Goal: Information Seeking & Learning: Check status

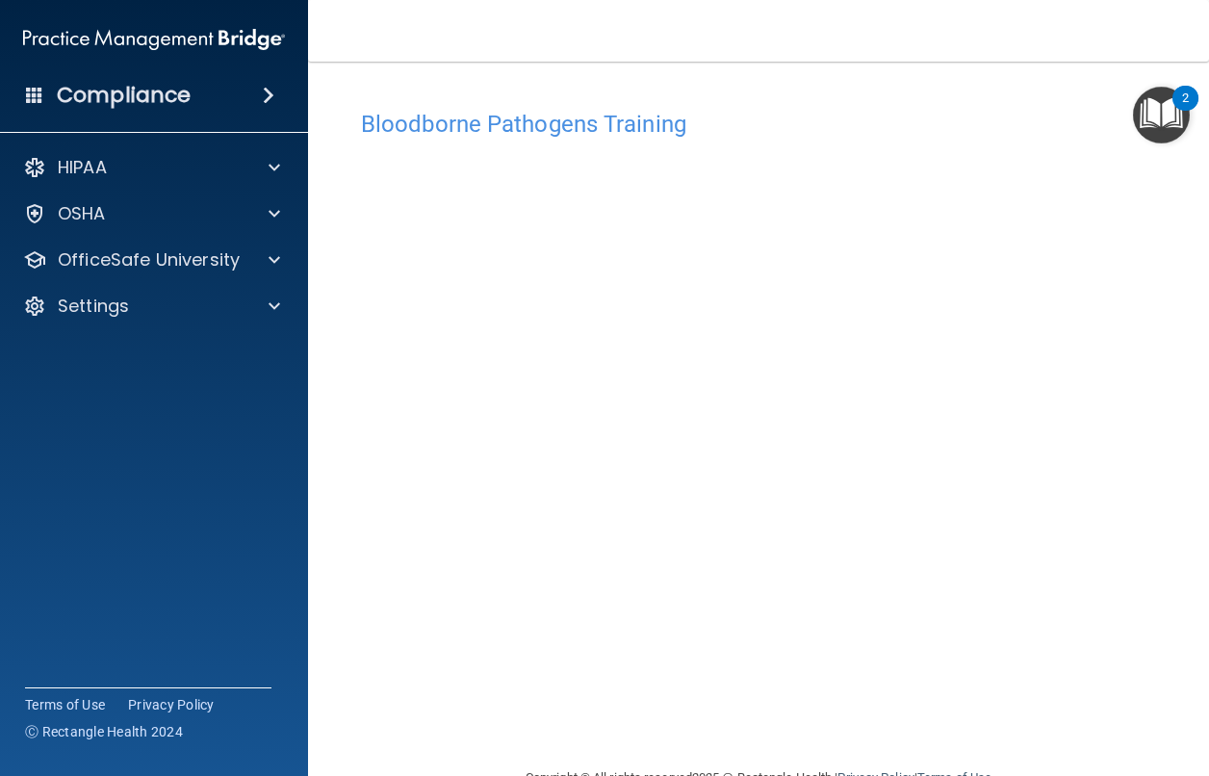
scroll to position [48, 0]
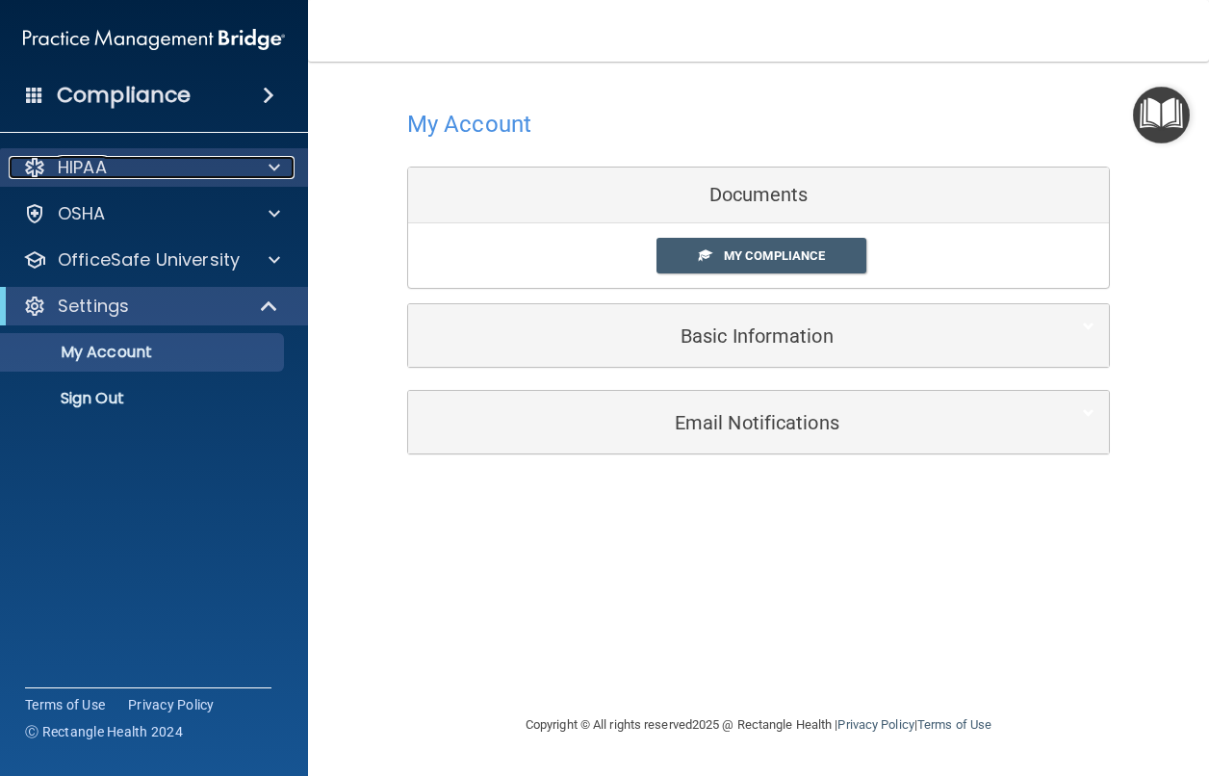
click at [280, 166] on div at bounding box center [271, 167] width 48 height 23
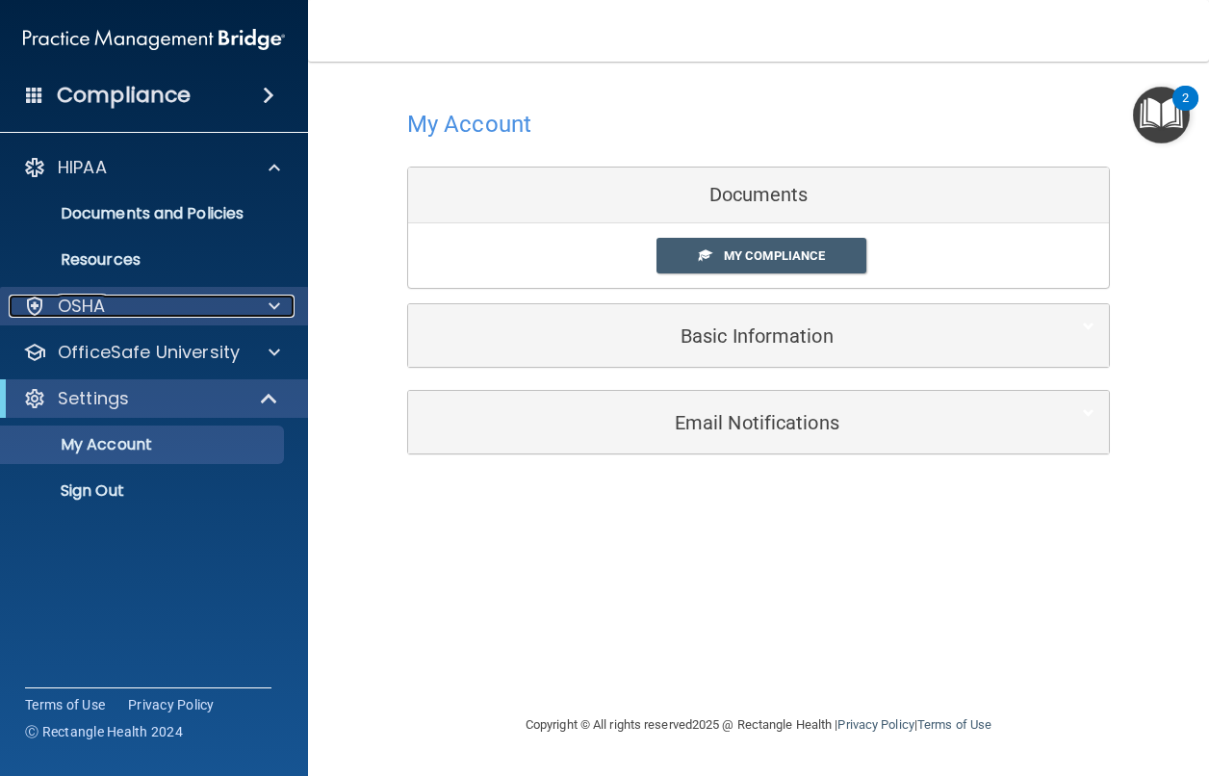
click at [264, 298] on div at bounding box center [271, 306] width 48 height 23
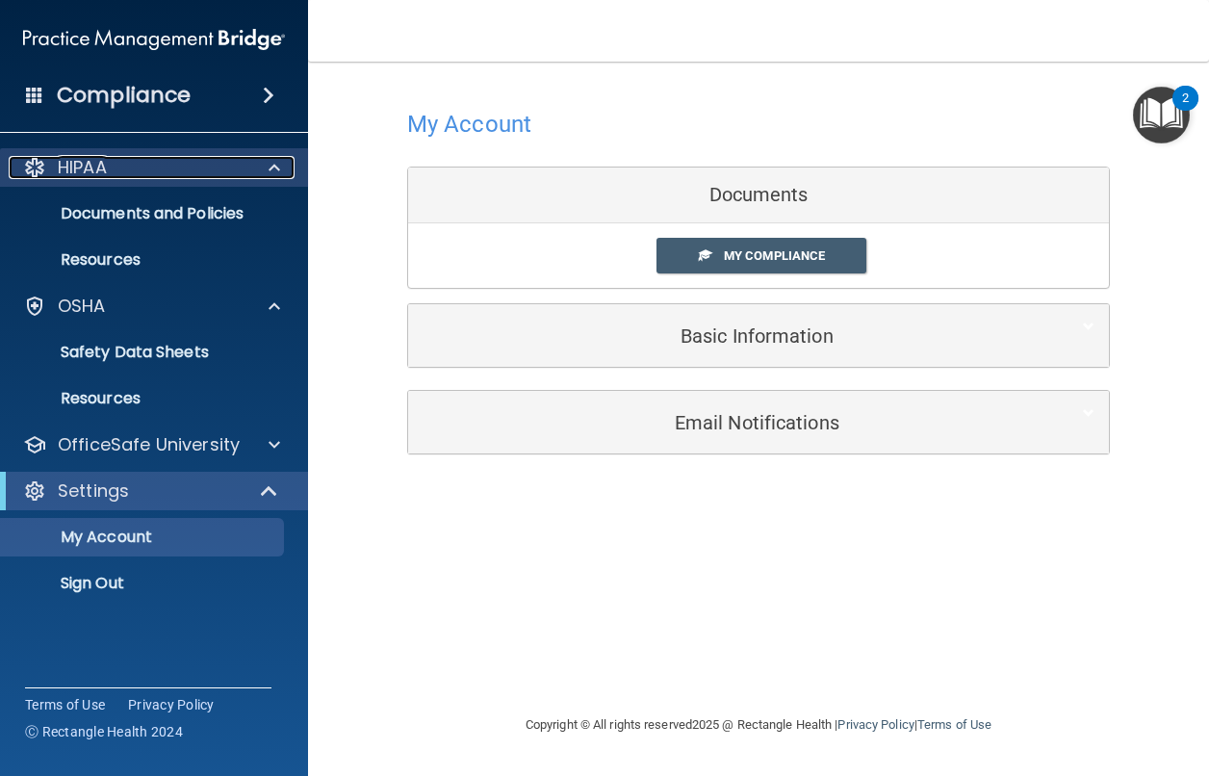
click at [158, 157] on div "HIPAA" at bounding box center [128, 167] width 239 height 23
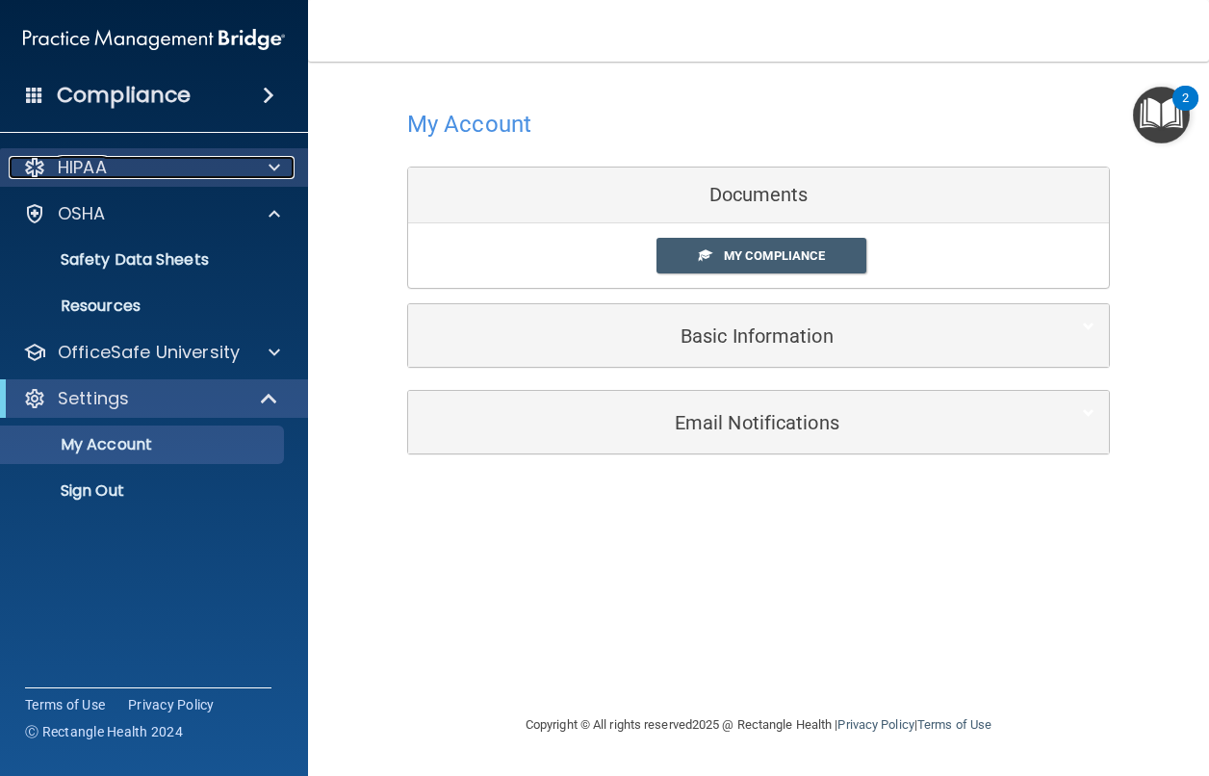
click at [158, 157] on div "HIPAA" at bounding box center [128, 167] width 239 height 23
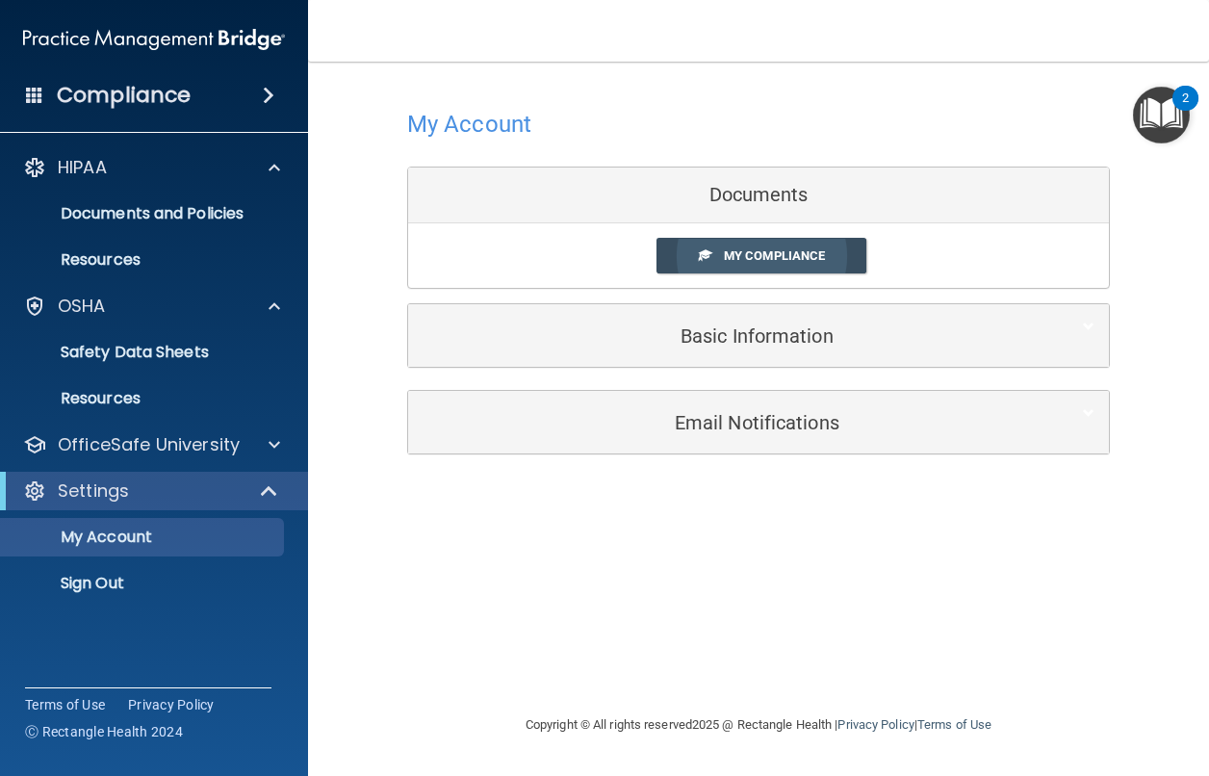
click at [711, 251] on link "My Compliance" at bounding box center [761, 256] width 211 height 36
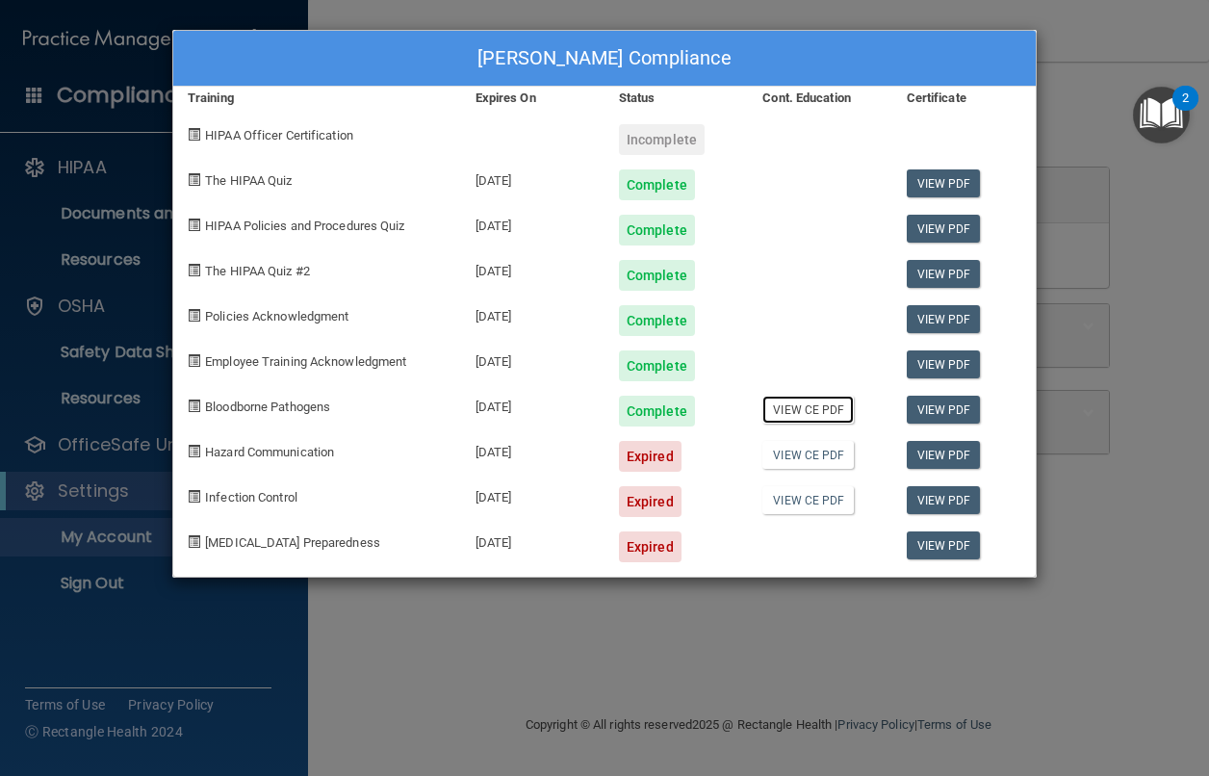
click at [817, 411] on link "View CE PDF" at bounding box center [807, 410] width 91 height 28
click at [645, 450] on div "Expired" at bounding box center [650, 456] width 63 height 31
click at [960, 452] on link "View PDF" at bounding box center [944, 455] width 74 height 28
click at [104, 317] on div "Bogdan Dembitsky's Compliance Training Expires On Status Cont. Education Certif…" at bounding box center [604, 388] width 1209 height 776
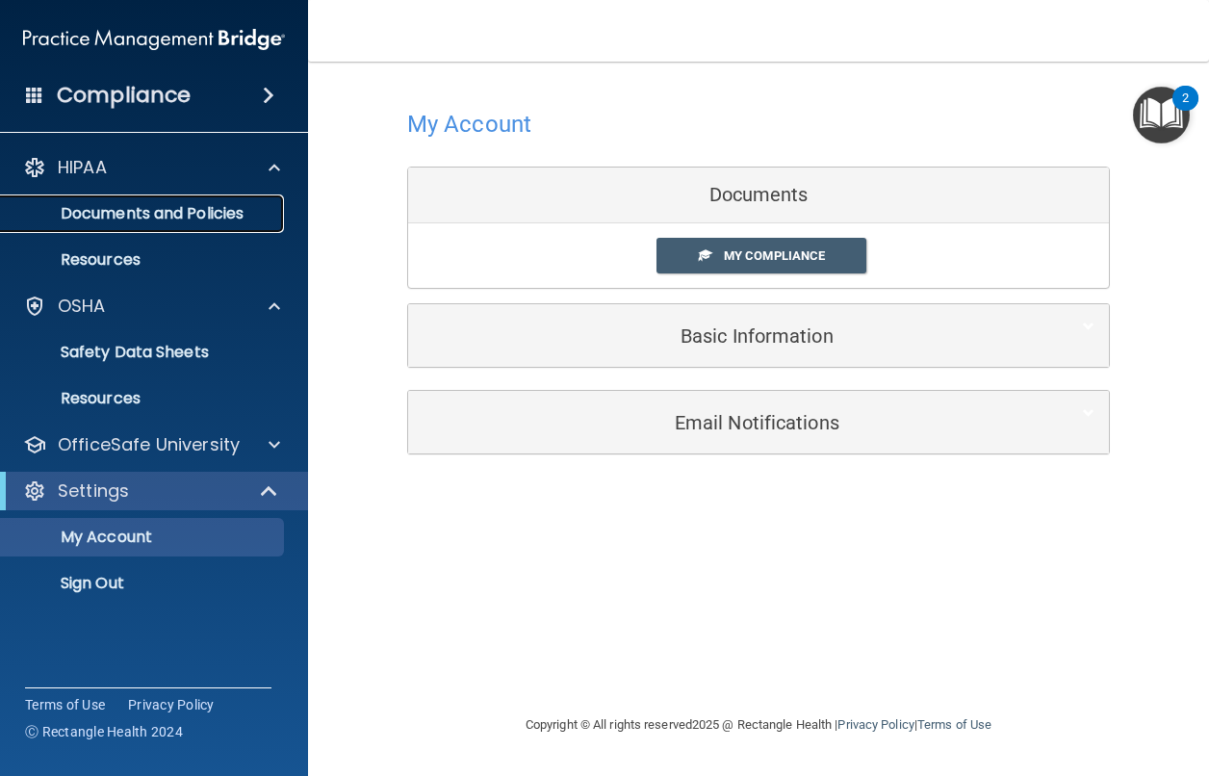
click at [187, 220] on p "Documents and Policies" at bounding box center [144, 213] width 263 height 19
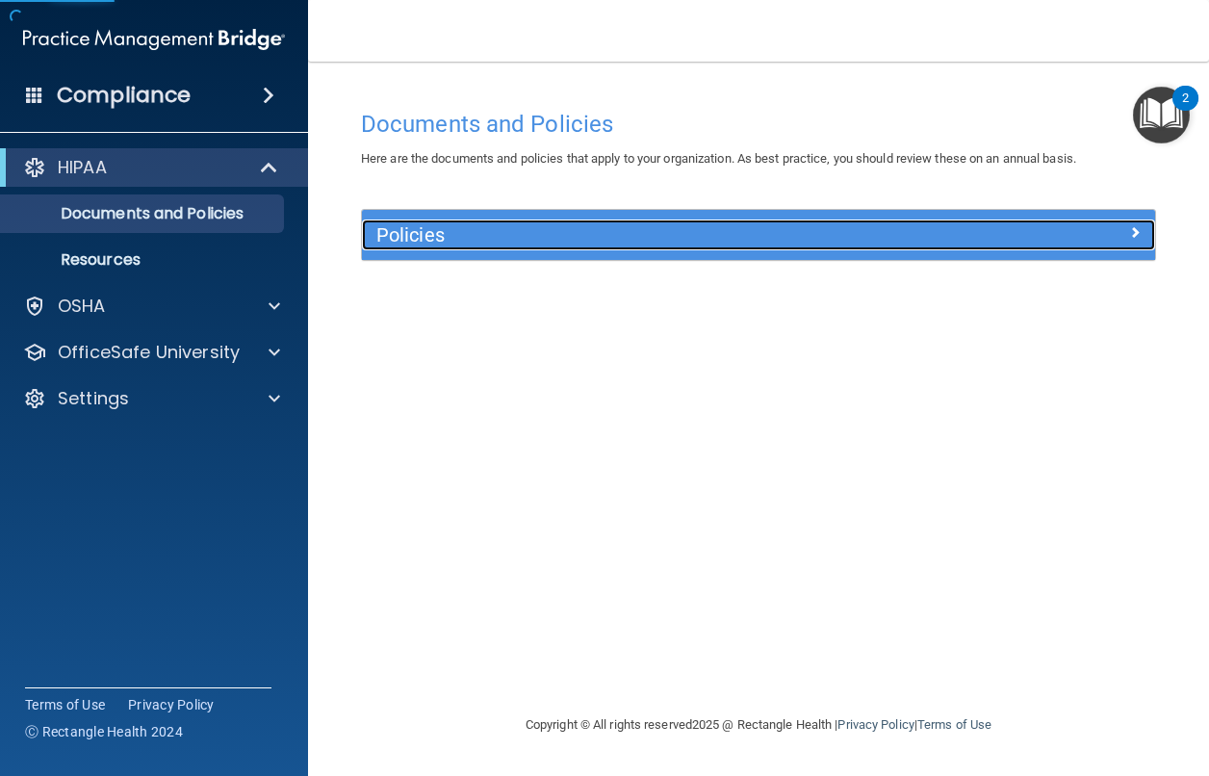
click at [553, 236] on h5 "Policies" at bounding box center [659, 234] width 566 height 21
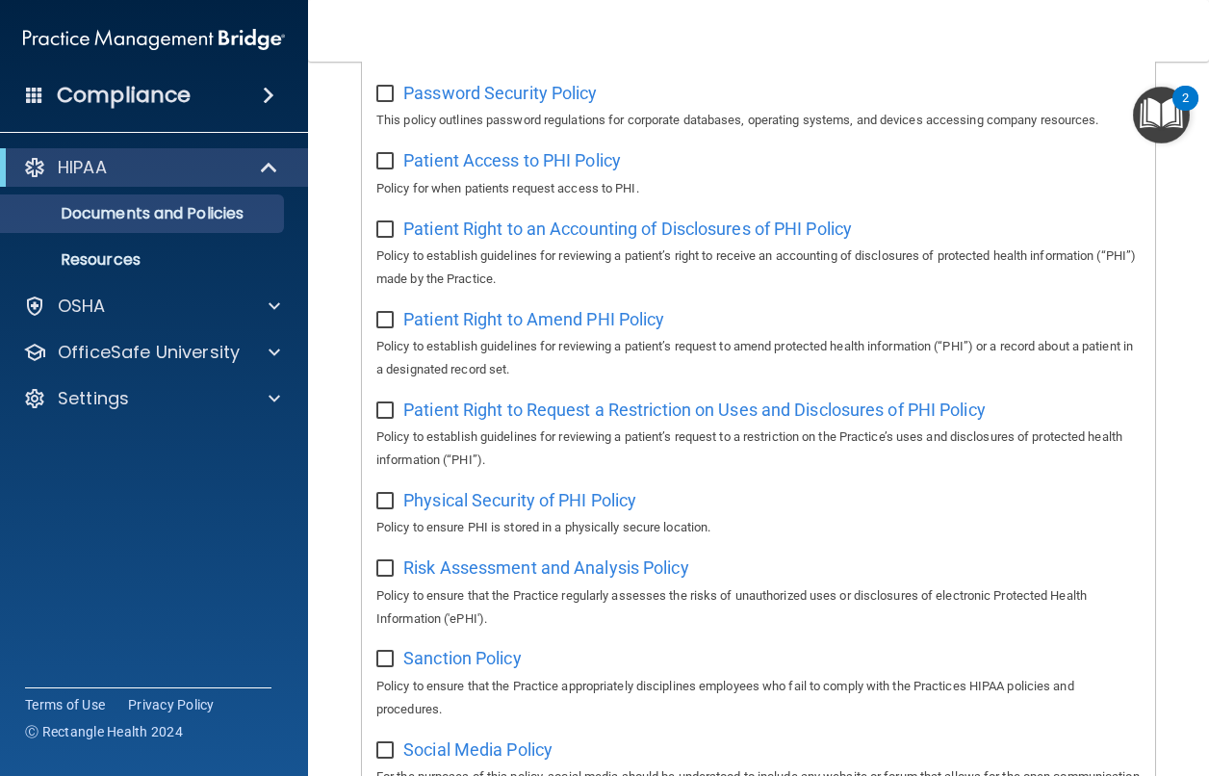
scroll to position [877, 0]
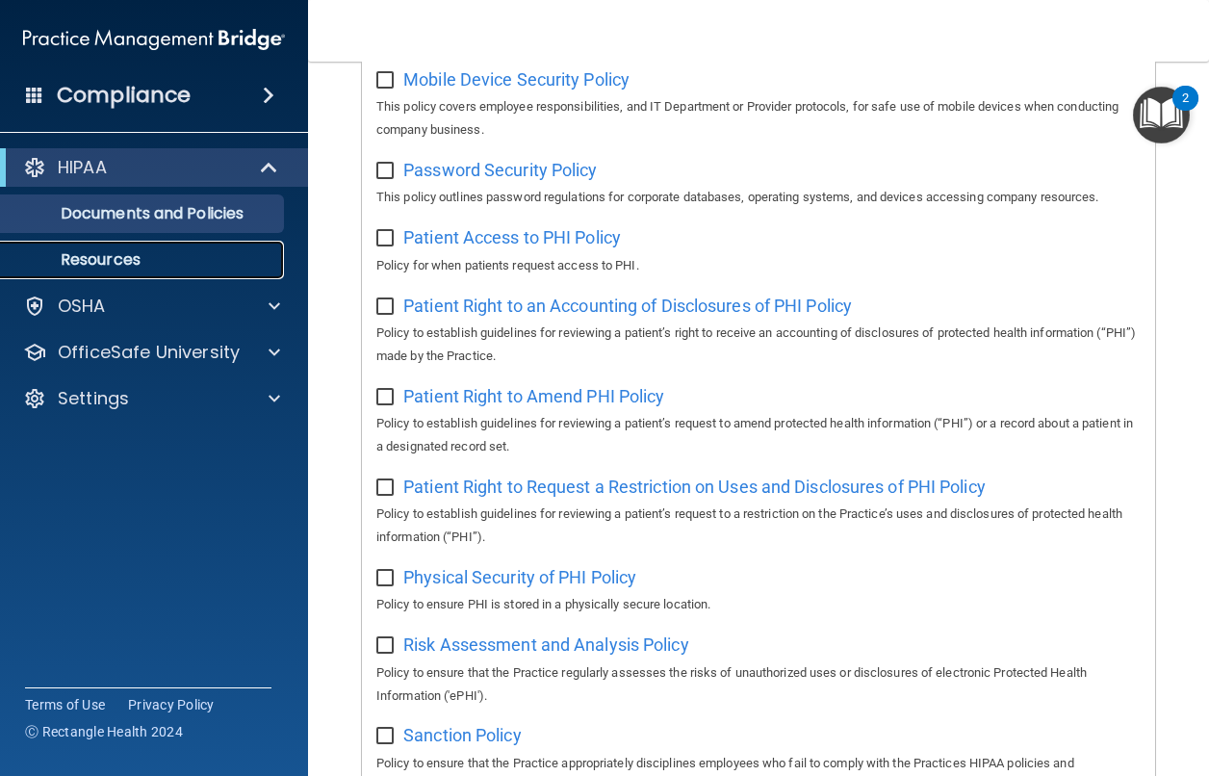
click at [115, 262] on p "Resources" at bounding box center [144, 259] width 263 height 19
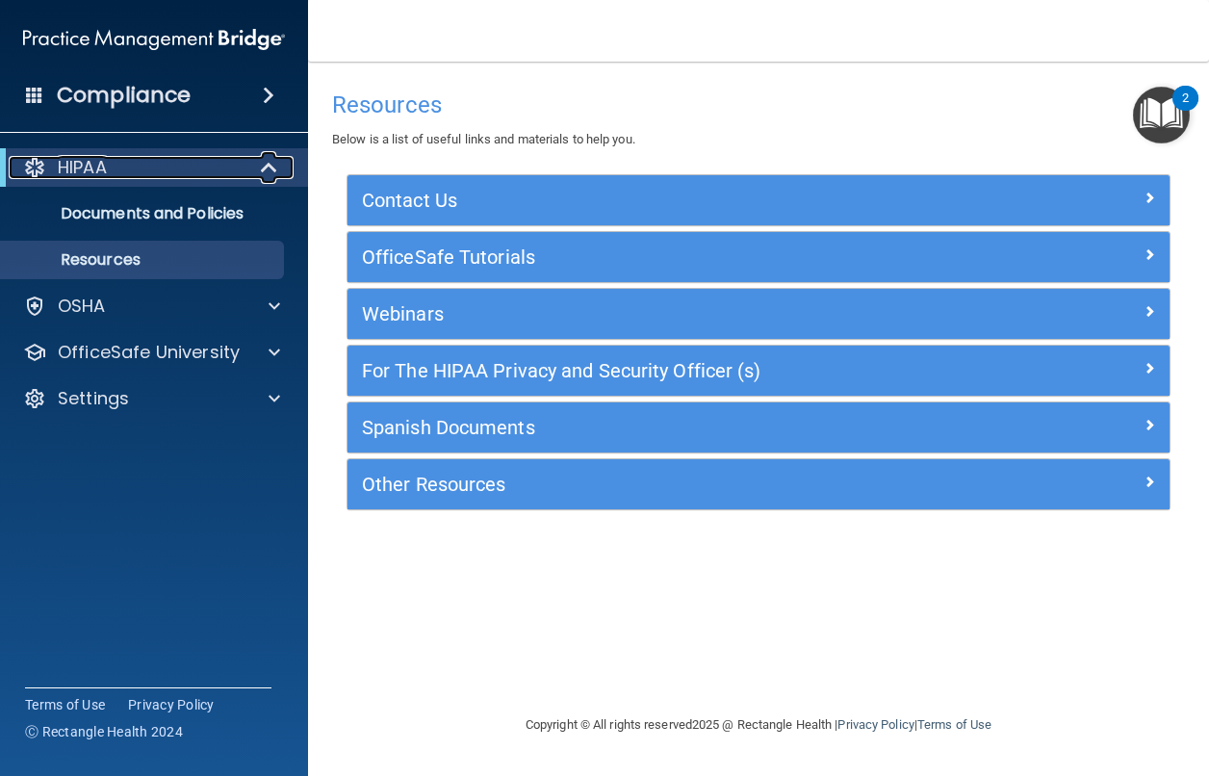
click at [166, 167] on div "HIPAA" at bounding box center [128, 167] width 238 height 23
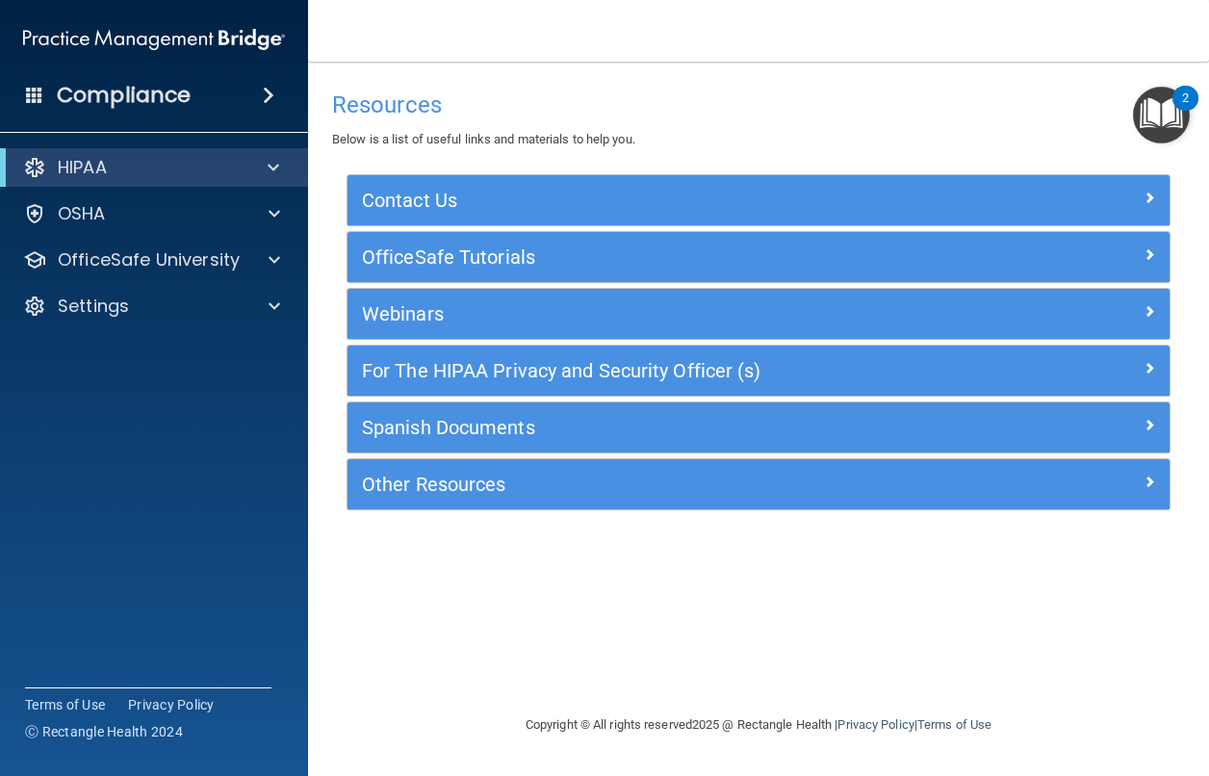
click at [187, 106] on h4 "Compliance" at bounding box center [124, 95] width 134 height 27
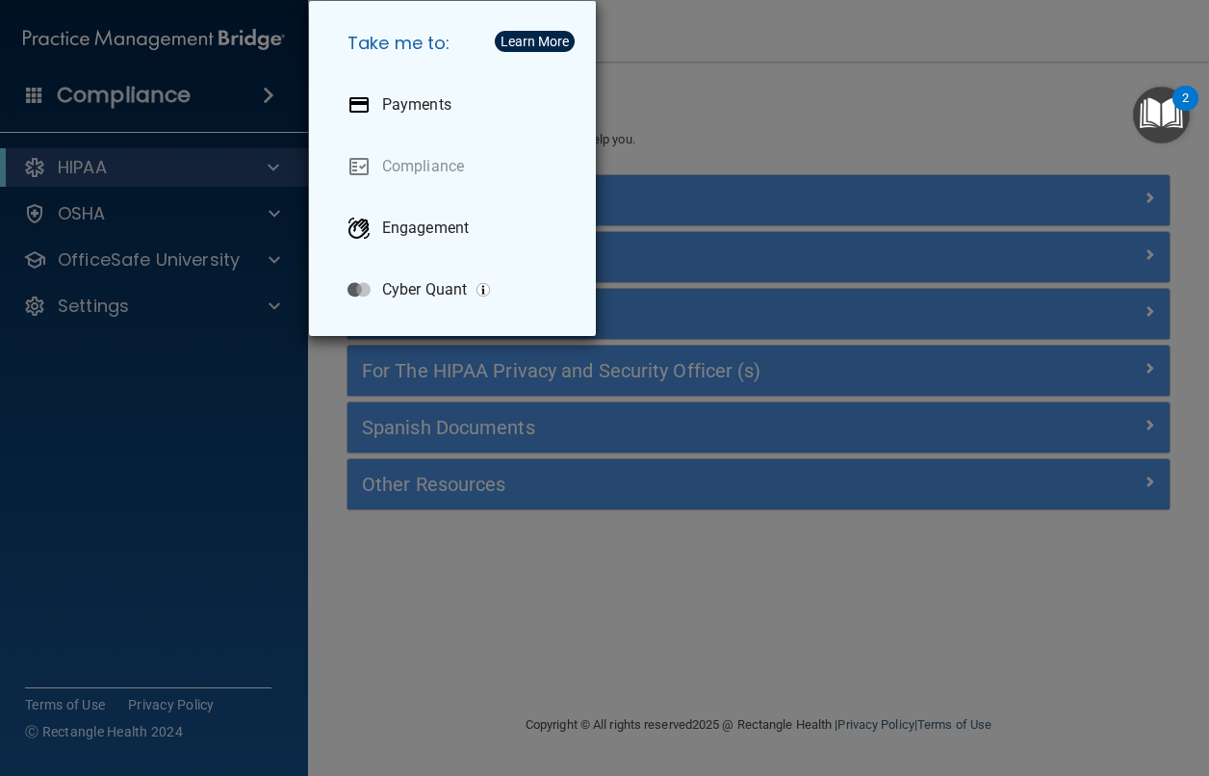
click at [1169, 125] on img "Open Resource Center, 2 new notifications" at bounding box center [1161, 115] width 57 height 57
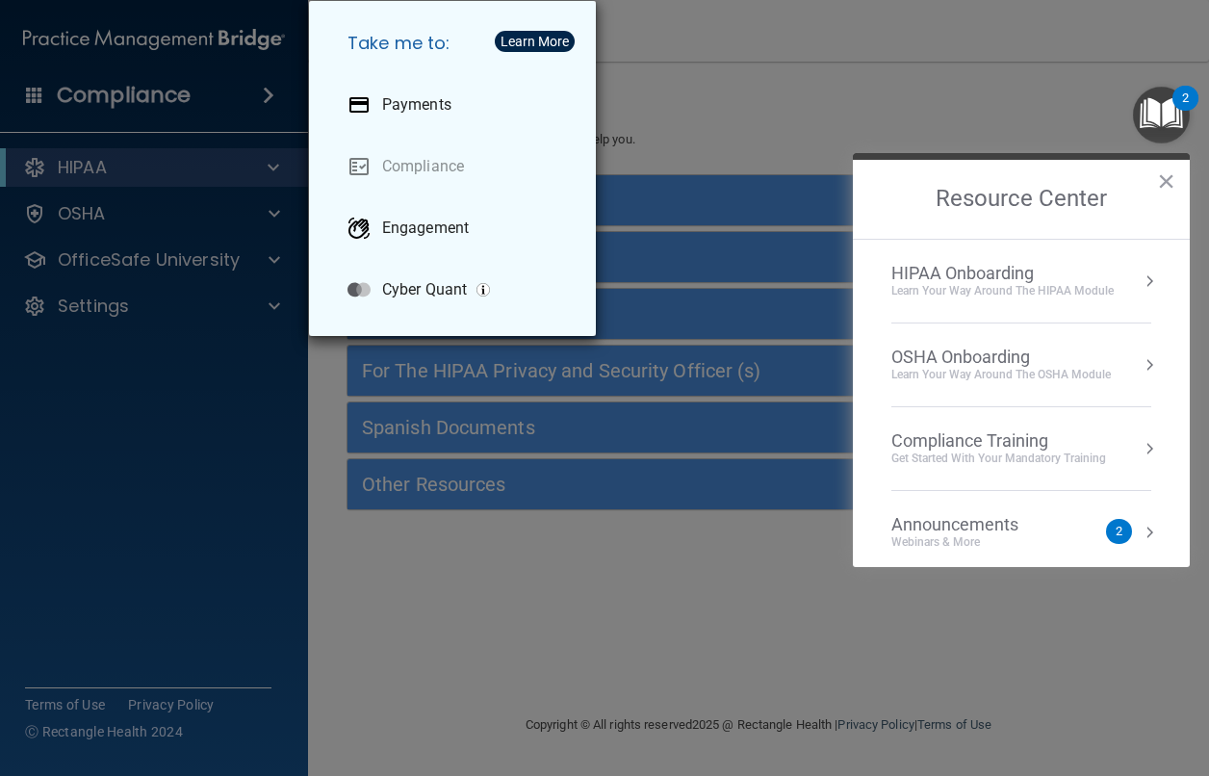
click at [982, 440] on div "Compliance Training" at bounding box center [998, 440] width 215 height 21
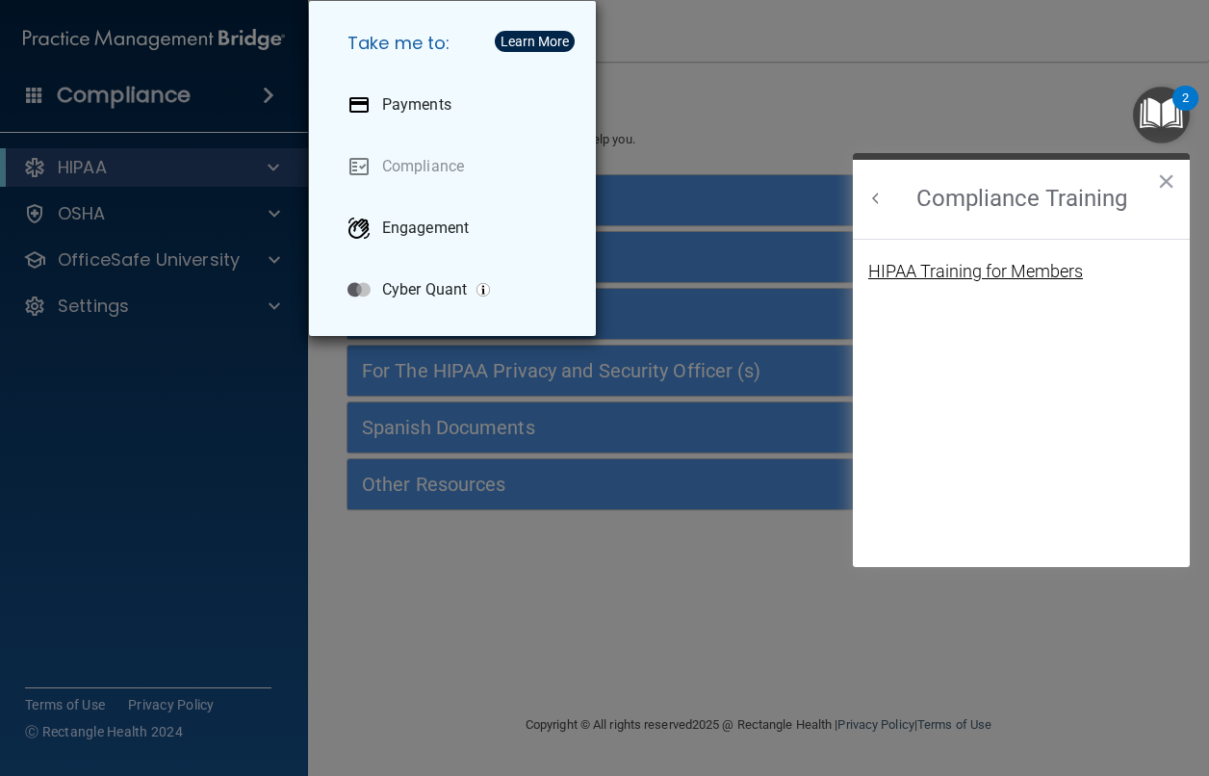
click at [969, 268] on div "HIPAA Training for Members" at bounding box center [975, 271] width 215 height 17
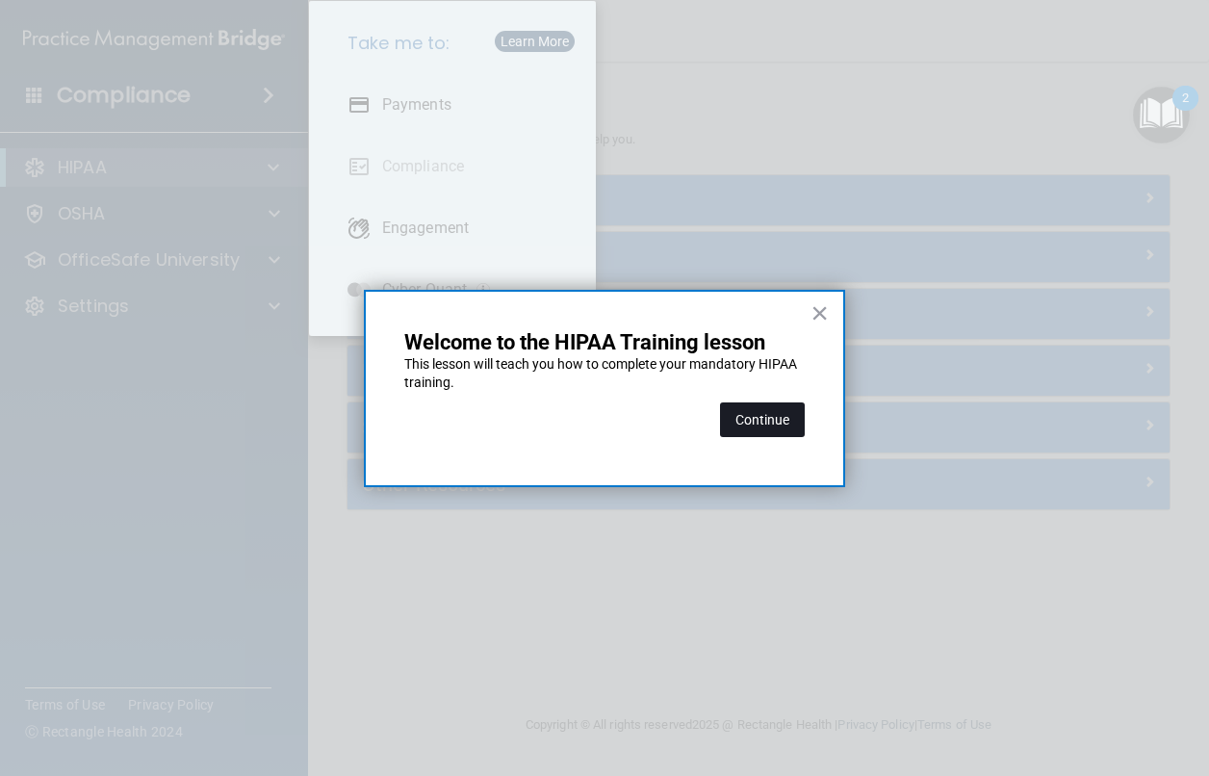
click at [780, 419] on button "Continue" at bounding box center [762, 419] width 85 height 35
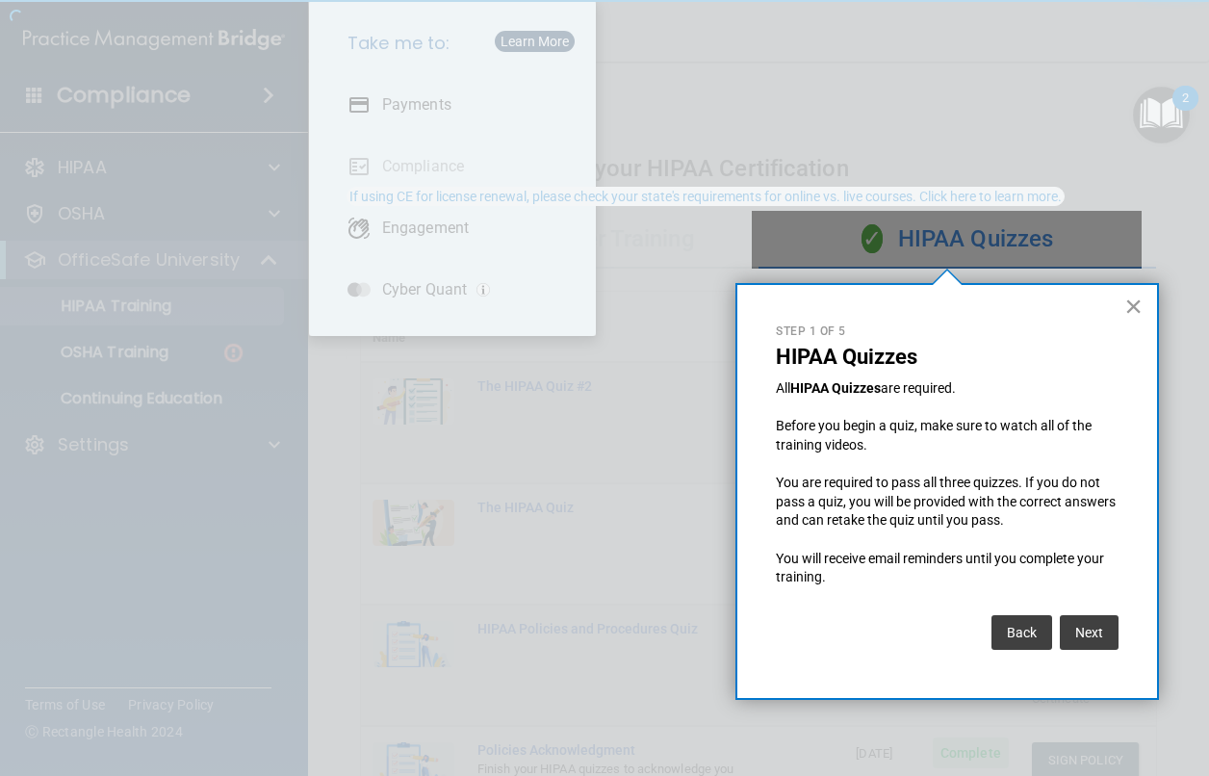
click at [1133, 299] on button "×" at bounding box center [1133, 306] width 18 height 31
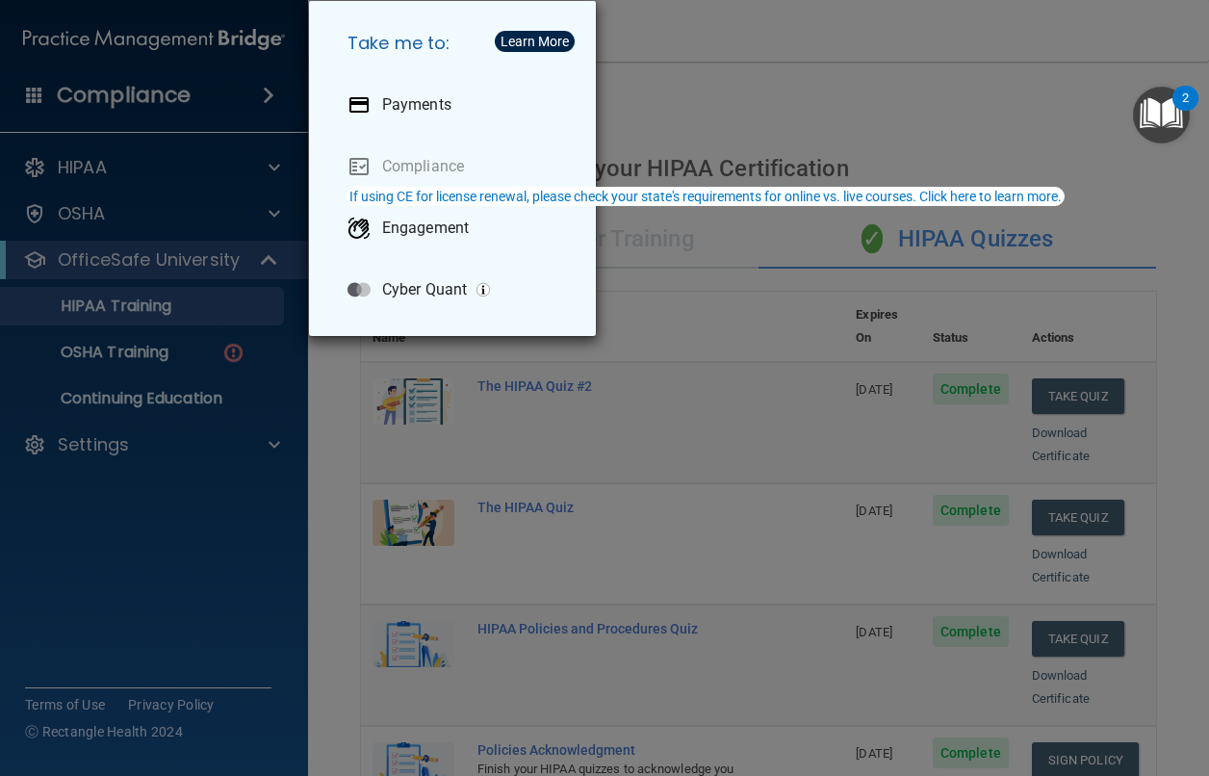
click at [1190, 255] on div "Take me to: Payments Compliance Engagement Cyber Quant" at bounding box center [604, 388] width 1209 height 776
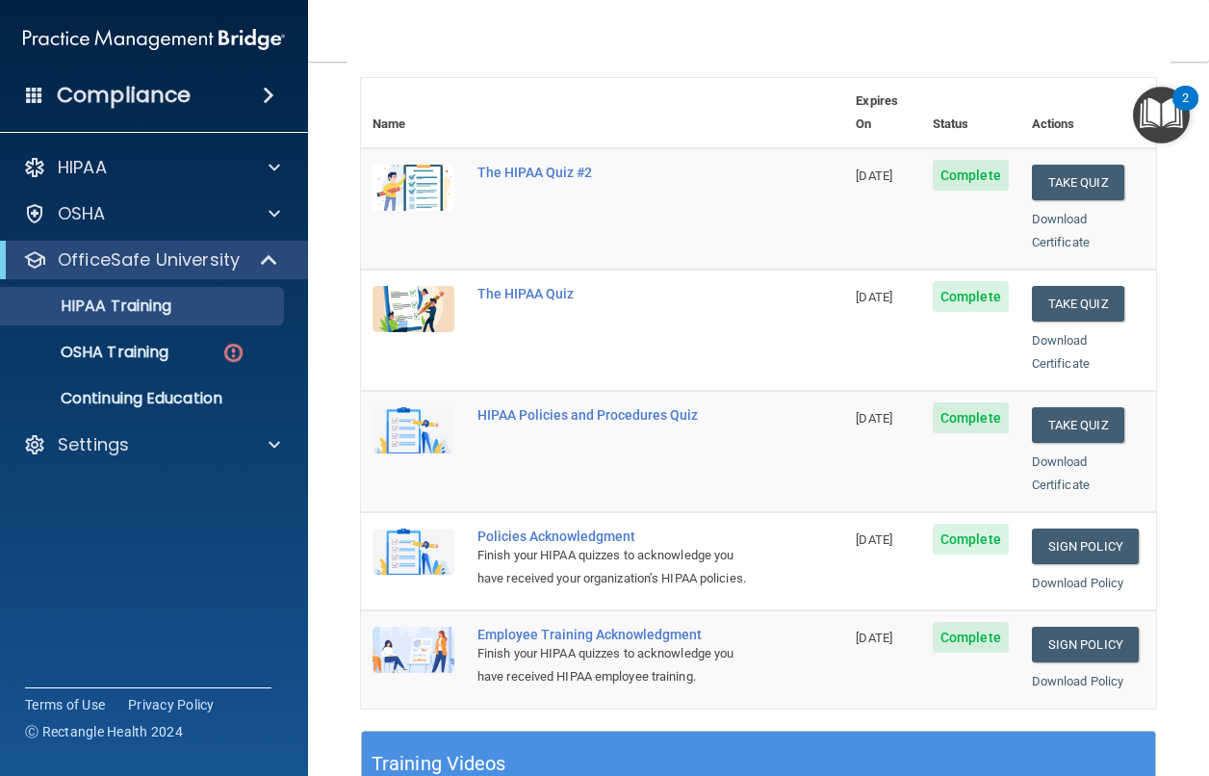
scroll to position [204, 0]
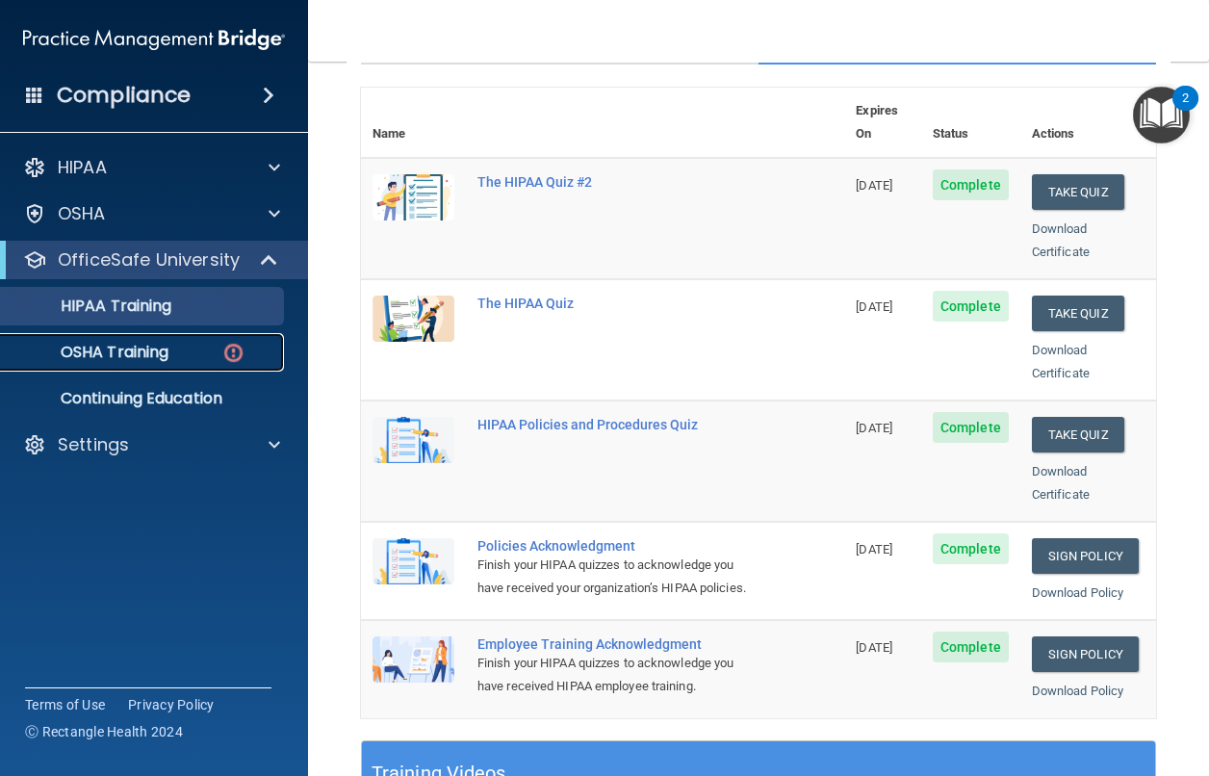
click at [172, 354] on div "OSHA Training" at bounding box center [144, 352] width 263 height 19
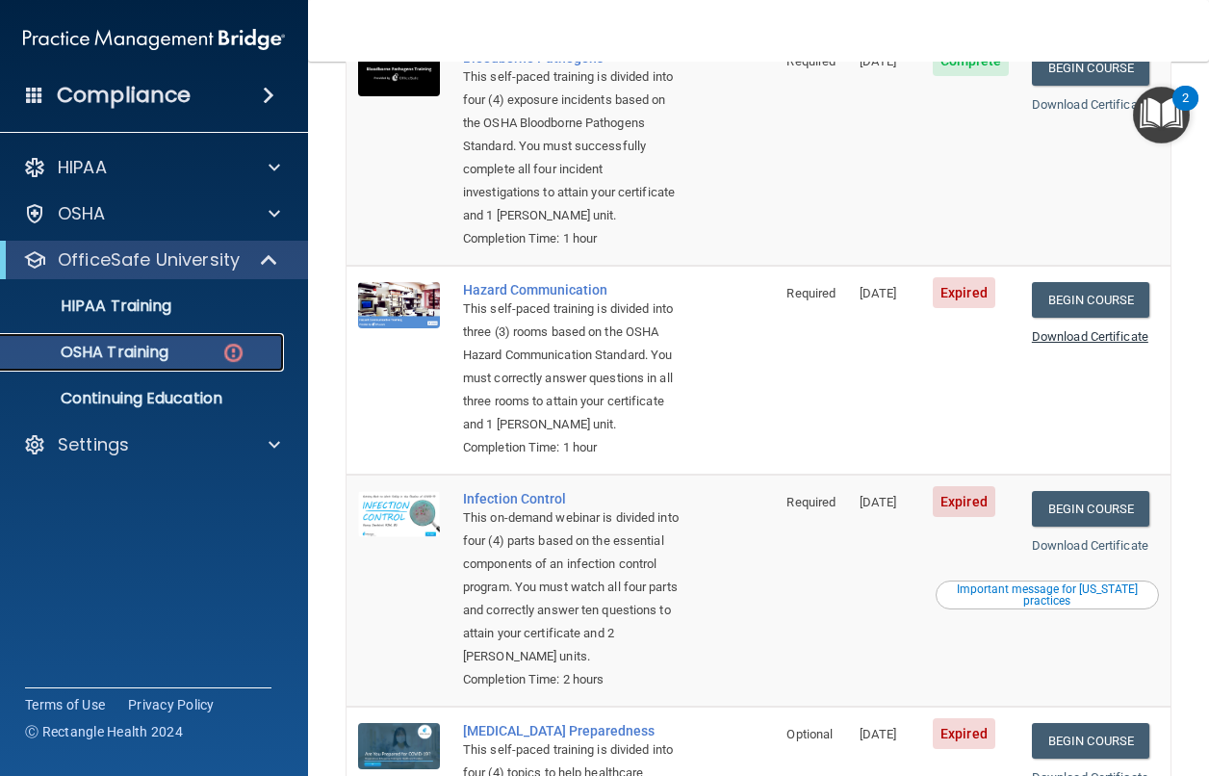
scroll to position [66, 0]
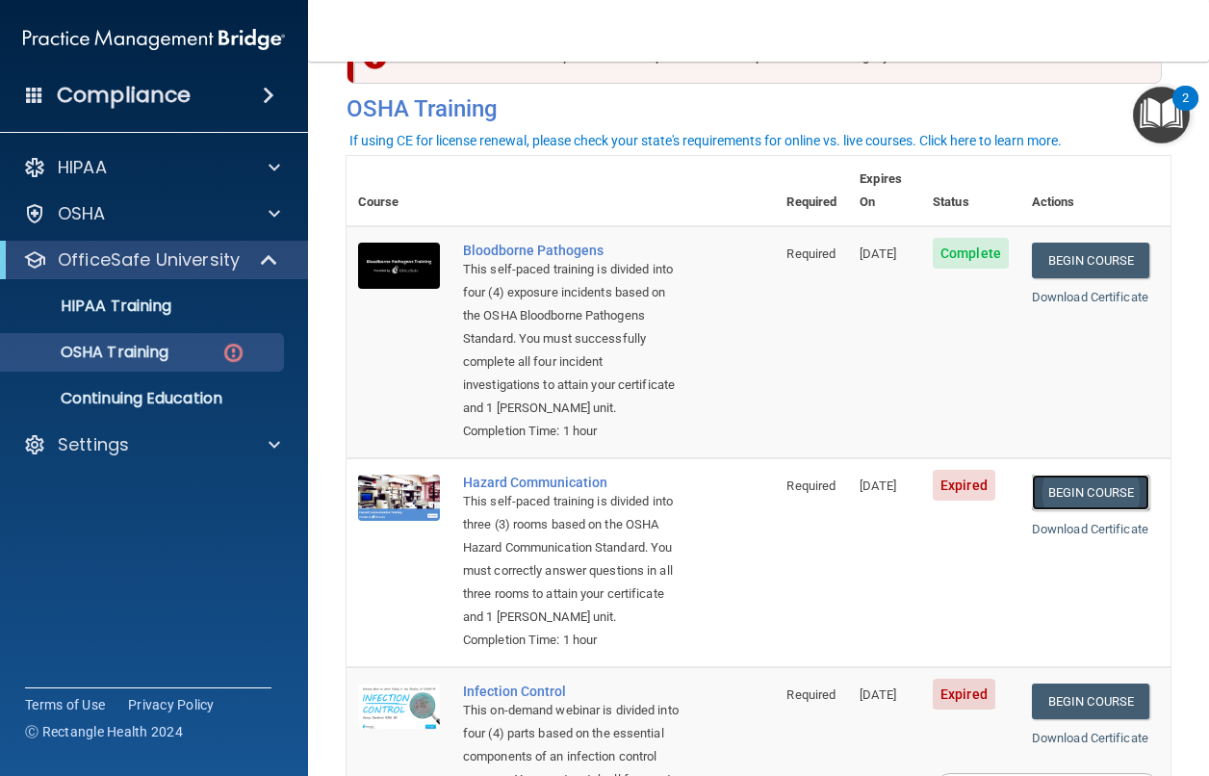
click at [1060, 491] on link "Begin Course" at bounding box center [1090, 493] width 117 height 36
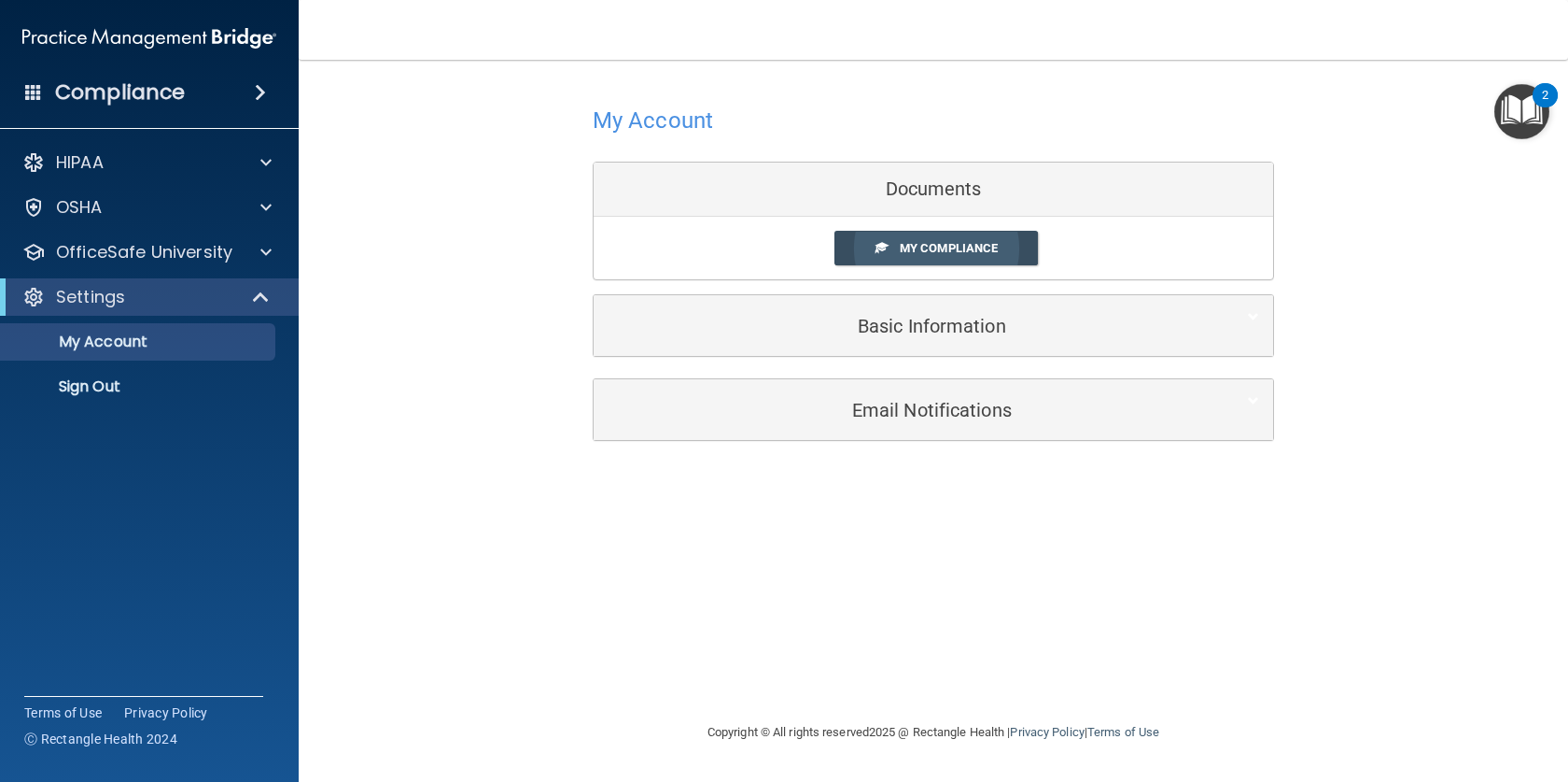
click at [956, 239] on link "My Compliance" at bounding box center [937, 248] width 205 height 35
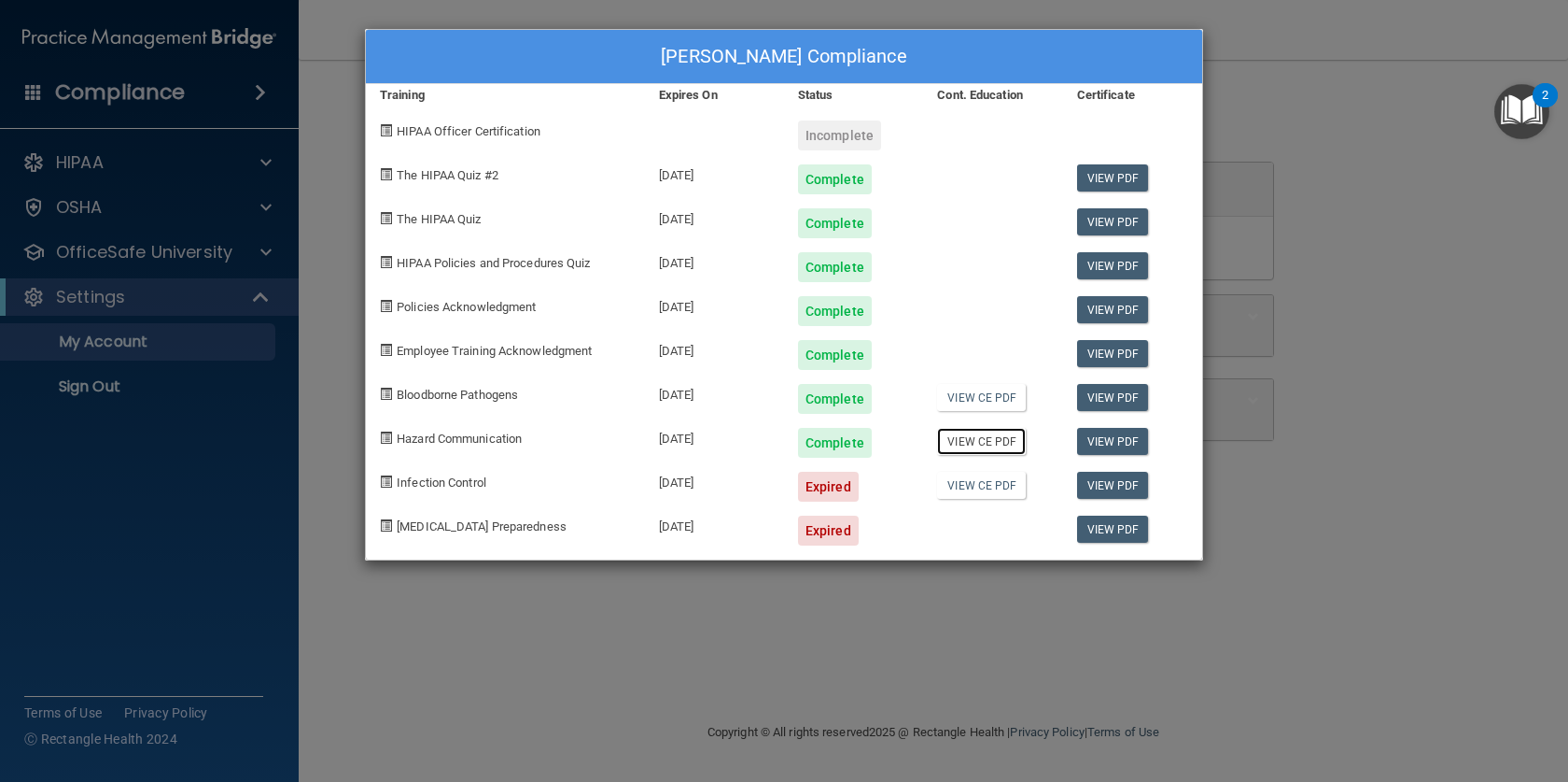
click at [999, 444] on link "View CE PDF" at bounding box center [980, 441] width 88 height 27
click at [1171, 152] on div "Bogdan Dembitsky's Compliance Training Expires On Status Cont. Education Certif…" at bounding box center [784, 391] width 1568 height 782
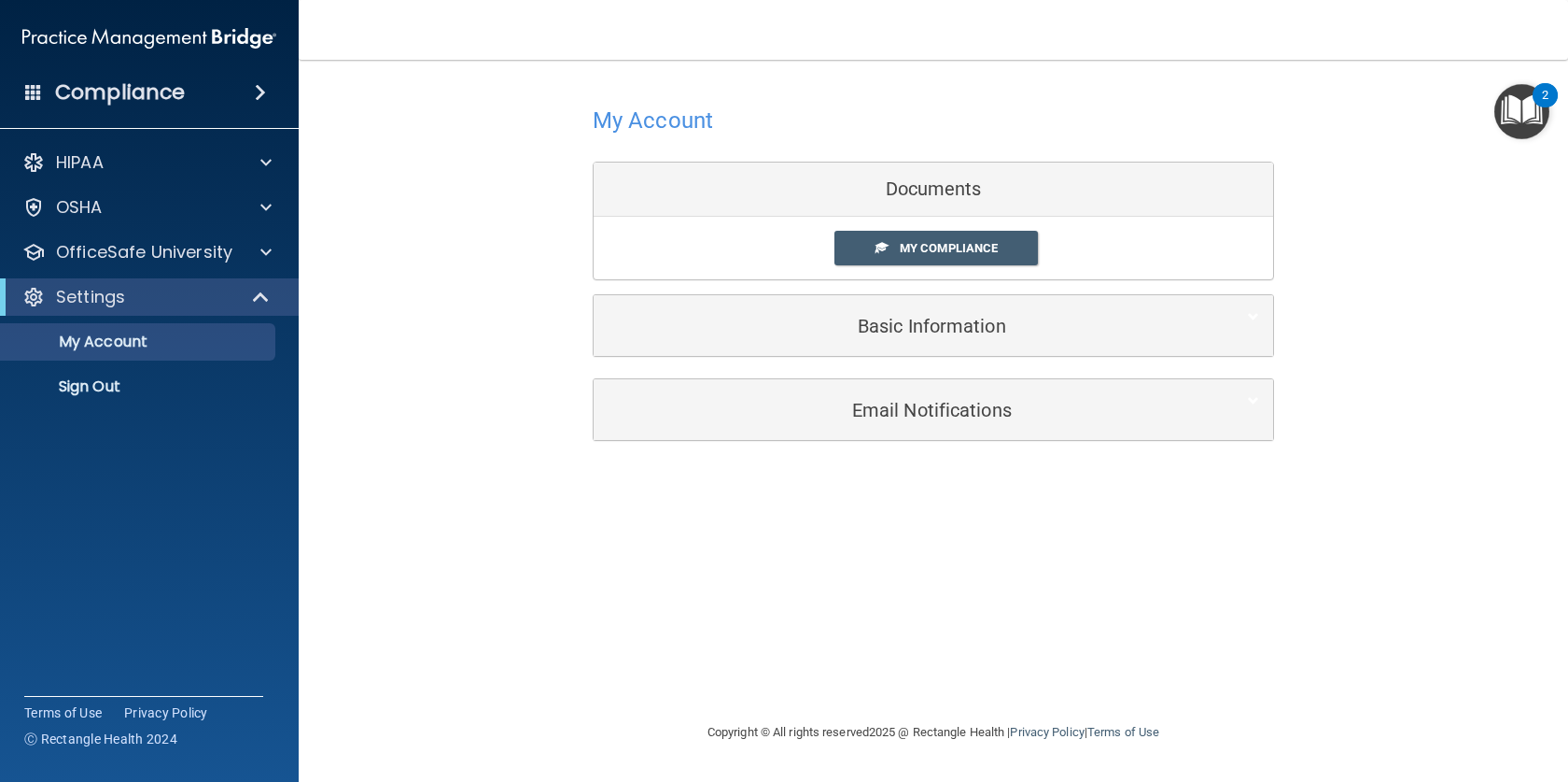
click at [1171, 115] on img "Open Resource Center, 2 new notifications" at bounding box center [1521, 112] width 55 height 55
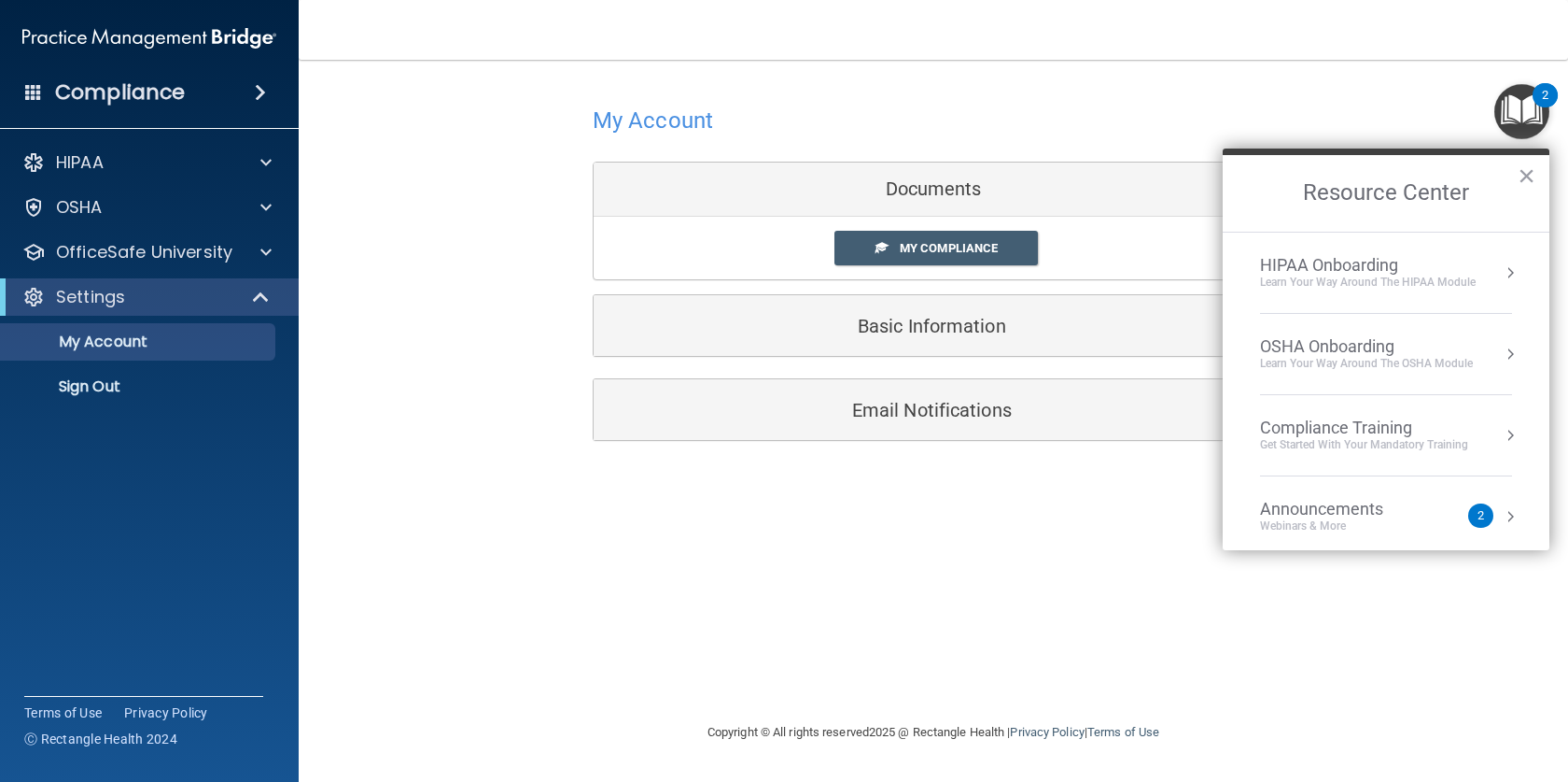
click at [1171, 435] on div "Compliance Training" at bounding box center [1363, 427] width 208 height 20
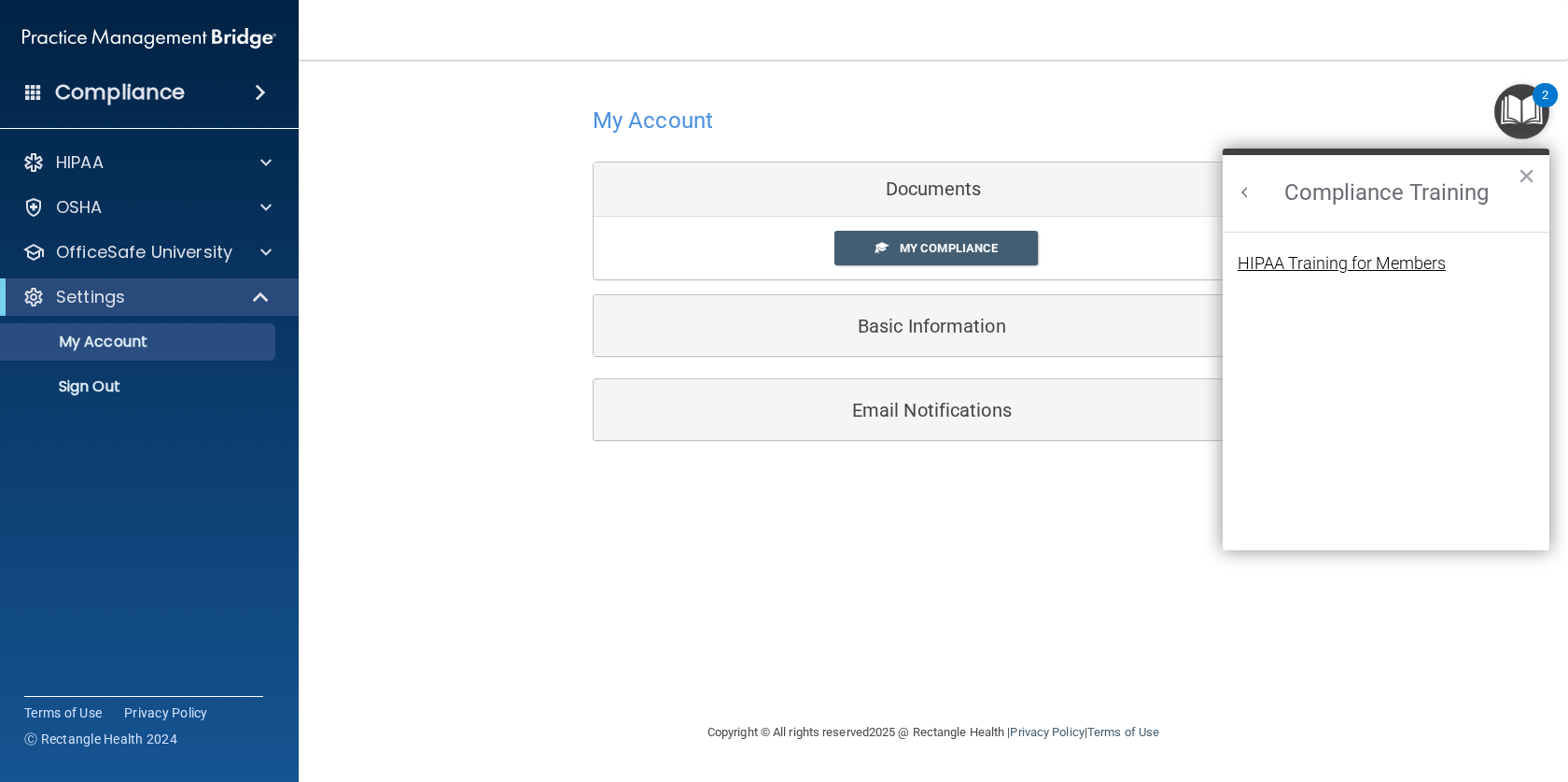
click at [1171, 265] on div "HIPAA Training for Members" at bounding box center [1341, 263] width 208 height 16
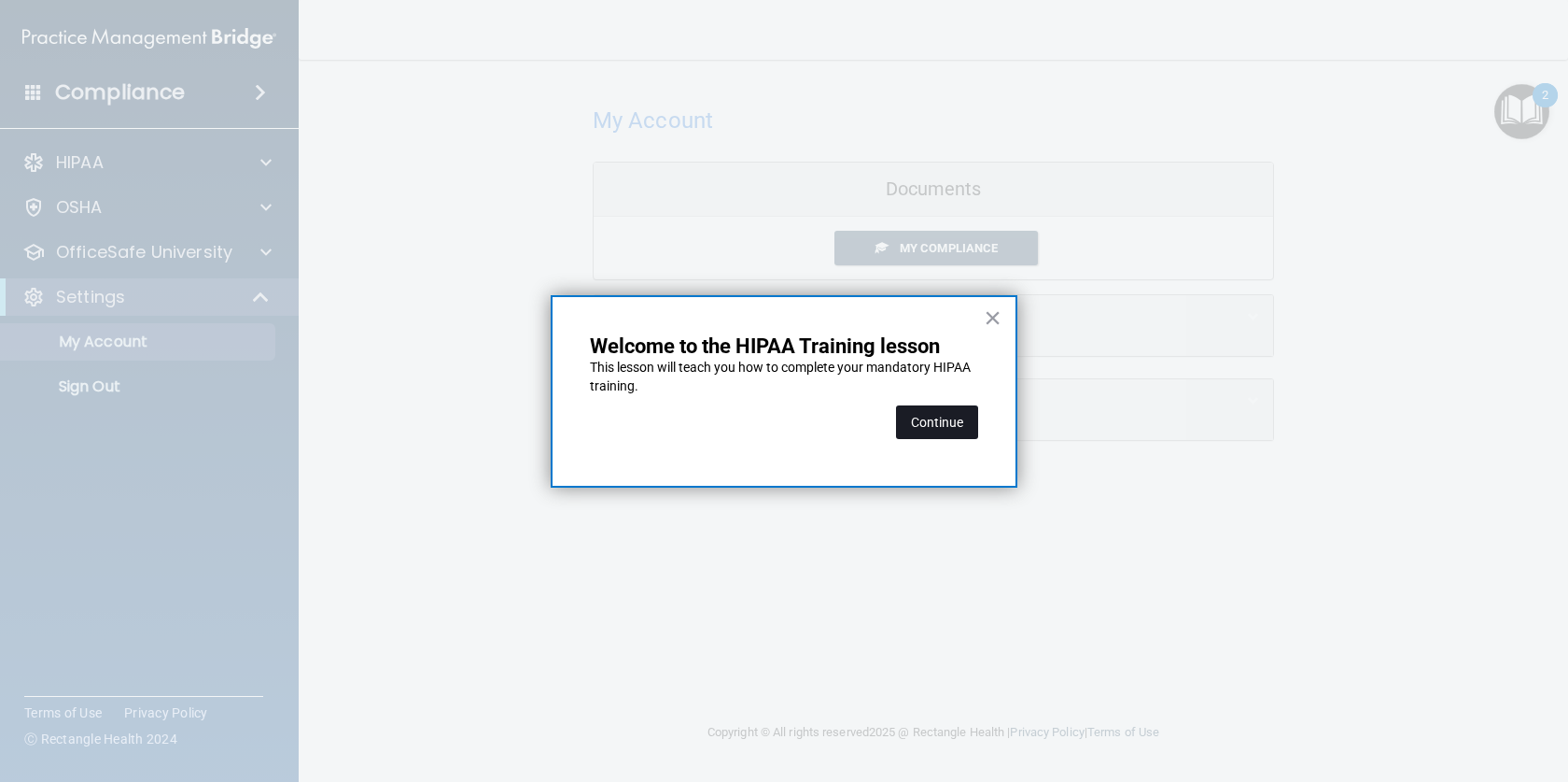
click at [925, 411] on button "Continue" at bounding box center [937, 422] width 82 height 34
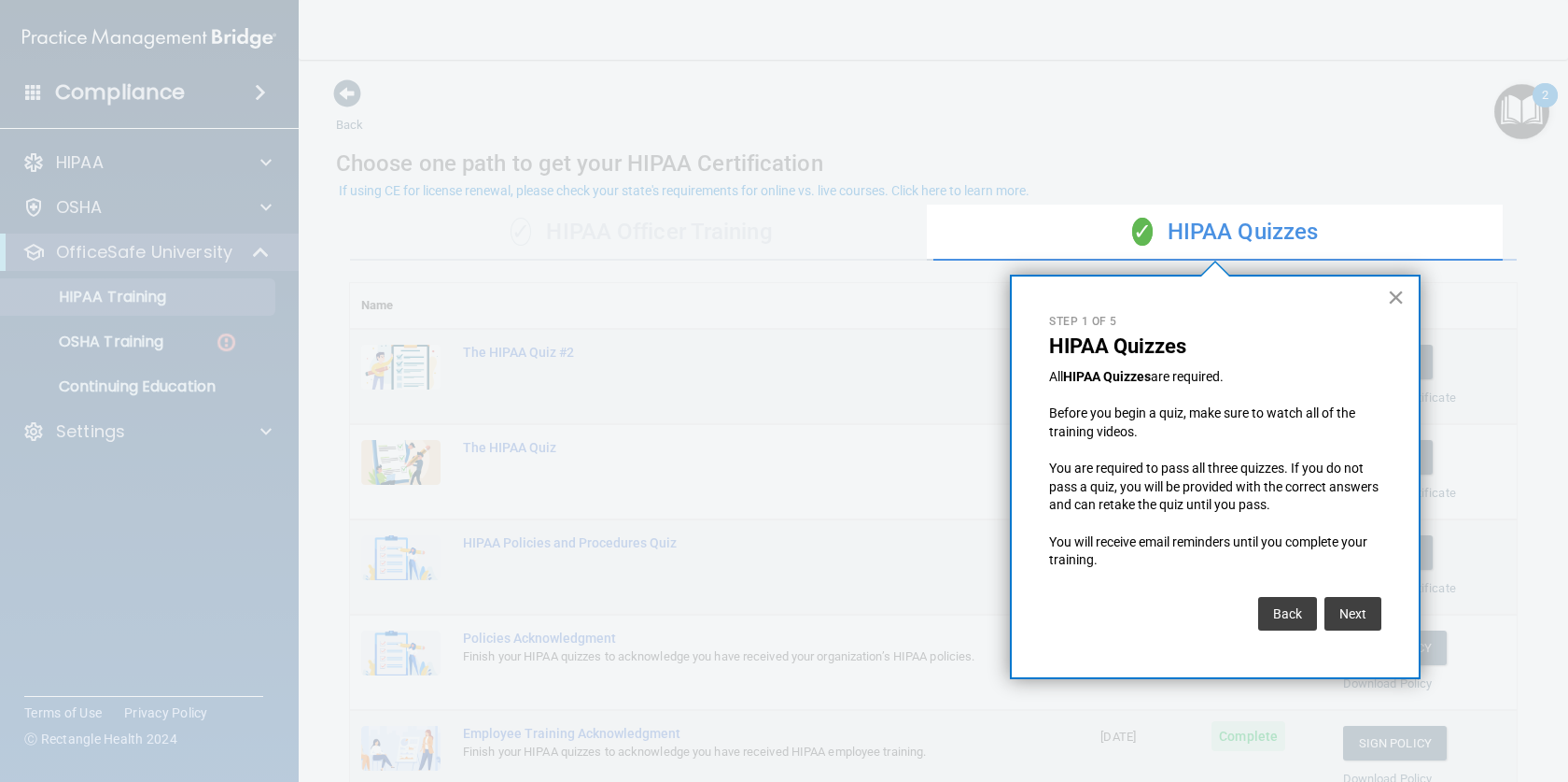
click at [1171, 293] on button "×" at bounding box center [1395, 297] width 17 height 30
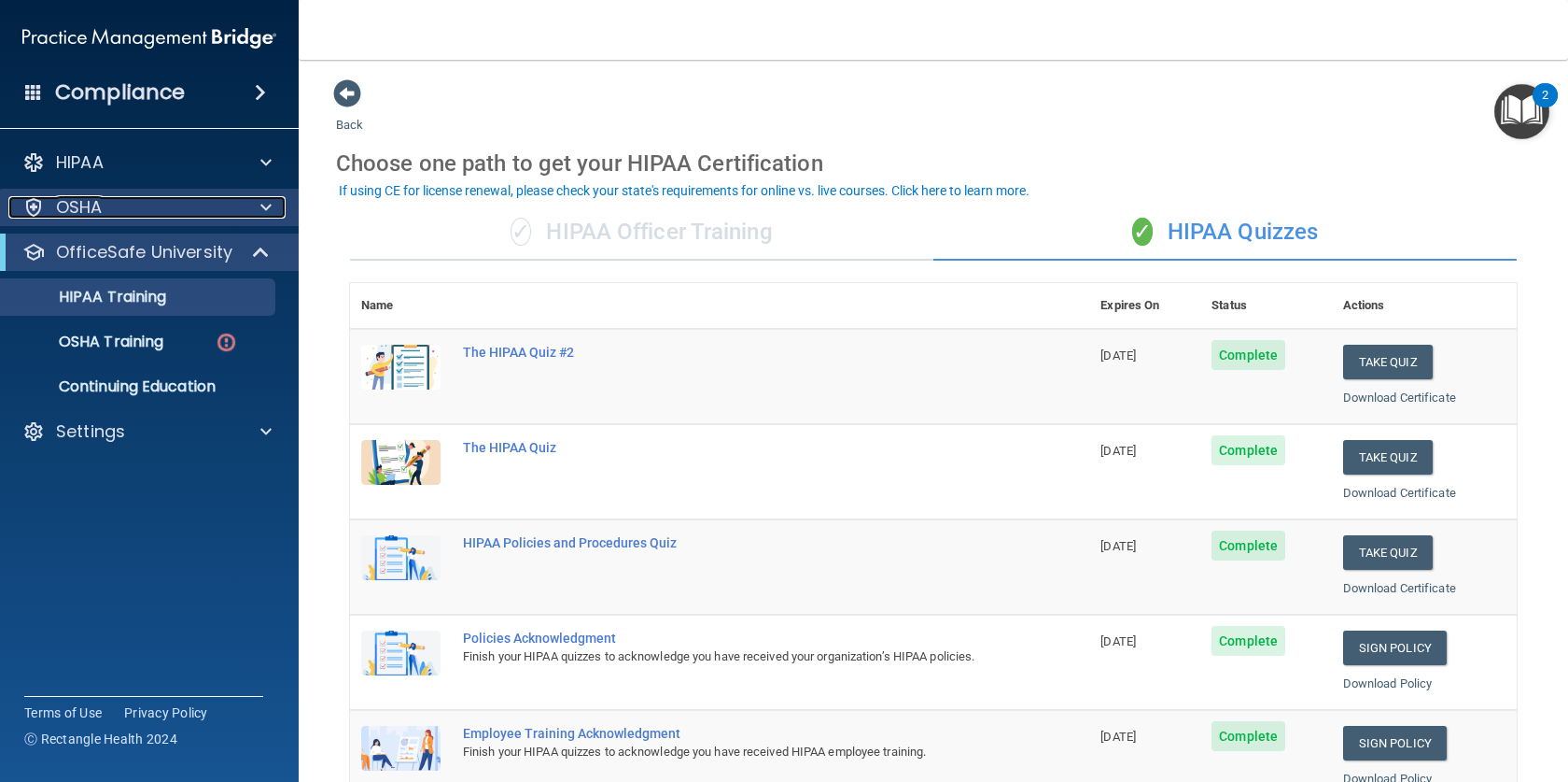
click at [225, 207] on div "OSHA" at bounding box center [124, 207] width 232 height 22
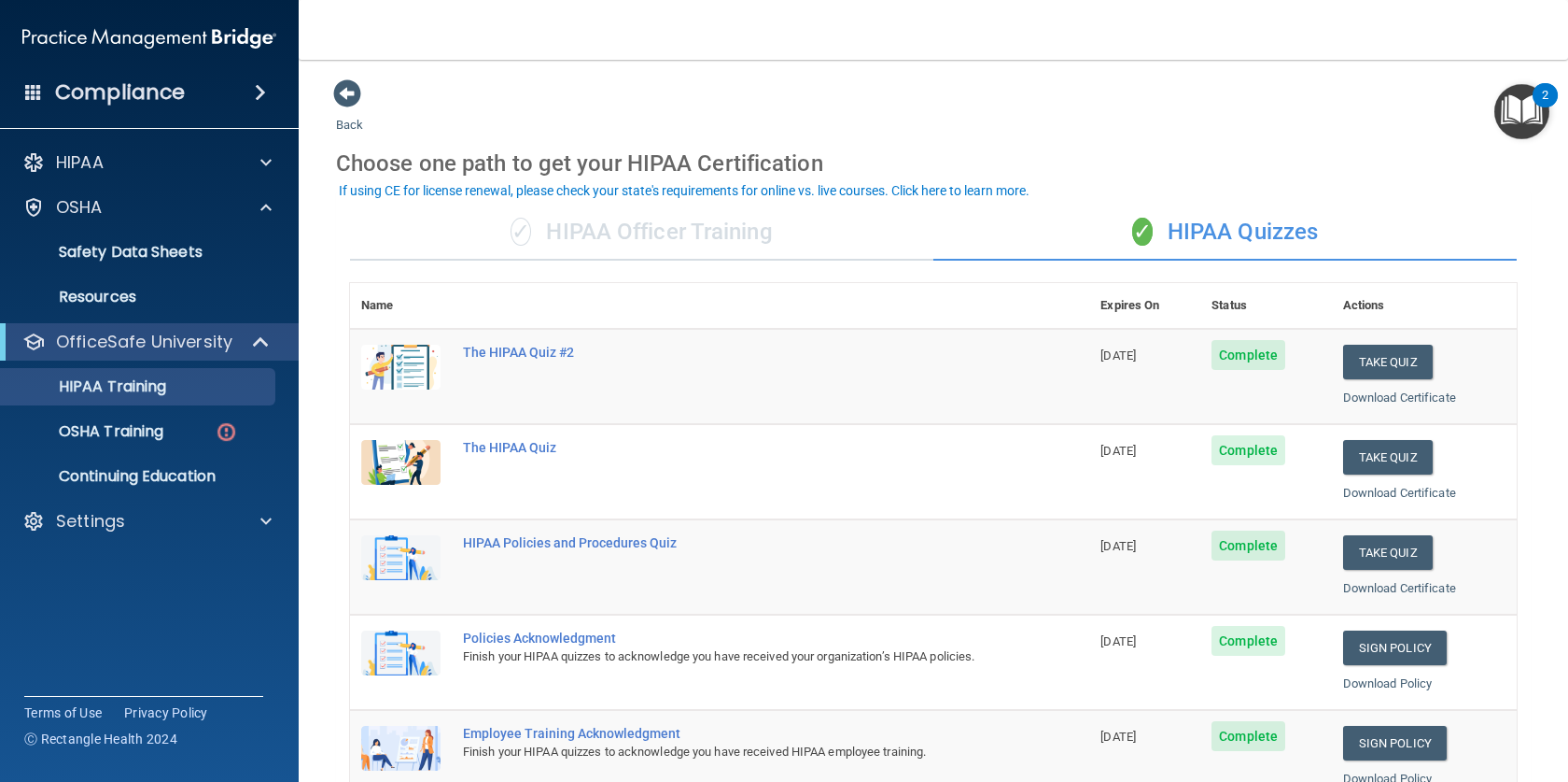
click at [1171, 113] on img "Open Resource Center, 2 new notifications" at bounding box center [1521, 112] width 55 height 55
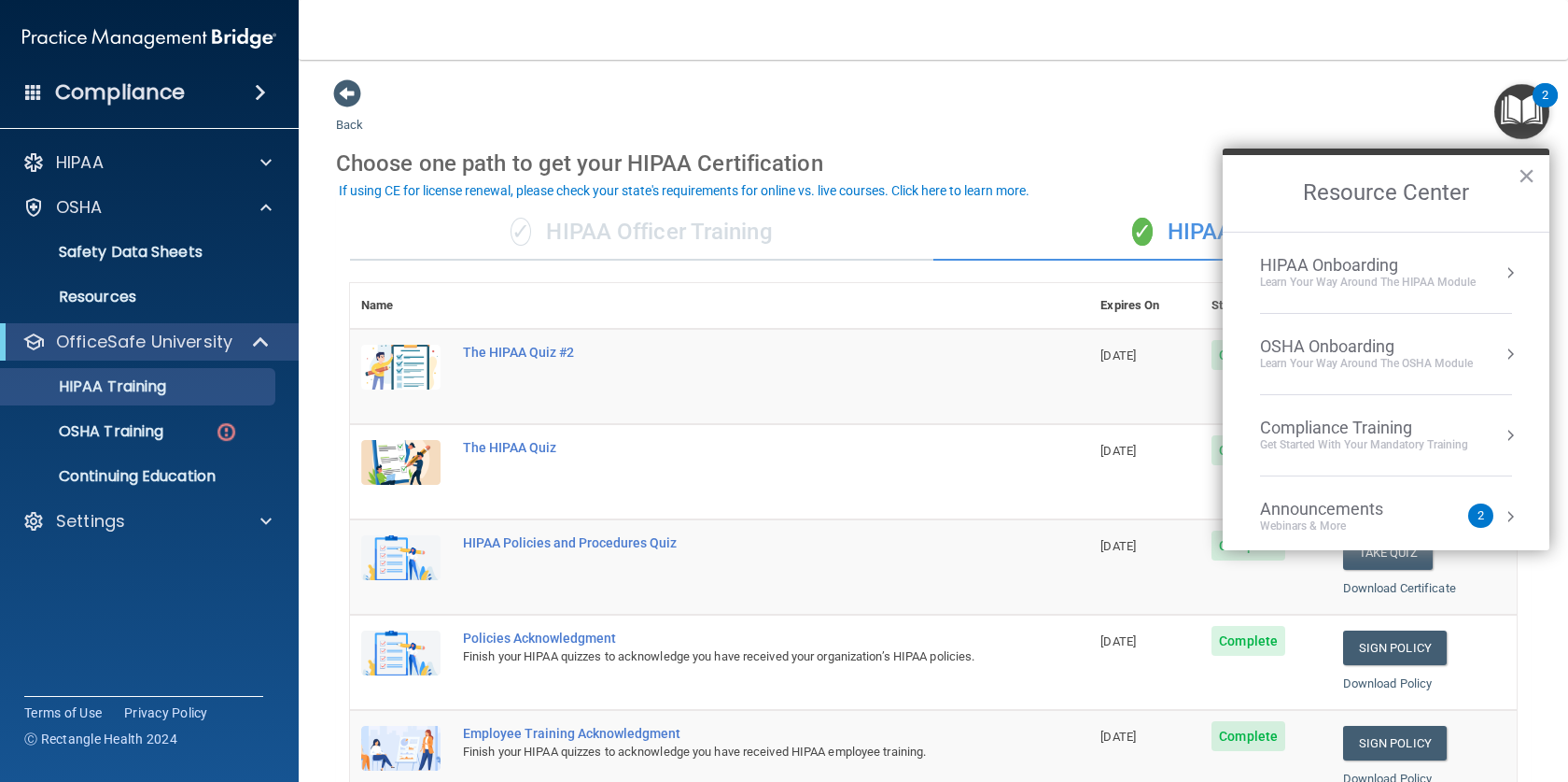
click at [1171, 428] on div "Compliance Training" at bounding box center [1363, 427] width 208 height 20
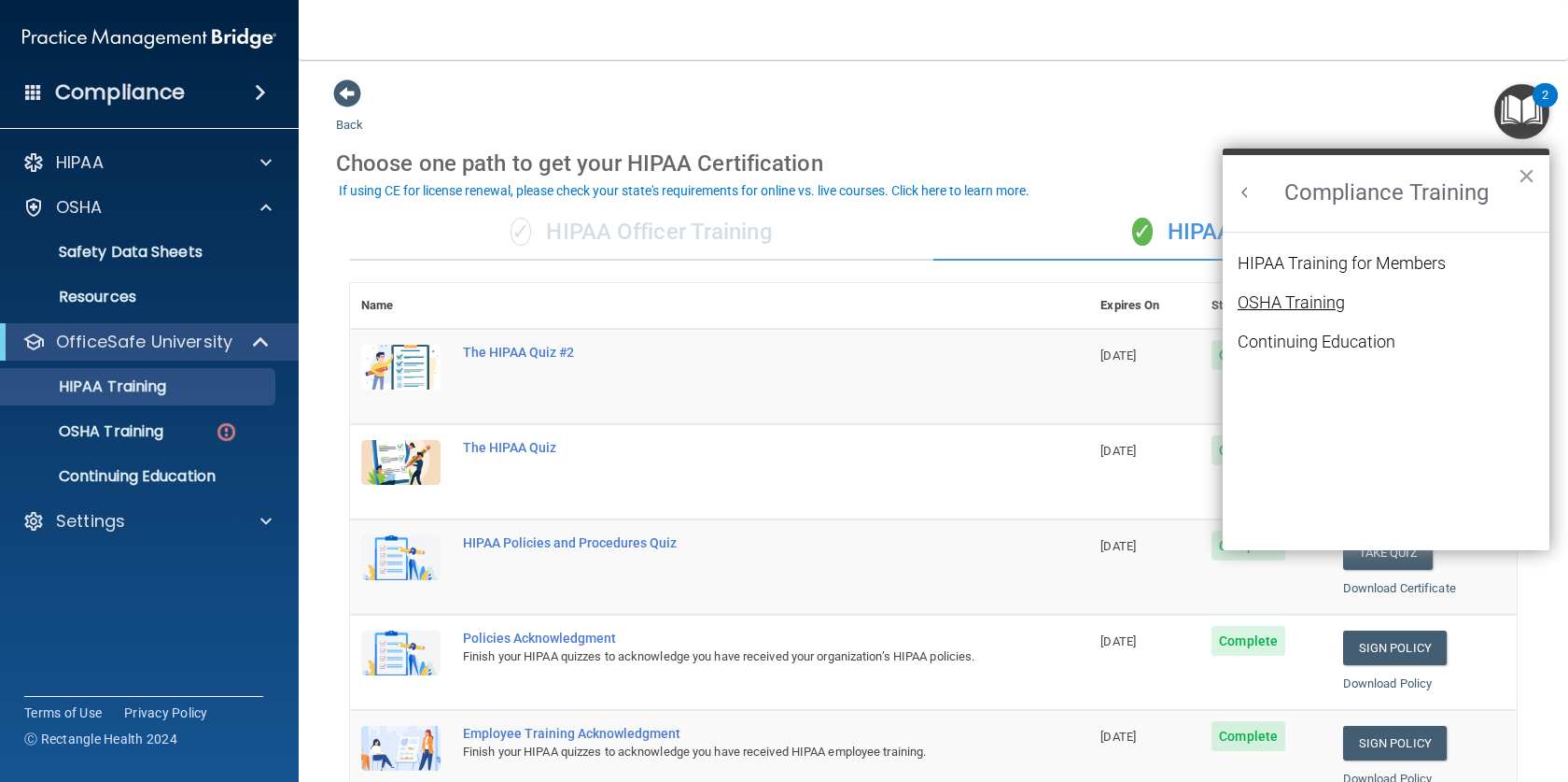
click at [1171, 310] on div "OSHA Training" at bounding box center [1291, 302] width 108 height 16
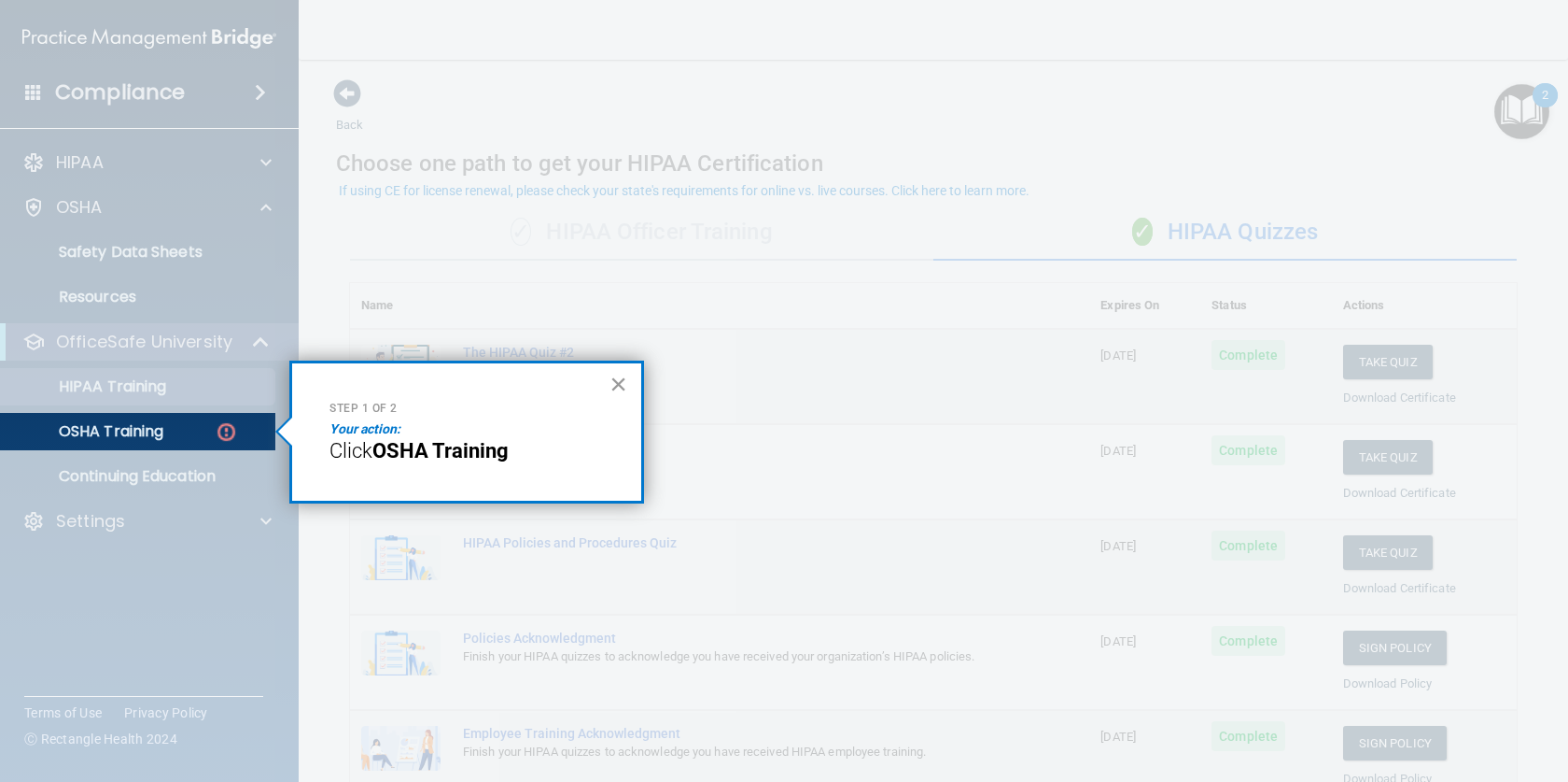
click at [615, 381] on button "×" at bounding box center [619, 383] width 17 height 30
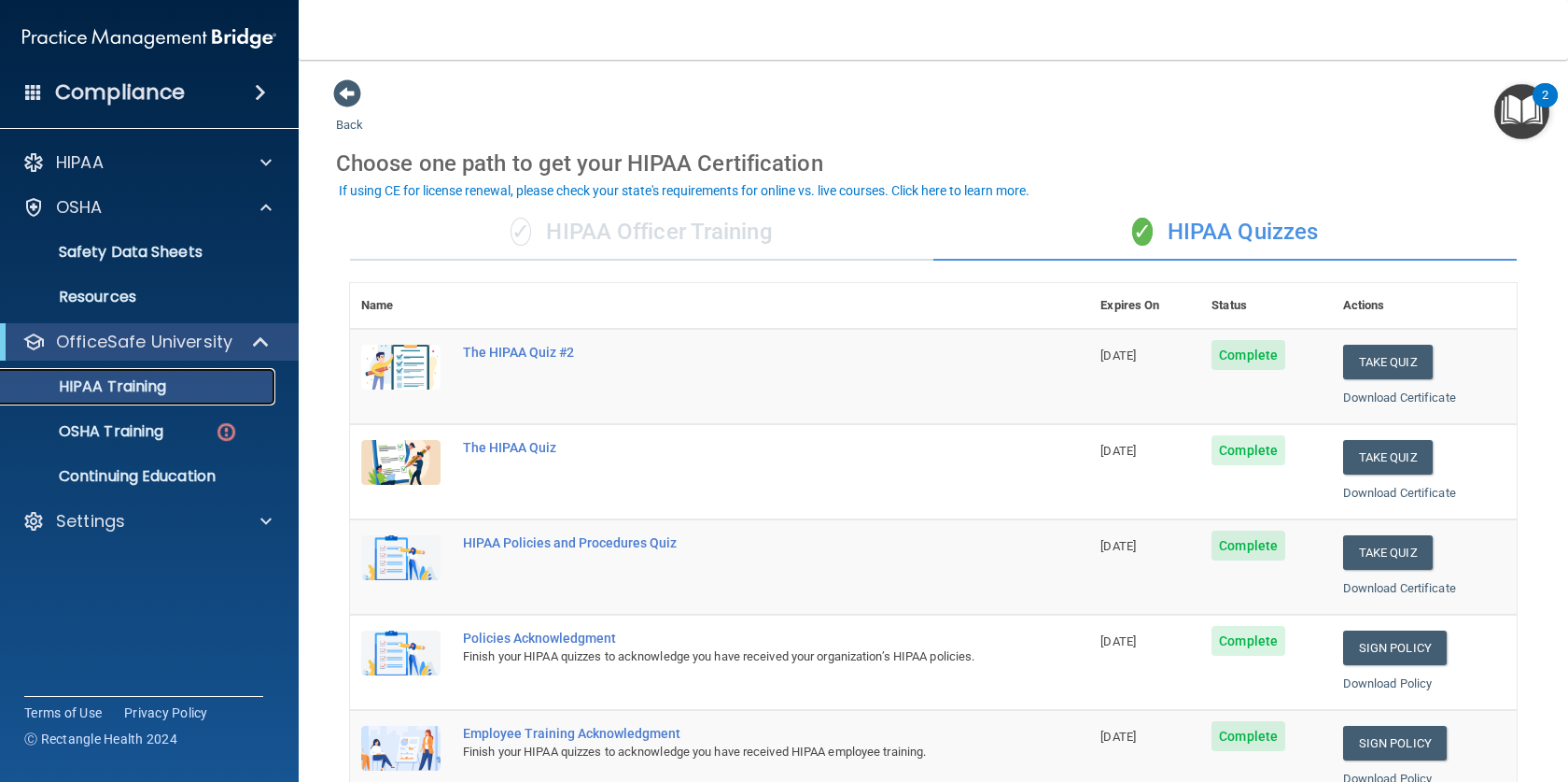
click at [137, 385] on p "HIPAA Training" at bounding box center [89, 386] width 154 height 18
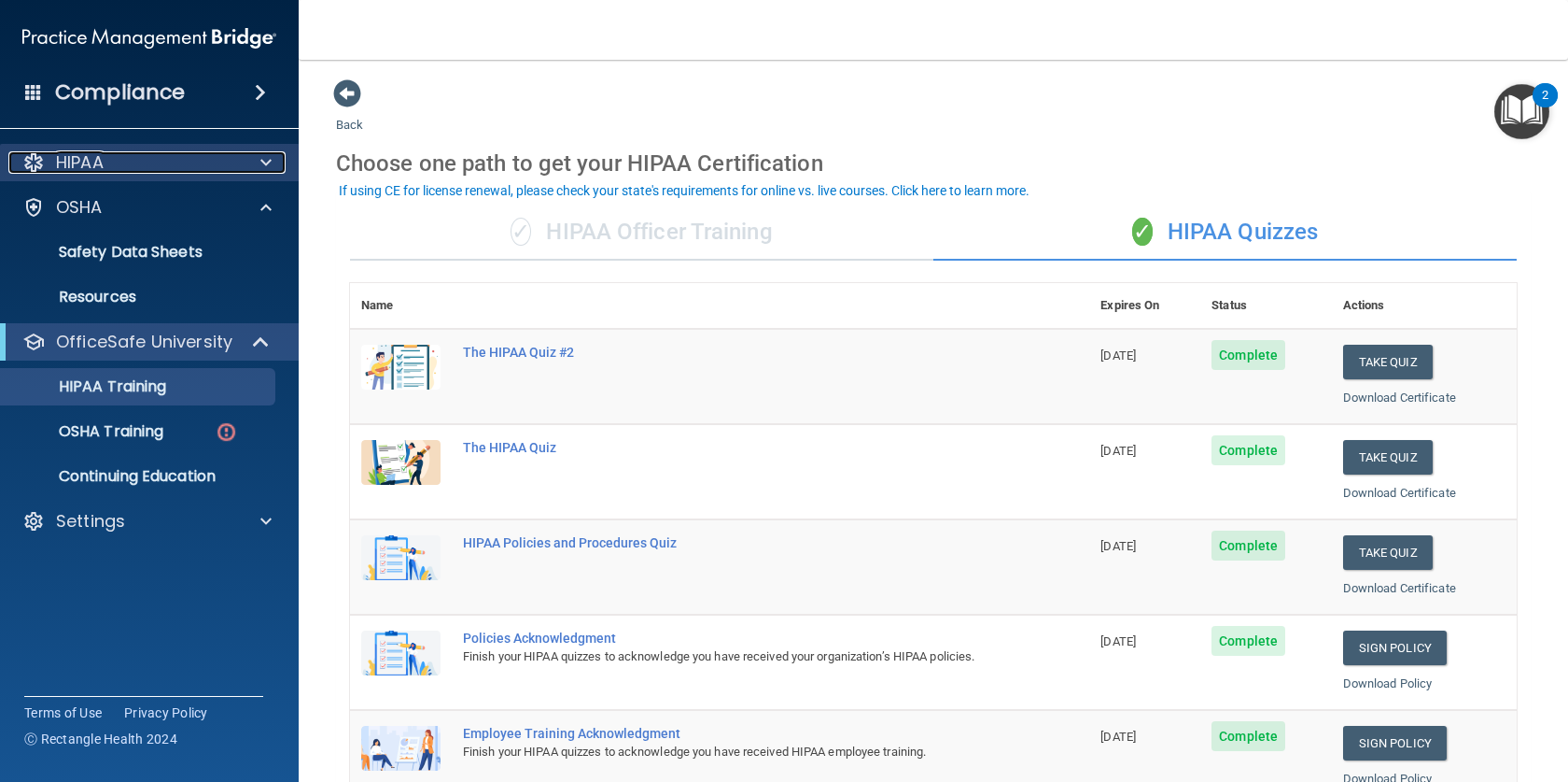
click at [204, 173] on div "HIPAA" at bounding box center [124, 162] width 232 height 22
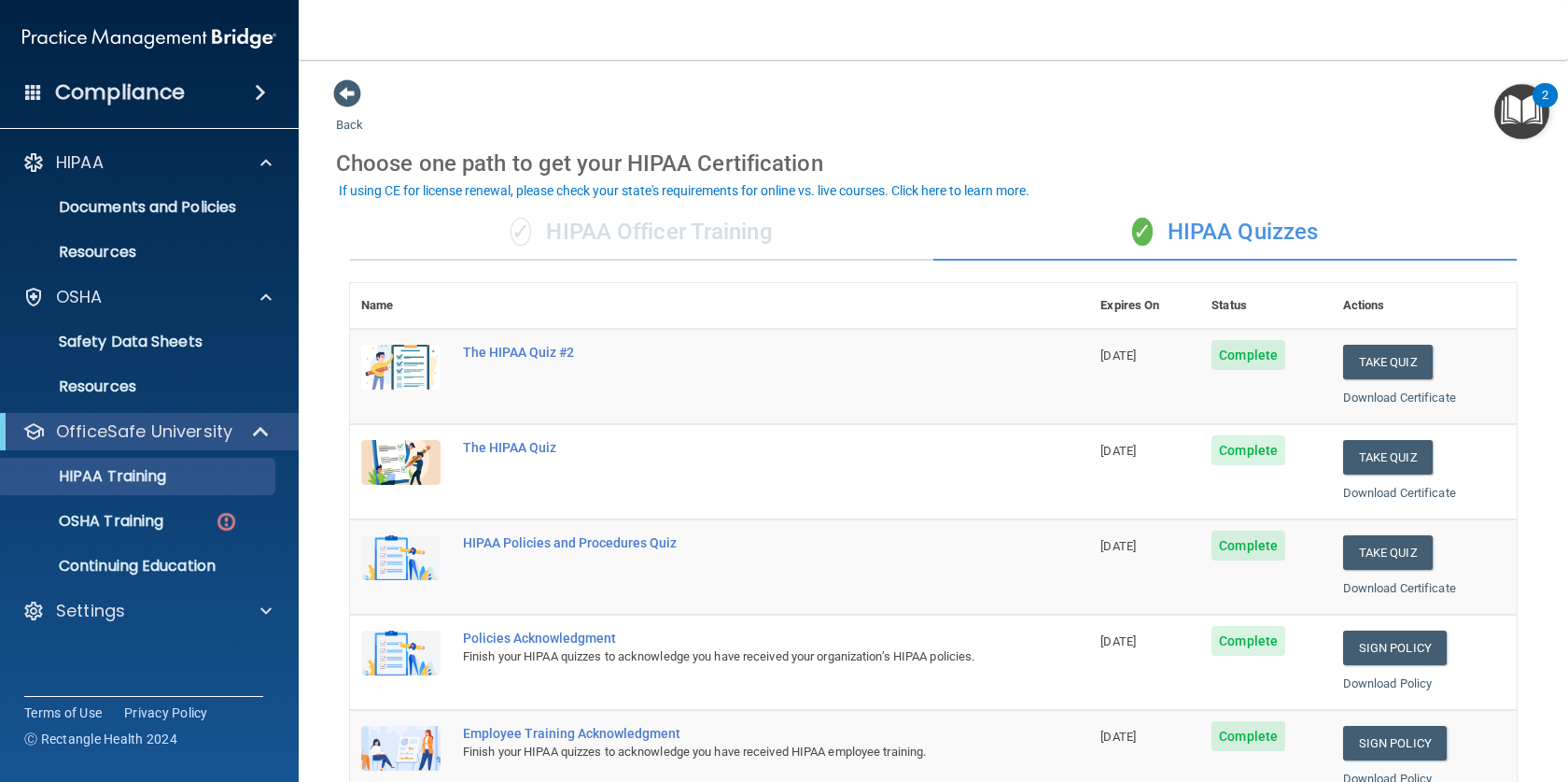
click at [212, 101] on div "Compliance" at bounding box center [149, 92] width 299 height 41
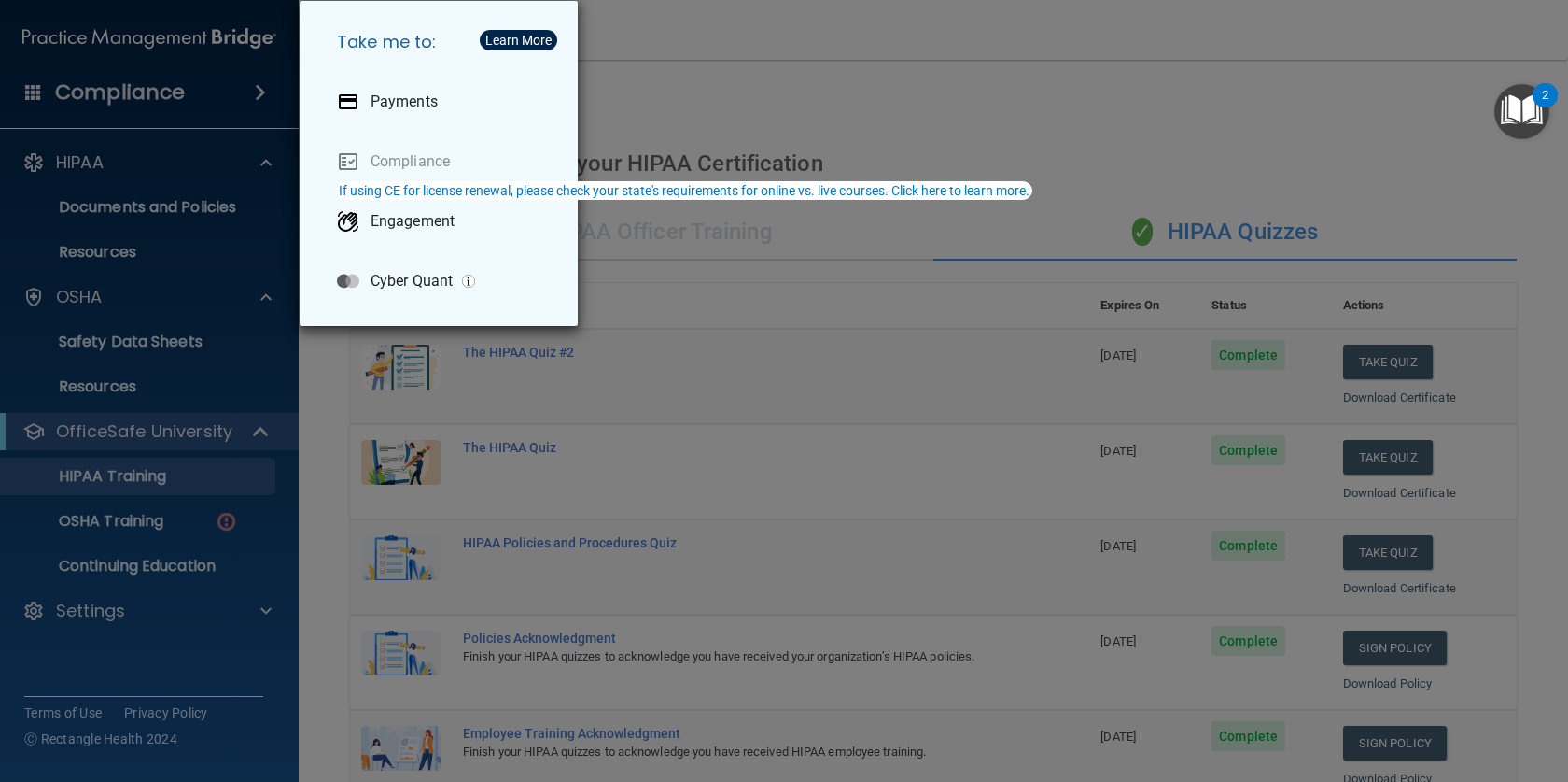
click at [862, 128] on div "Take me to: Payments Compliance Engagement Cyber Quant" at bounding box center [784, 391] width 1568 height 782
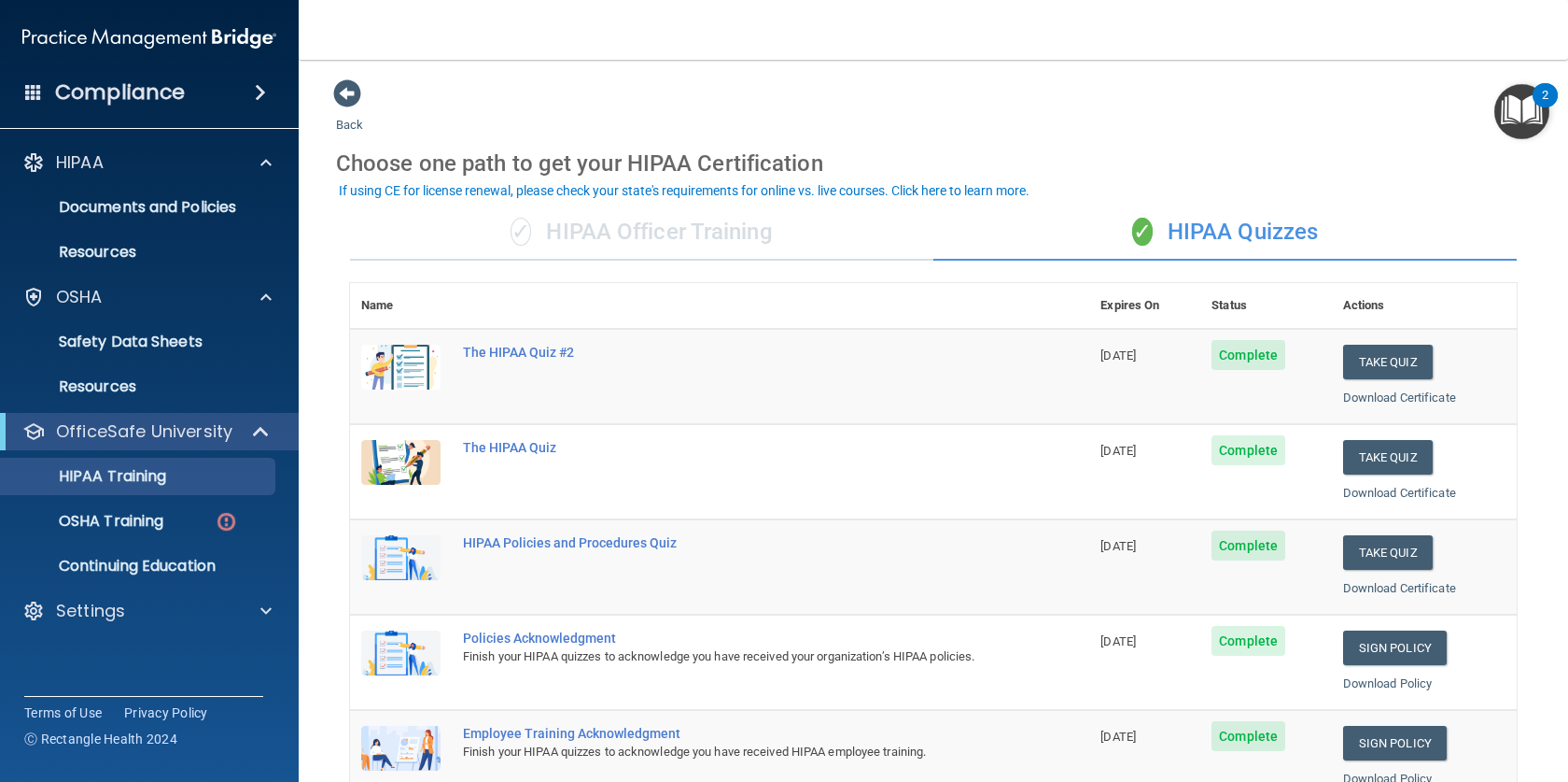
click at [605, 232] on div "✓ HIPAA Officer Training" at bounding box center [642, 233] width 584 height 56
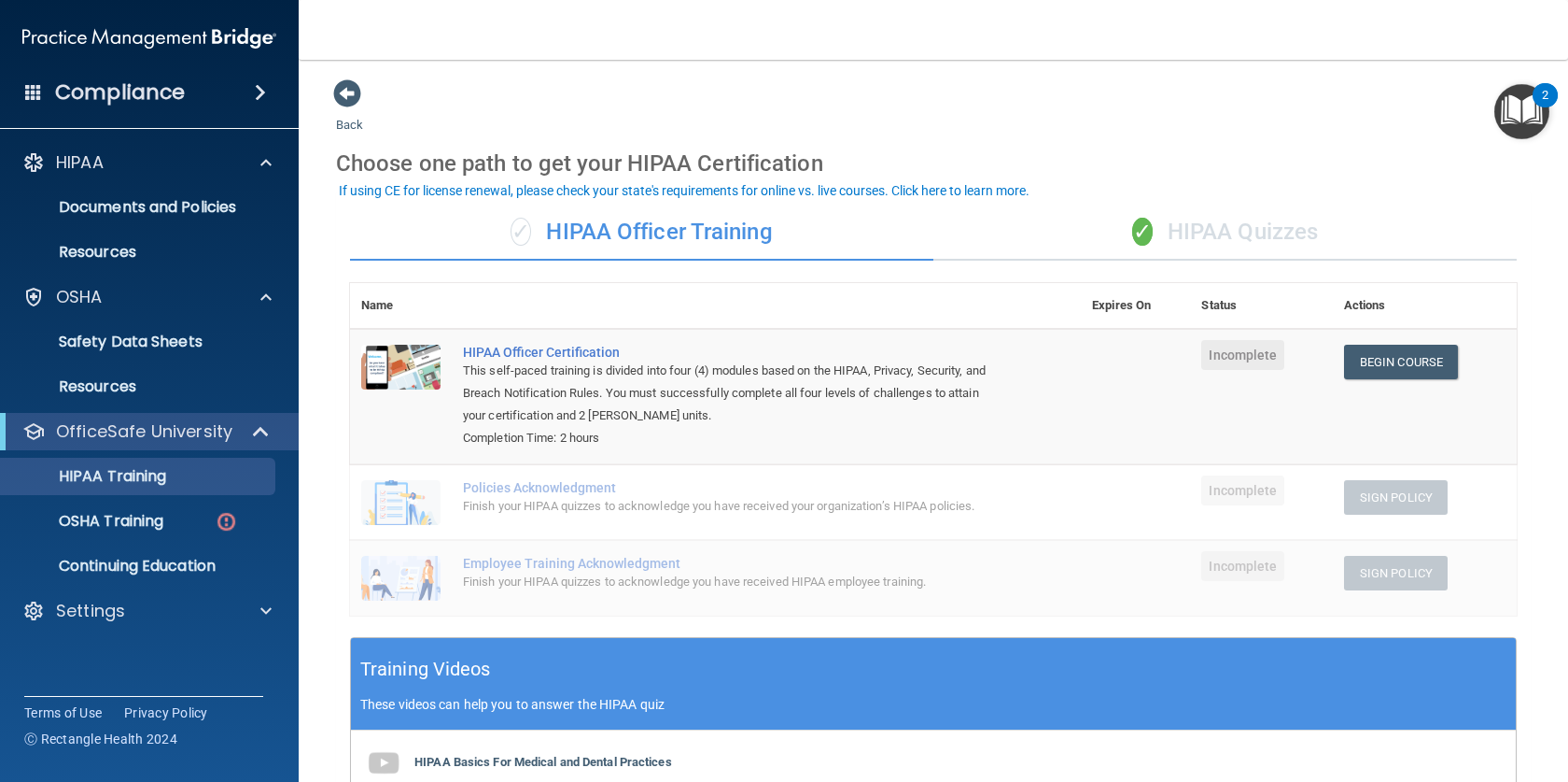
click at [1171, 224] on div "✓ HIPAA Quizzes" at bounding box center [1226, 233] width 584 height 56
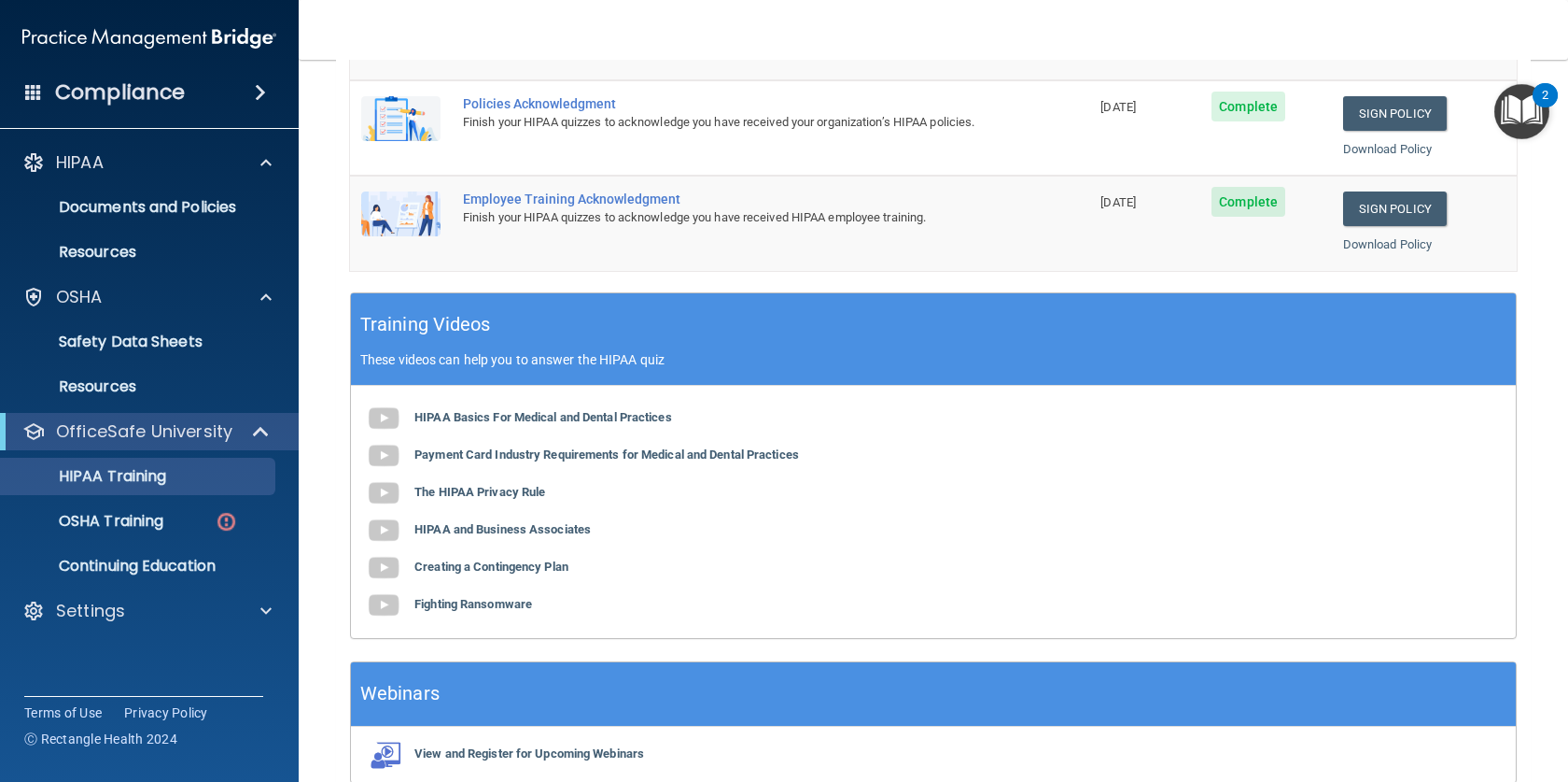
scroll to position [625, 0]
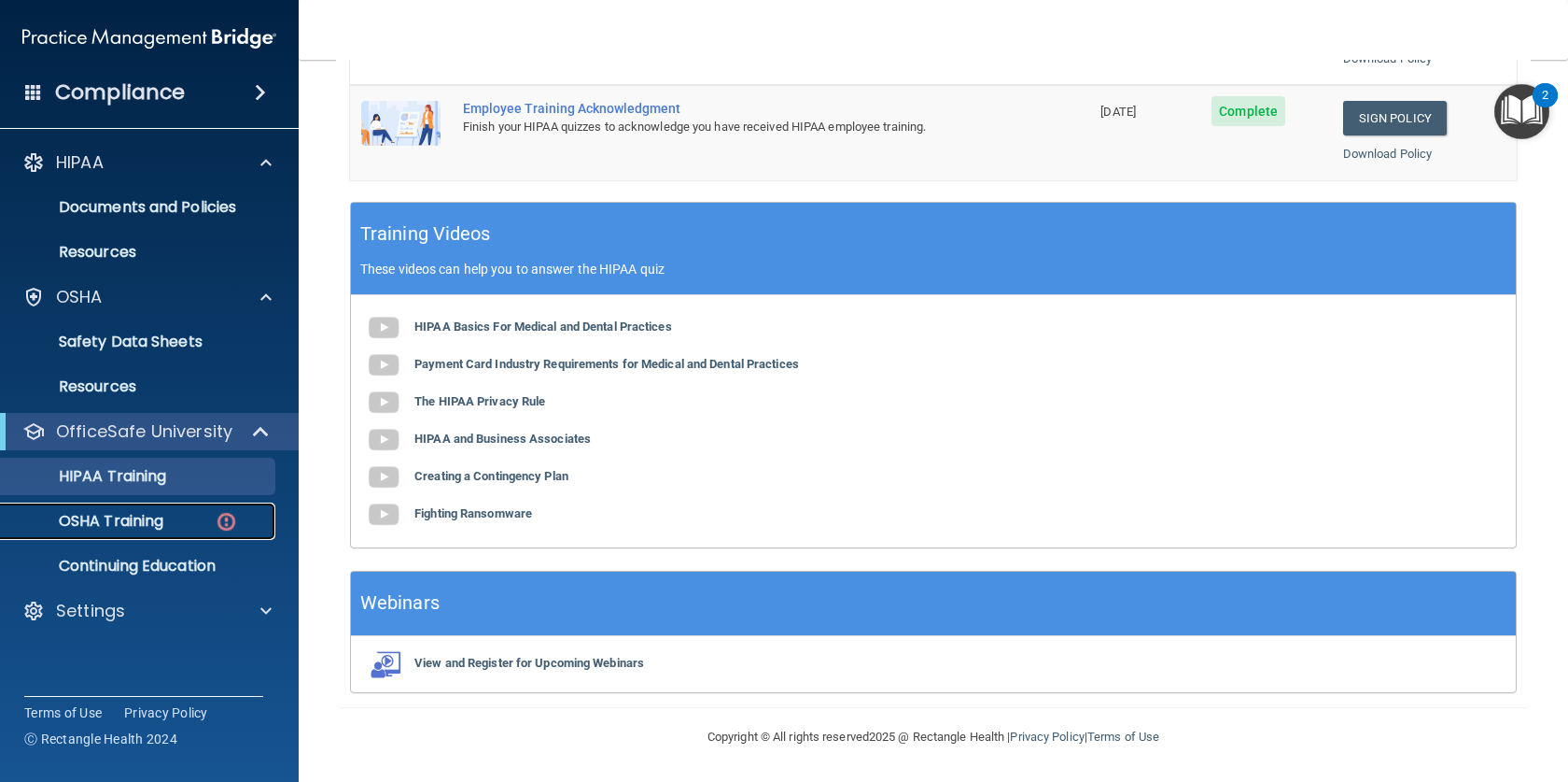
click at [117, 513] on p "OSHA Training" at bounding box center [88, 520] width 151 height 18
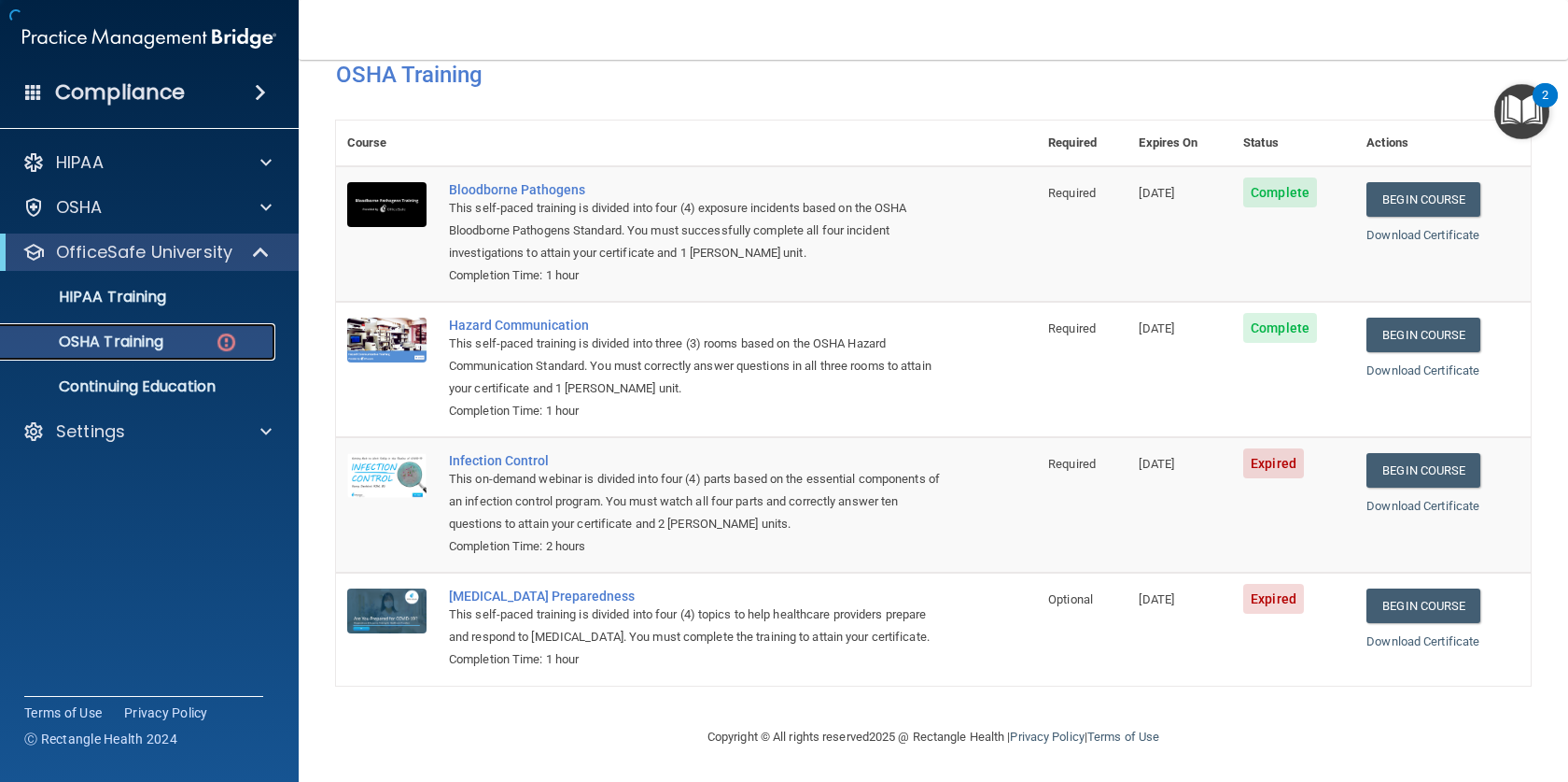
scroll to position [122, 0]
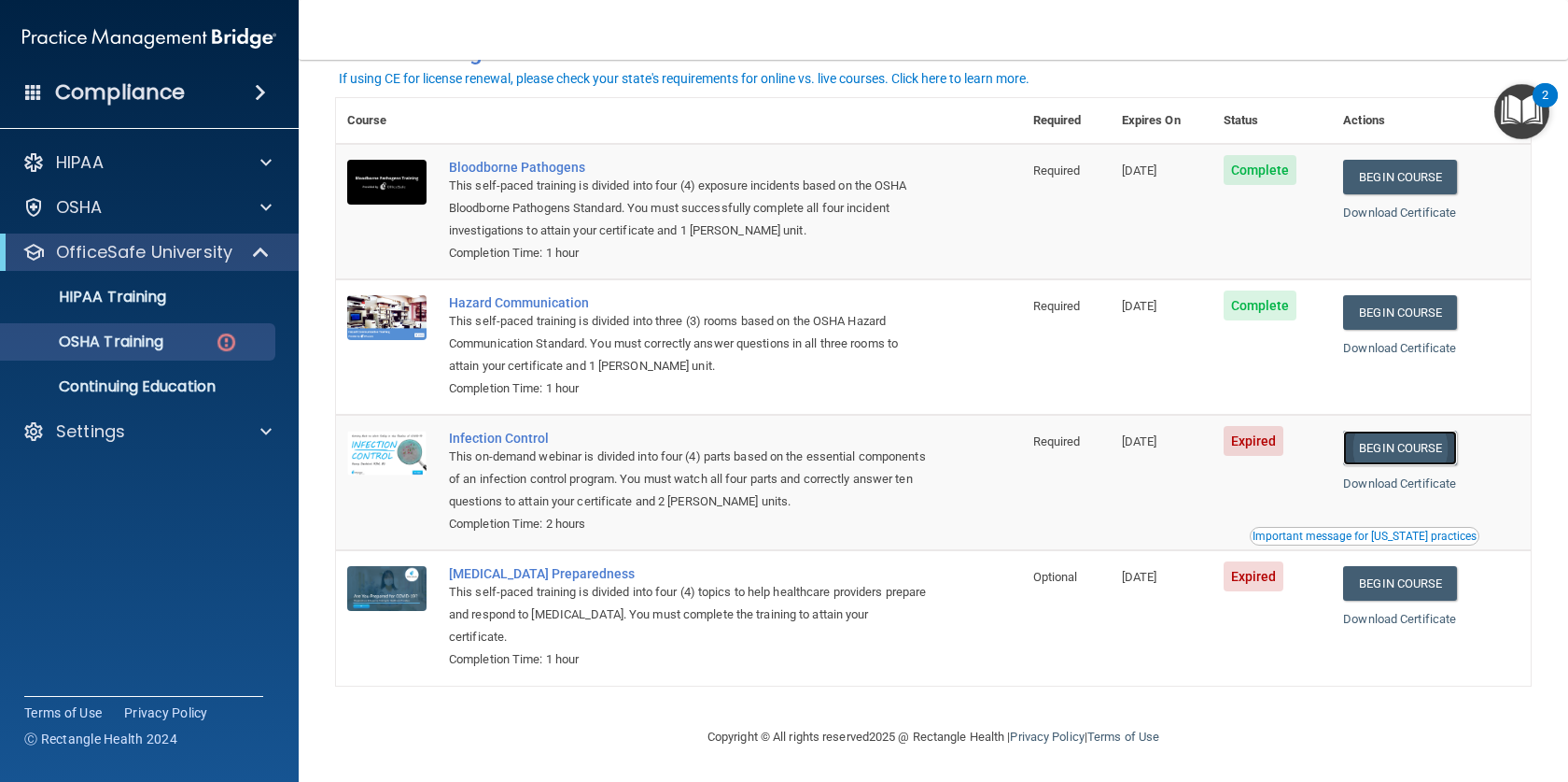
click at [1171, 442] on link "Begin Course" at bounding box center [1399, 448] width 113 height 35
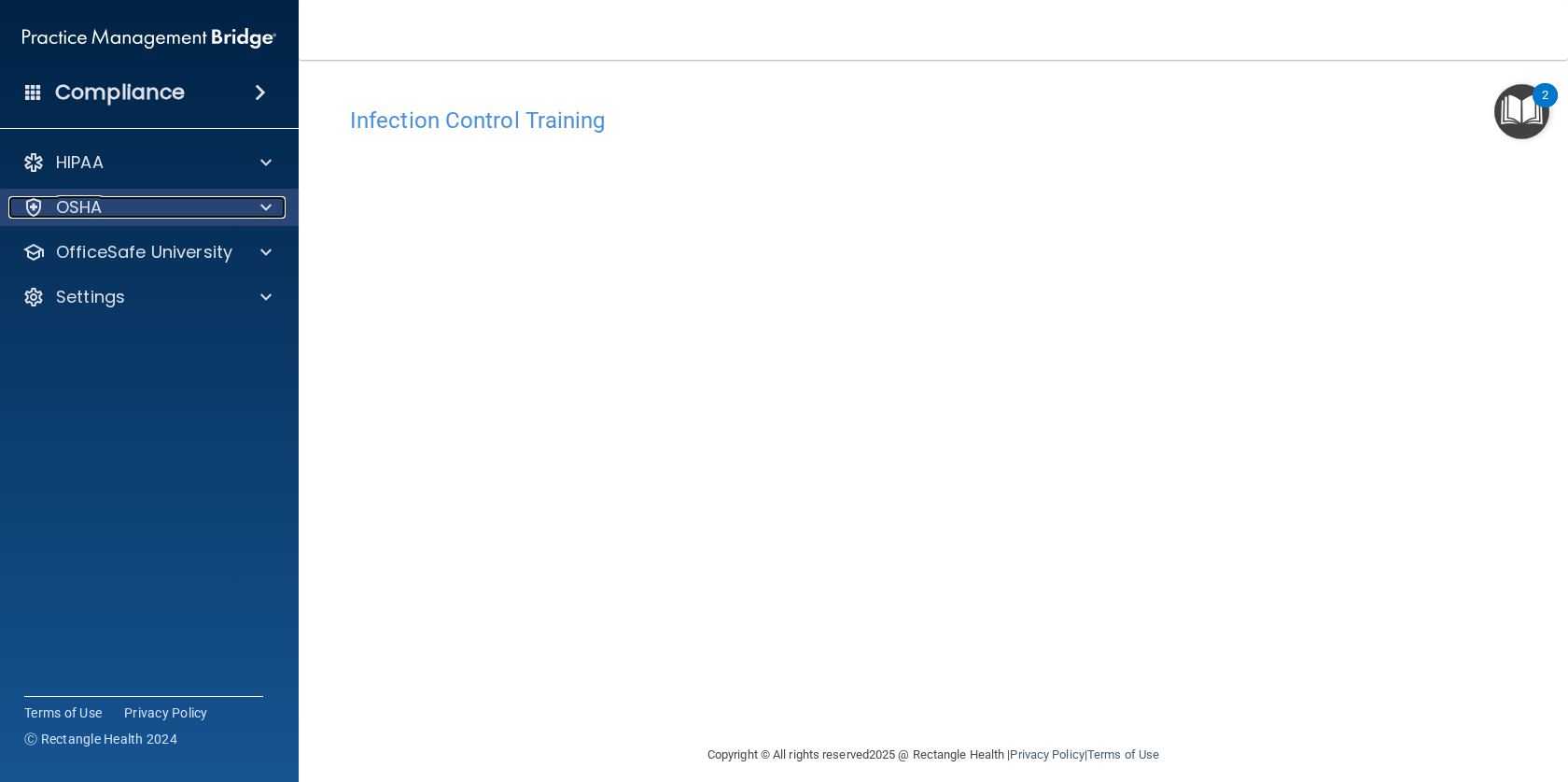
click at [264, 212] on span at bounding box center [267, 207] width 12 height 22
click at [133, 200] on div "OSHA" at bounding box center [124, 207] width 232 height 22
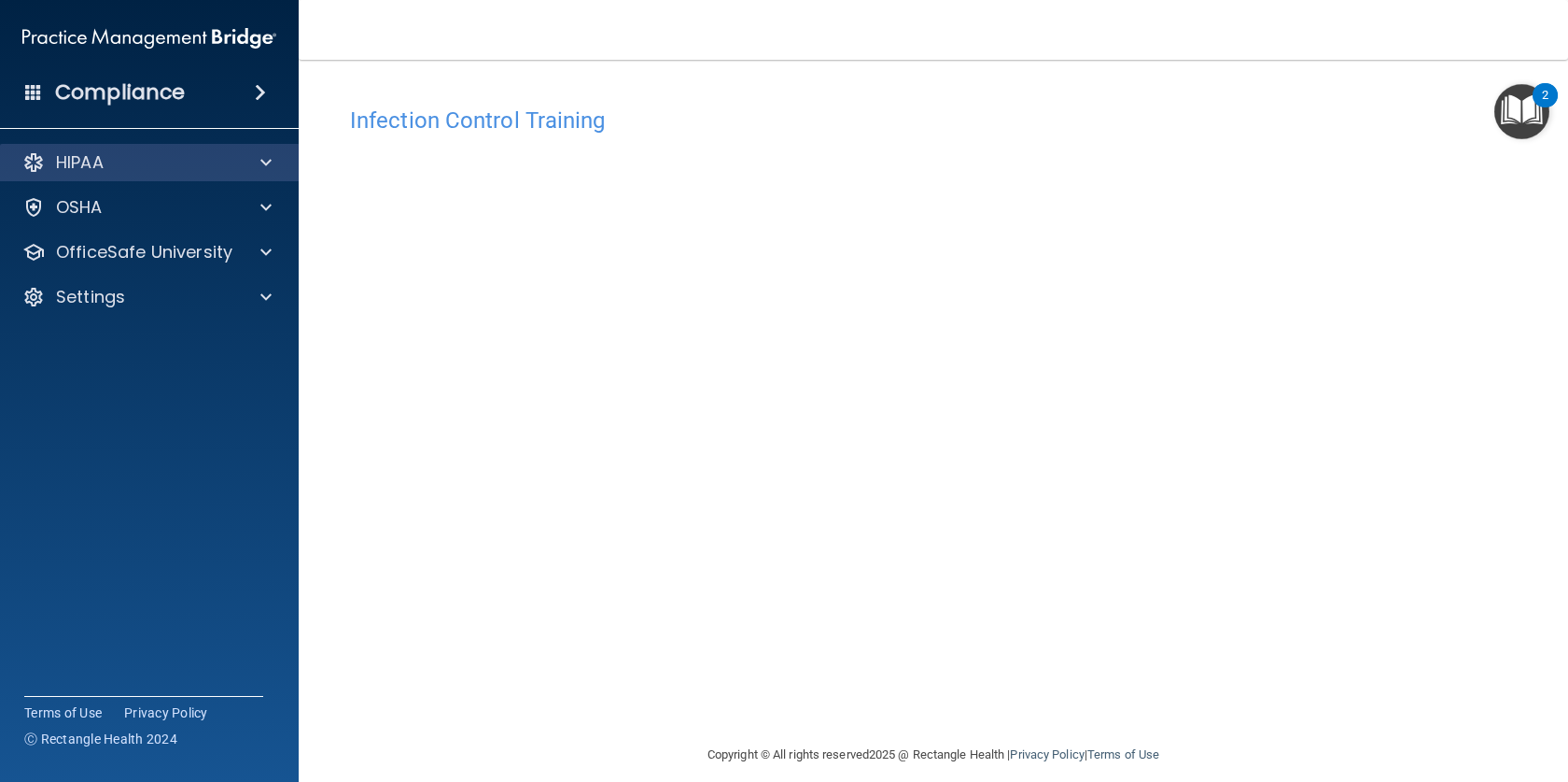
click at [149, 176] on div "HIPAA" at bounding box center [149, 162] width 300 height 38
click at [208, 163] on div "HIPAA" at bounding box center [124, 162] width 232 height 22
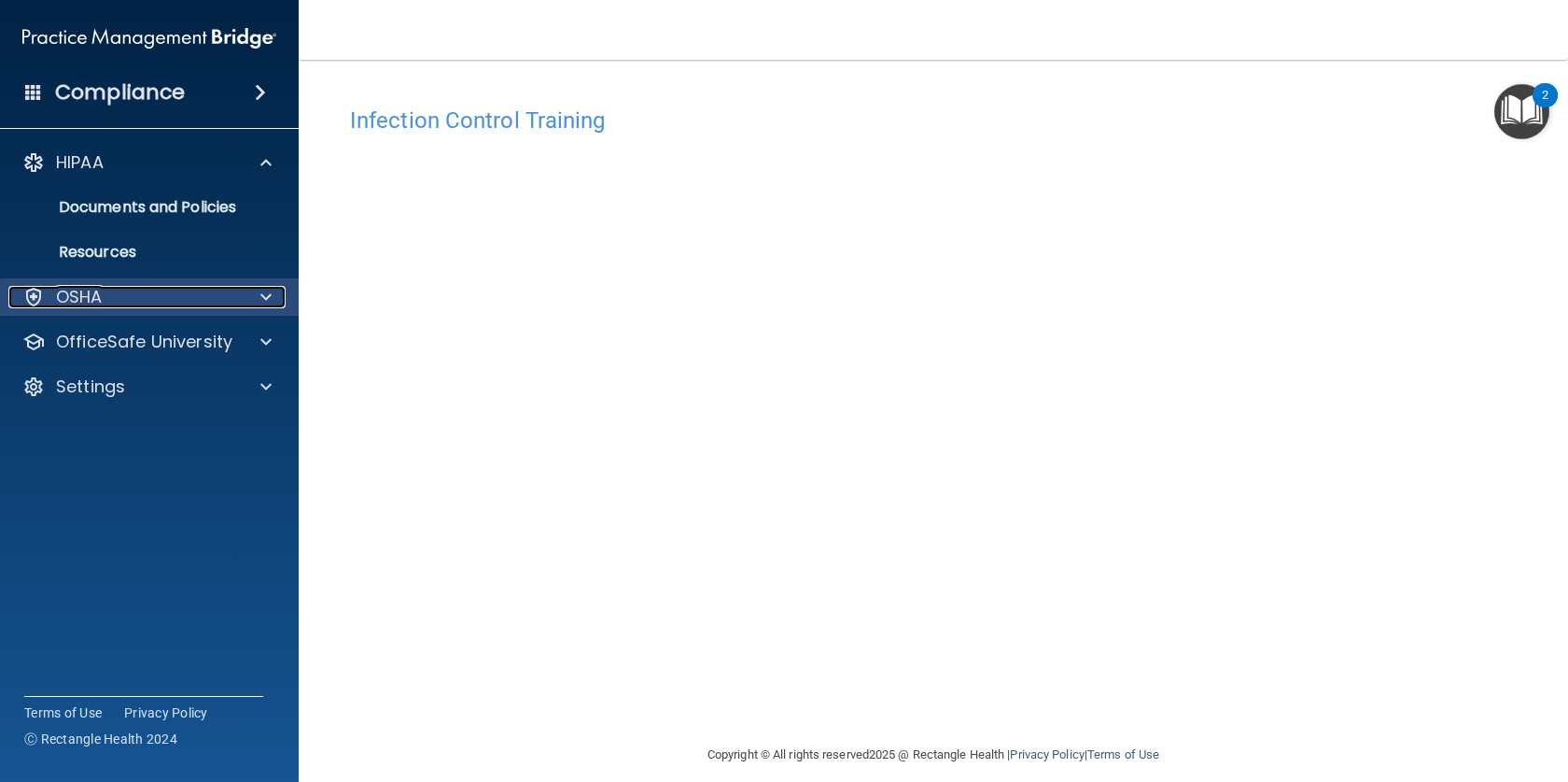
click at [253, 290] on div at bounding box center [263, 297] width 47 height 22
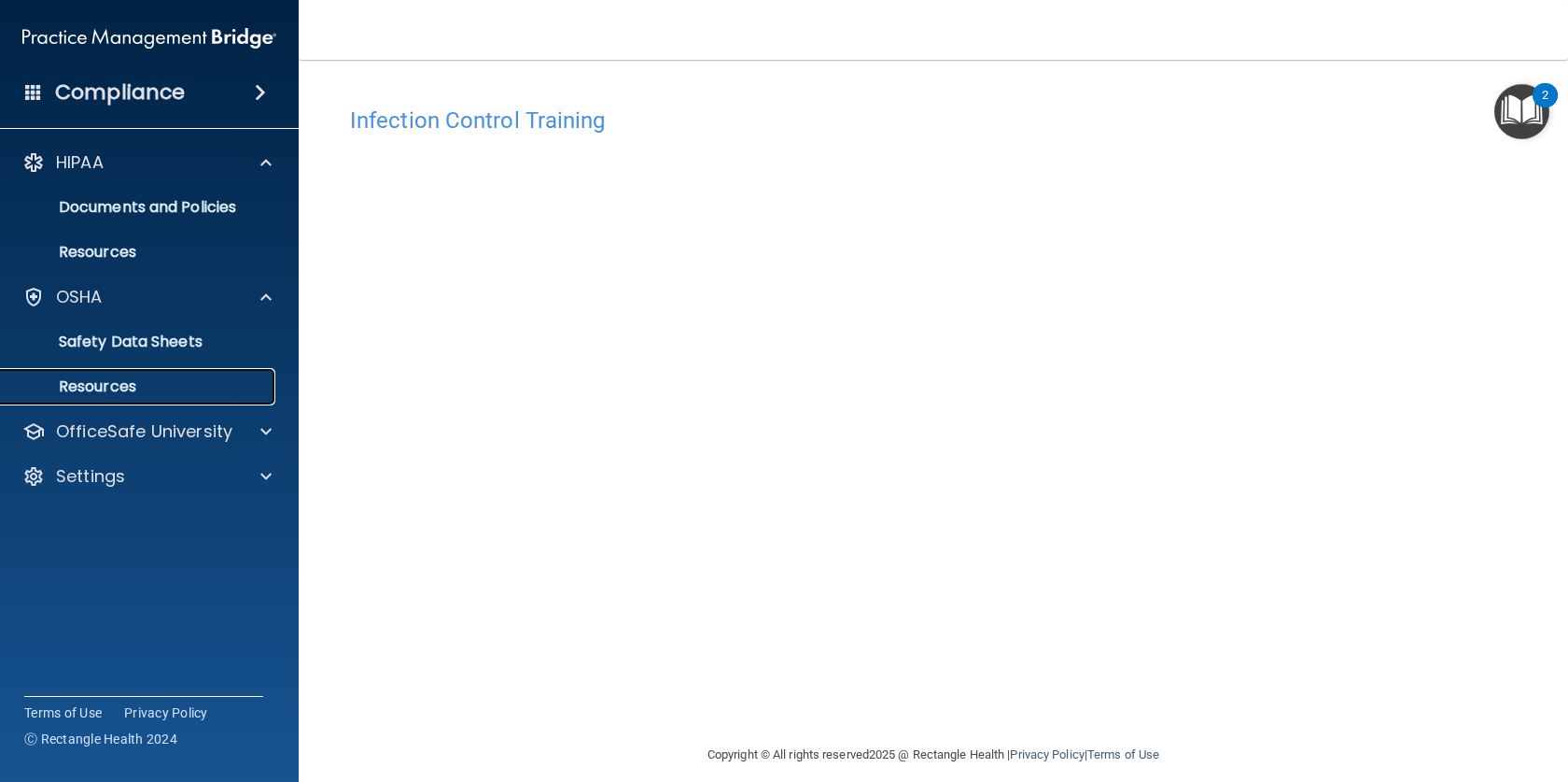
click at [98, 386] on p "Resources" at bounding box center [140, 386] width 255 height 18
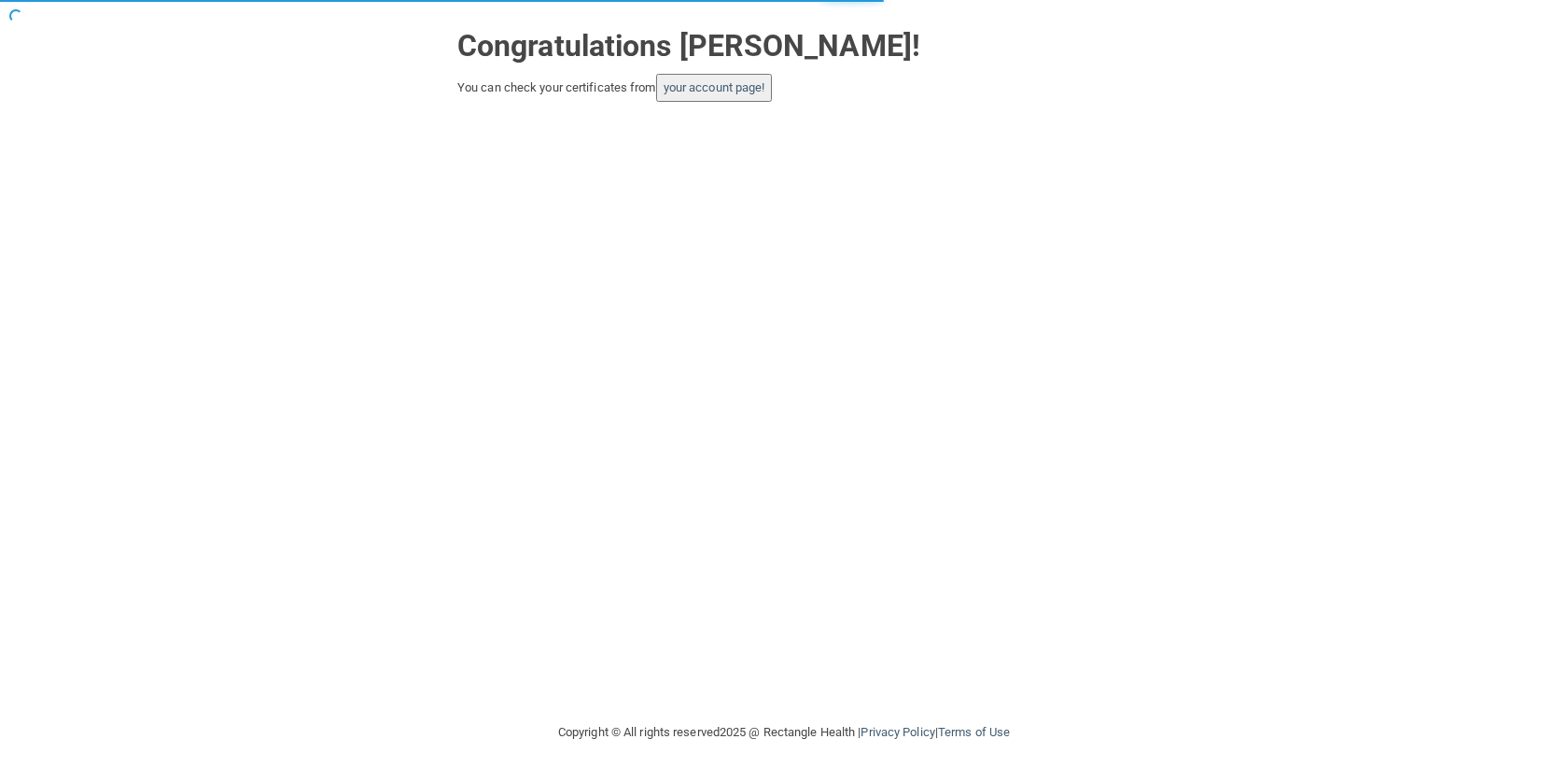
click at [749, 99] on button "your account page!" at bounding box center [715, 87] width 116 height 28
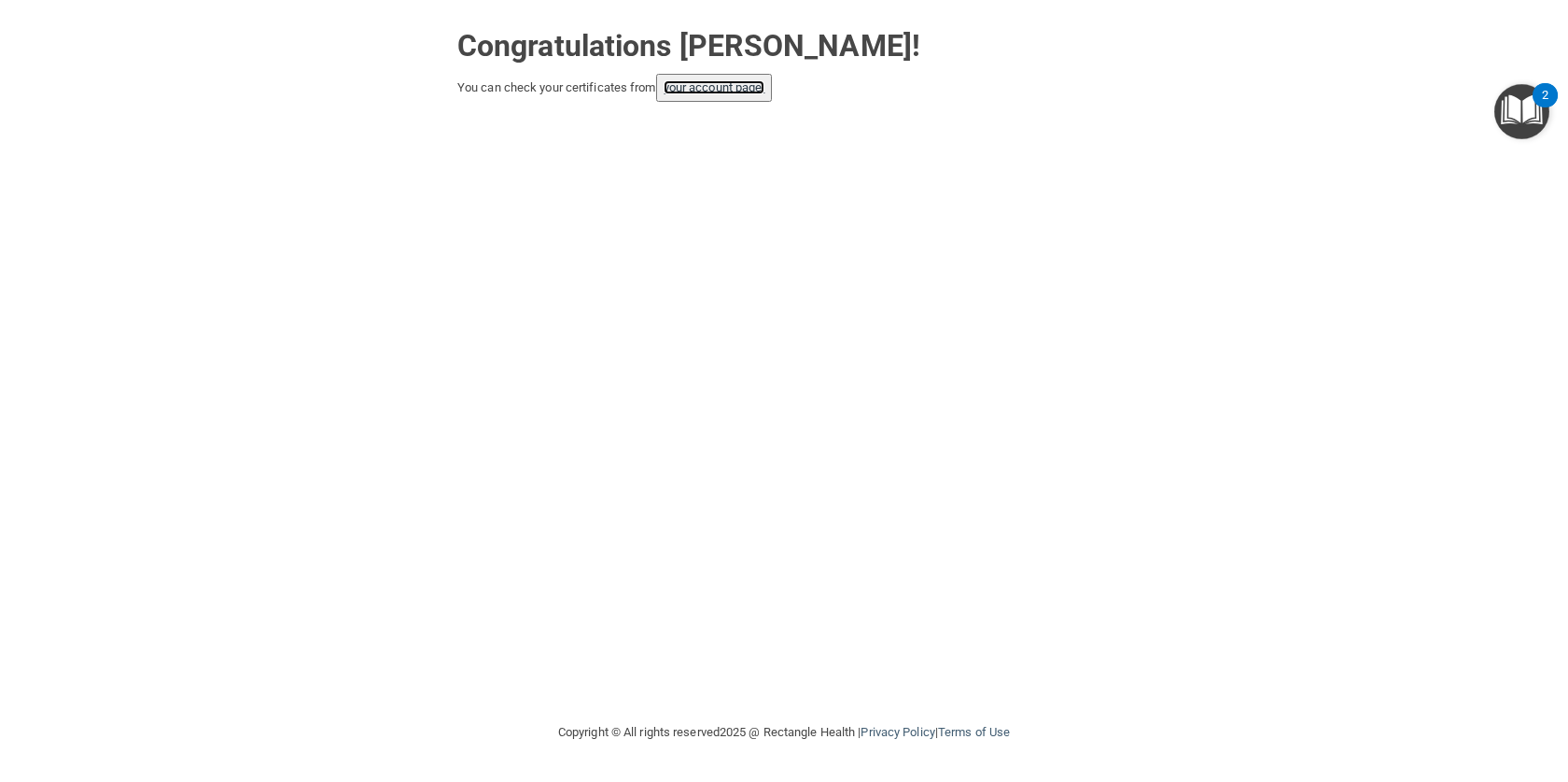
click at [740, 88] on link "your account page!" at bounding box center [714, 87] width 102 height 14
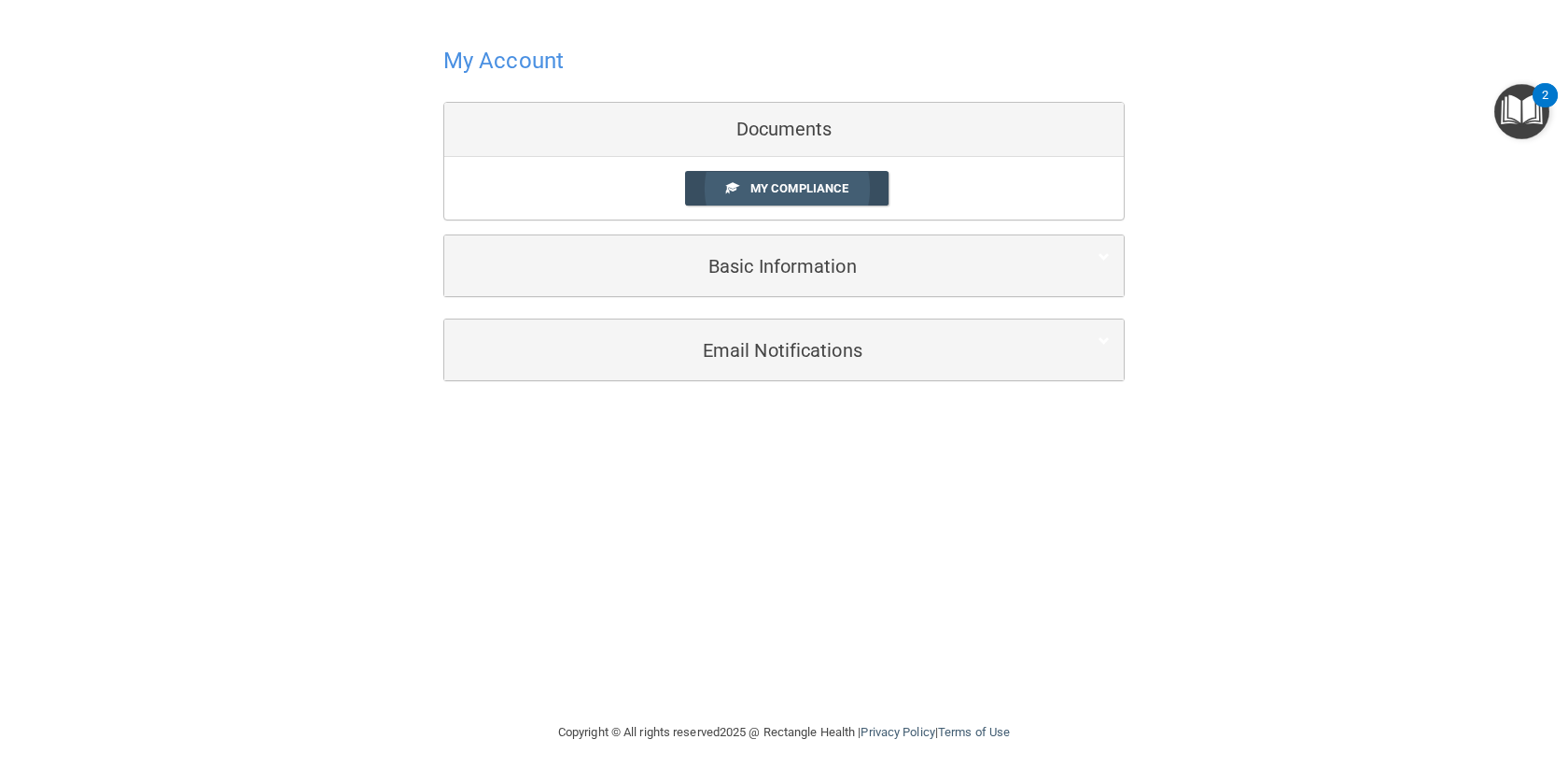
click at [806, 183] on span "My Compliance" at bounding box center [799, 188] width 98 height 14
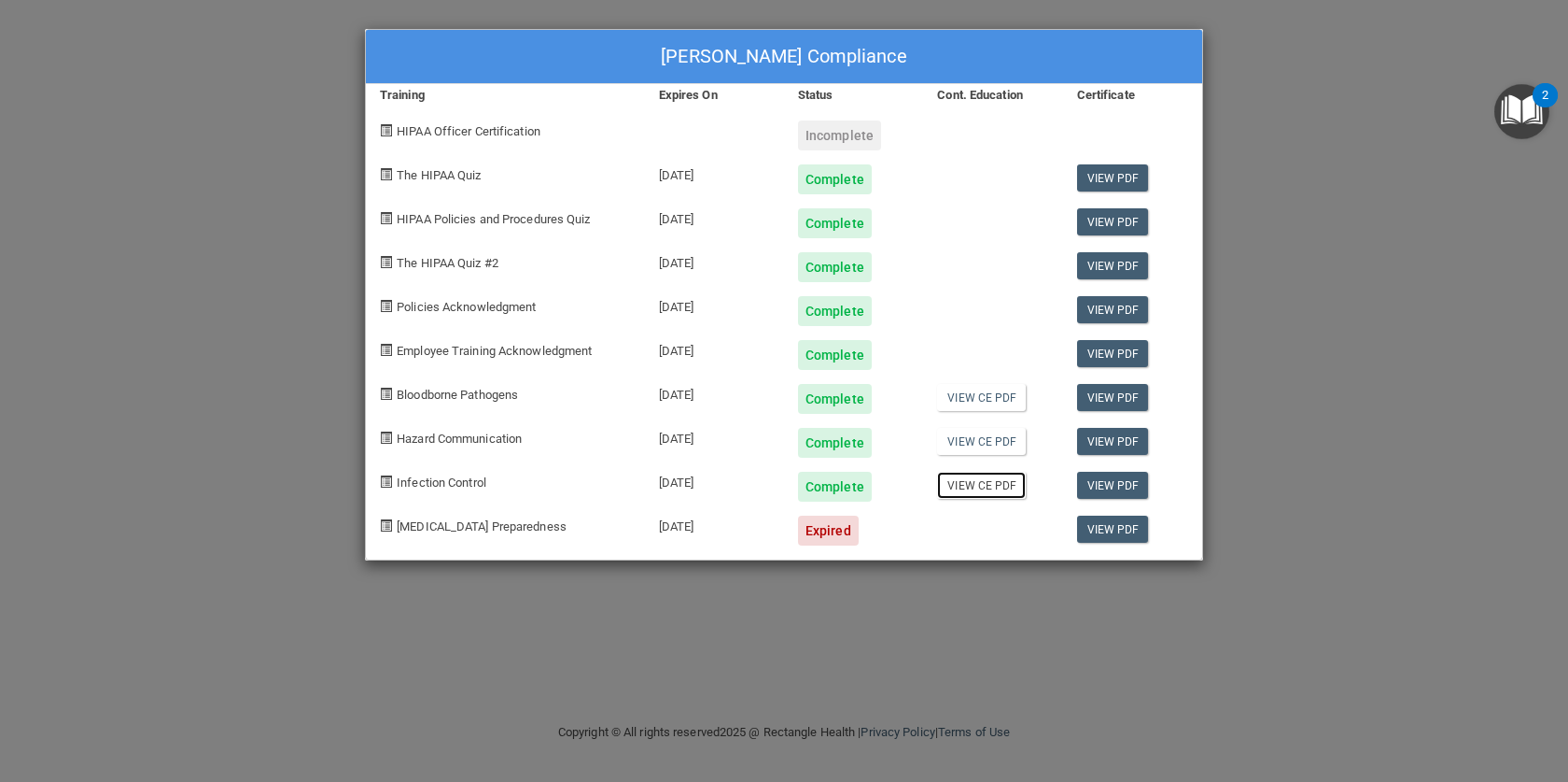
click at [968, 486] on link "View CE PDF" at bounding box center [980, 485] width 88 height 27
click at [1125, 531] on link "View PDF" at bounding box center [1113, 529] width 72 height 27
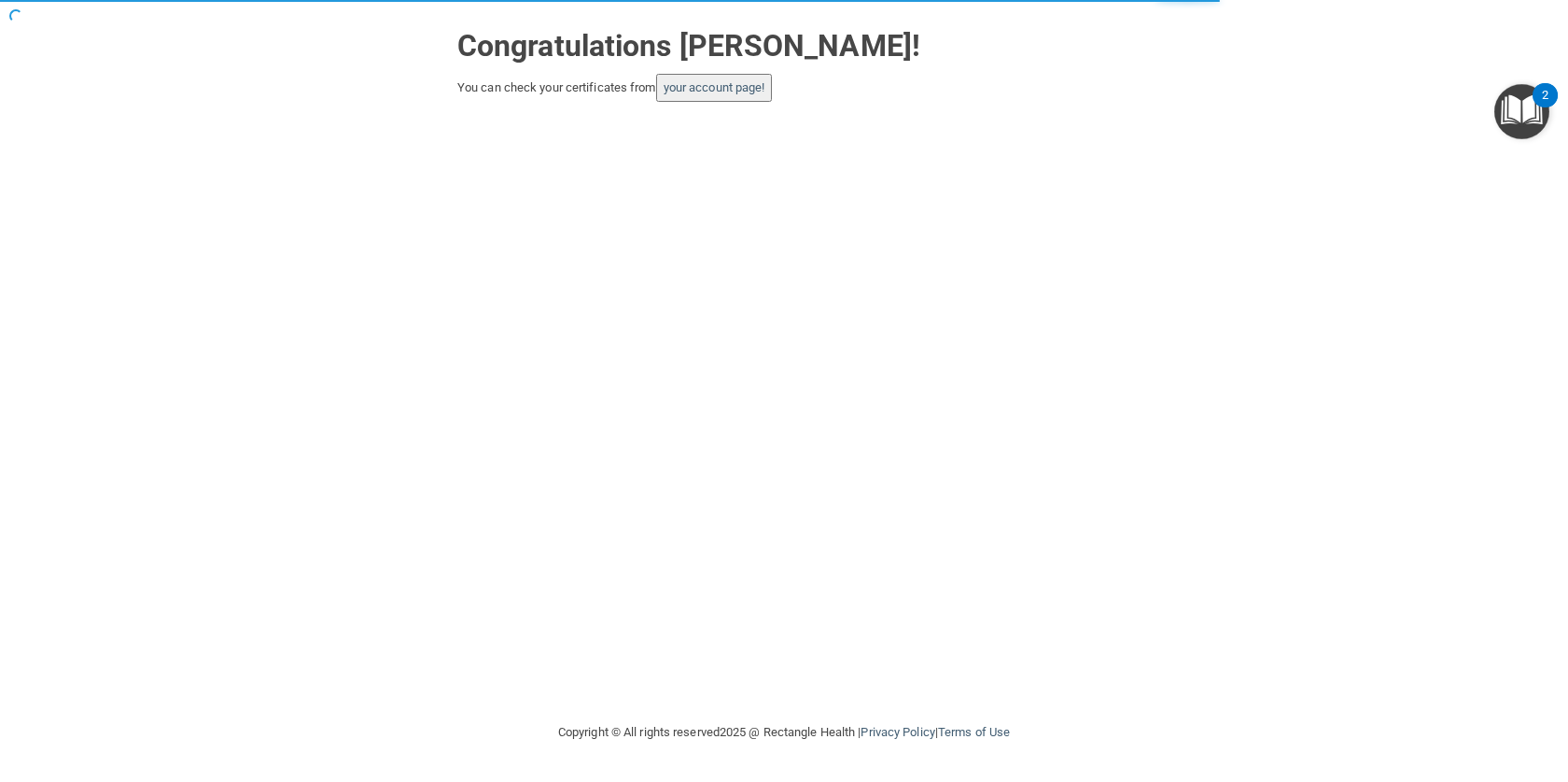
click at [1531, 114] on img "Open Resource Center, 2 new notifications" at bounding box center [1521, 112] width 55 height 55
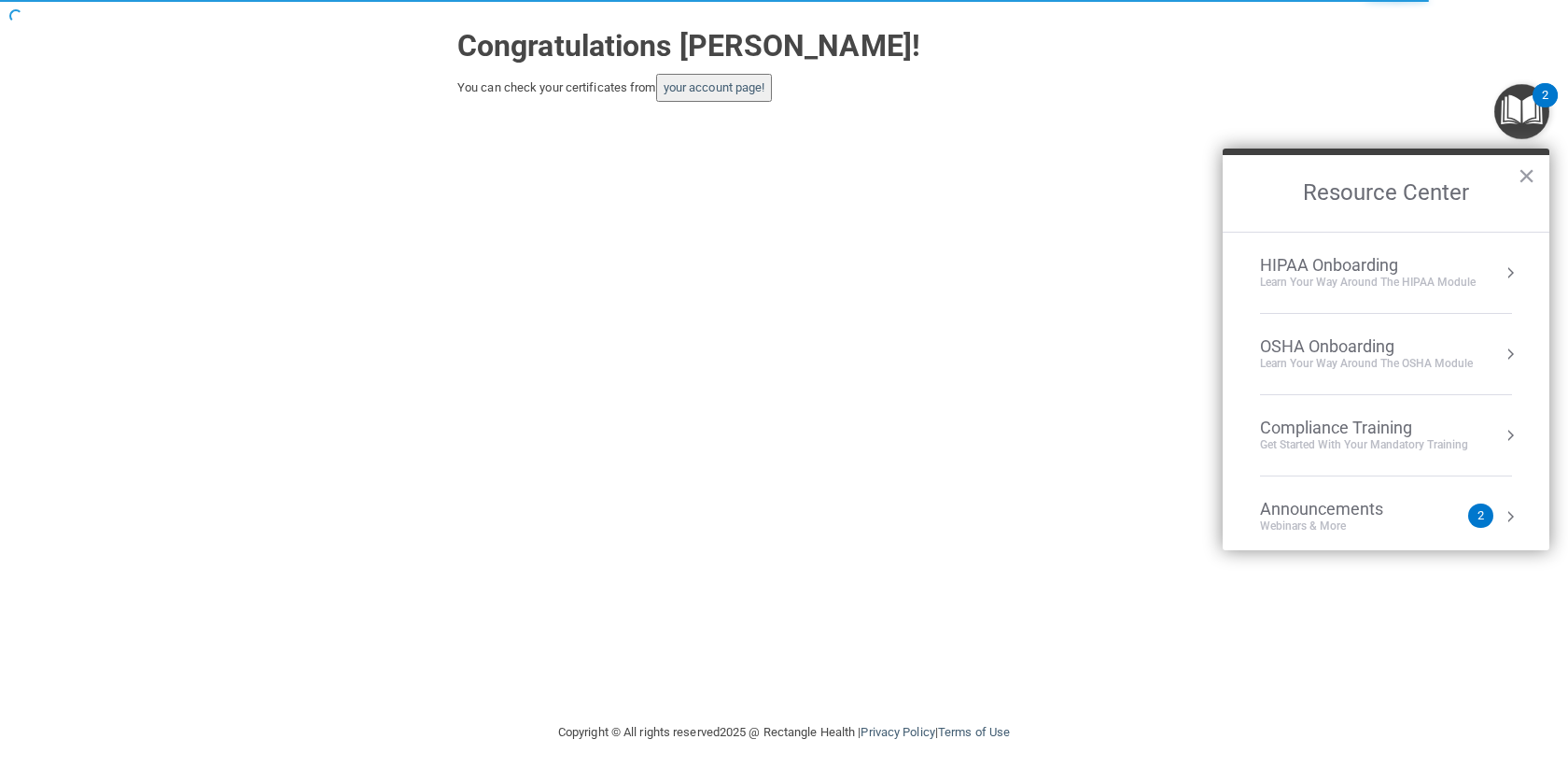
click at [1369, 426] on div "Compliance Training" at bounding box center [1363, 427] width 208 height 20
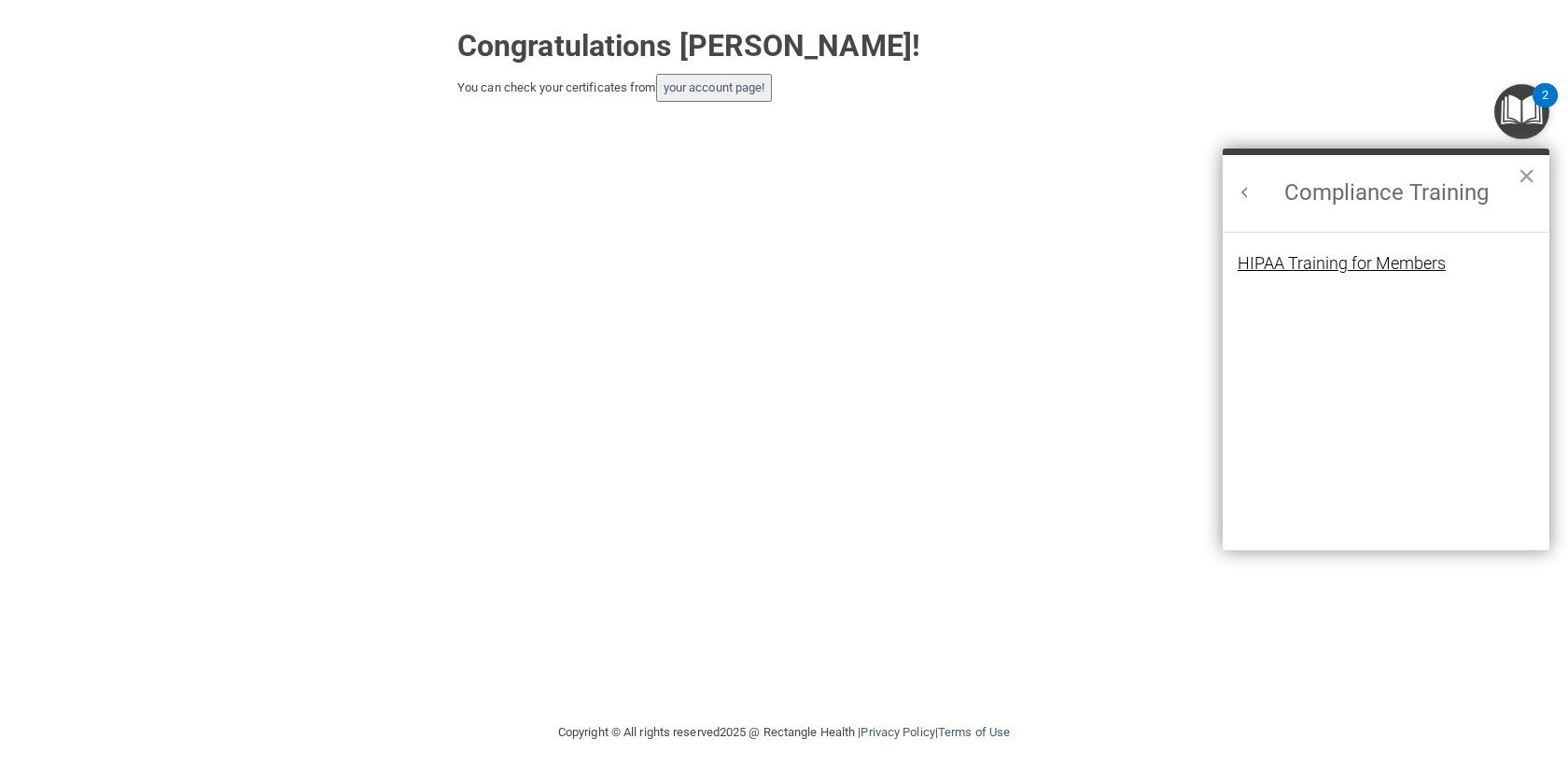
click at [1343, 266] on div "HIPAA Training for Members" at bounding box center [1341, 263] width 208 height 16
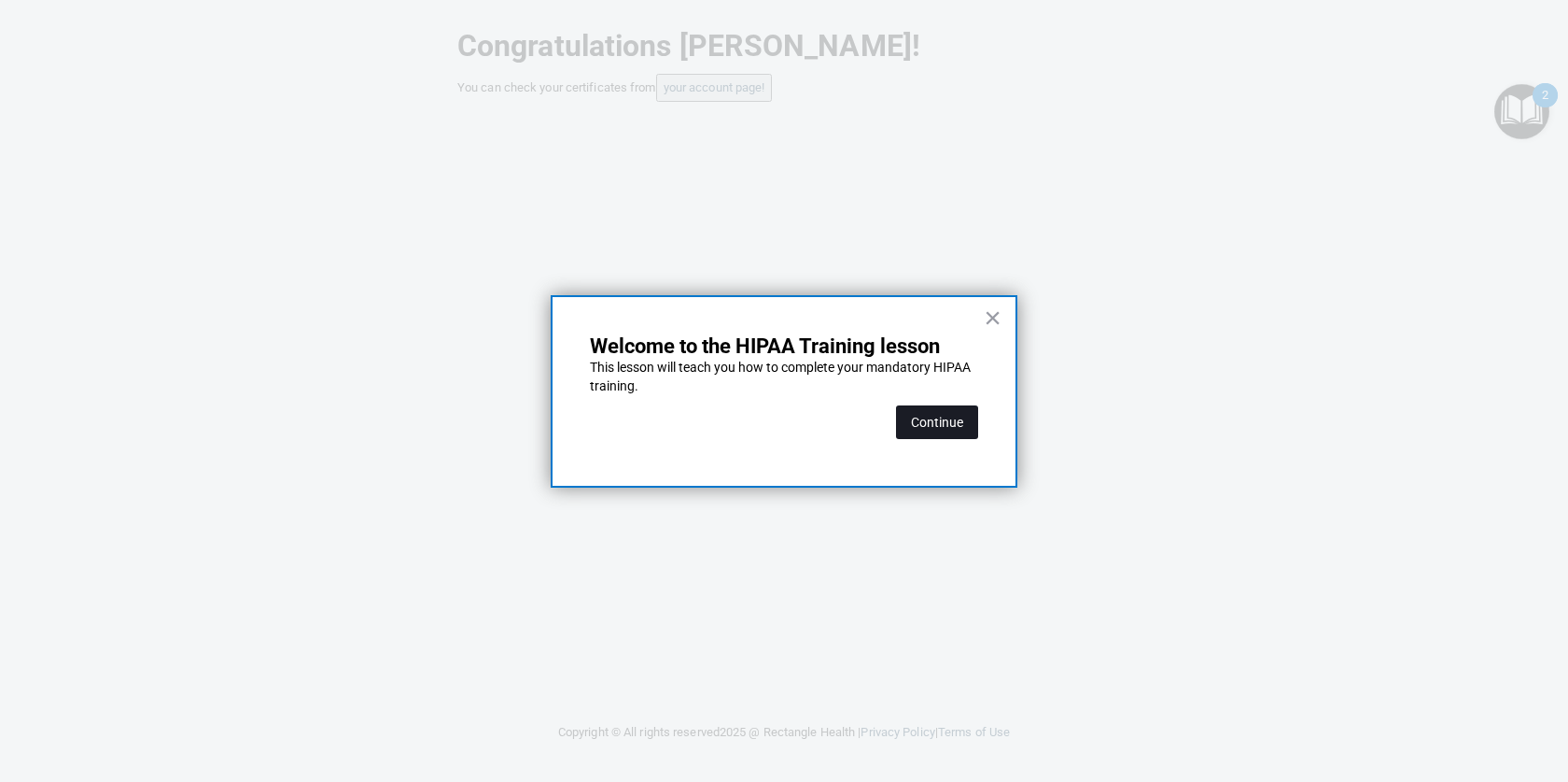
click at [956, 421] on button "Continue" at bounding box center [937, 422] width 82 height 34
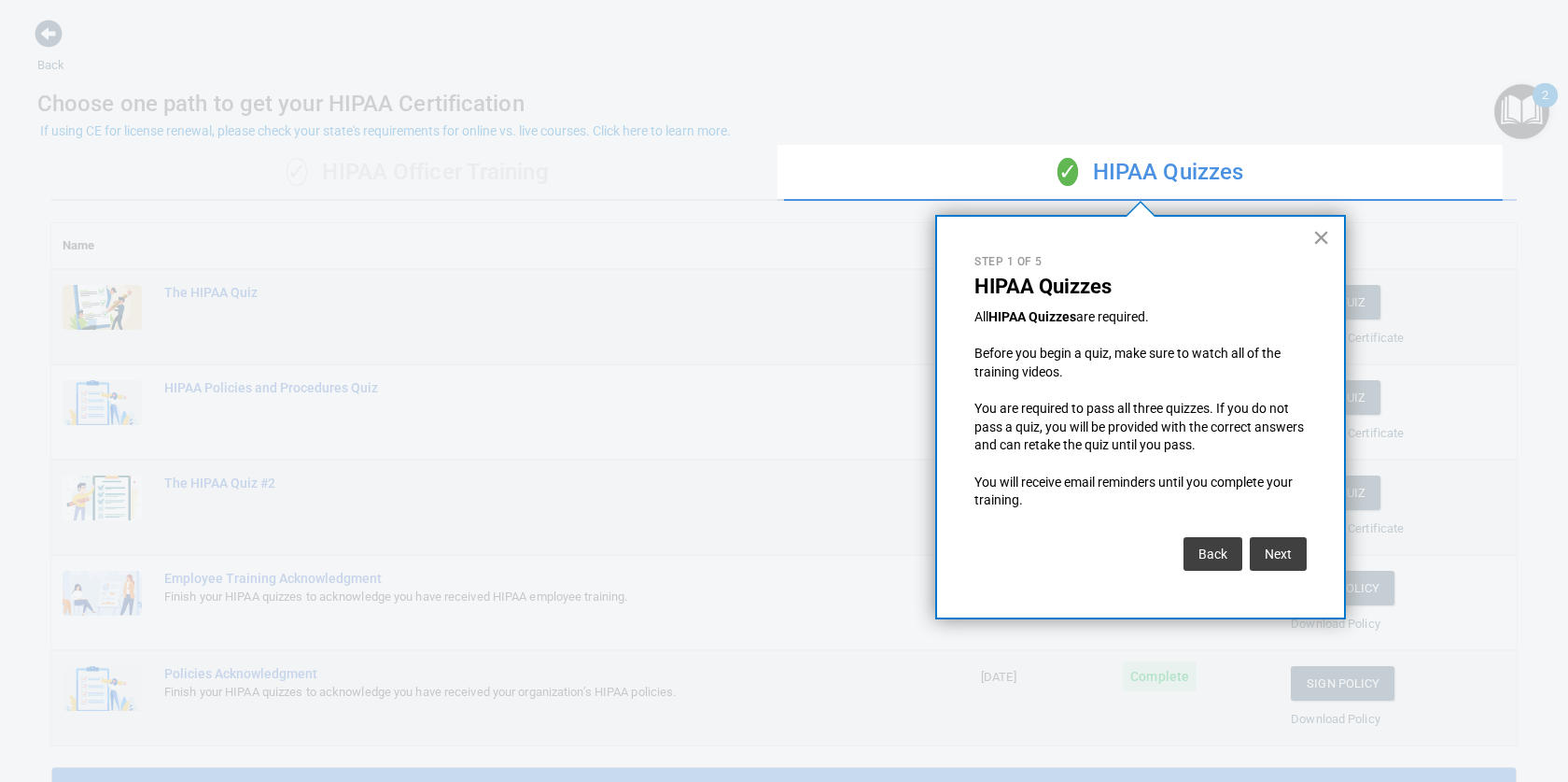
click at [1317, 237] on button "×" at bounding box center [1321, 237] width 17 height 30
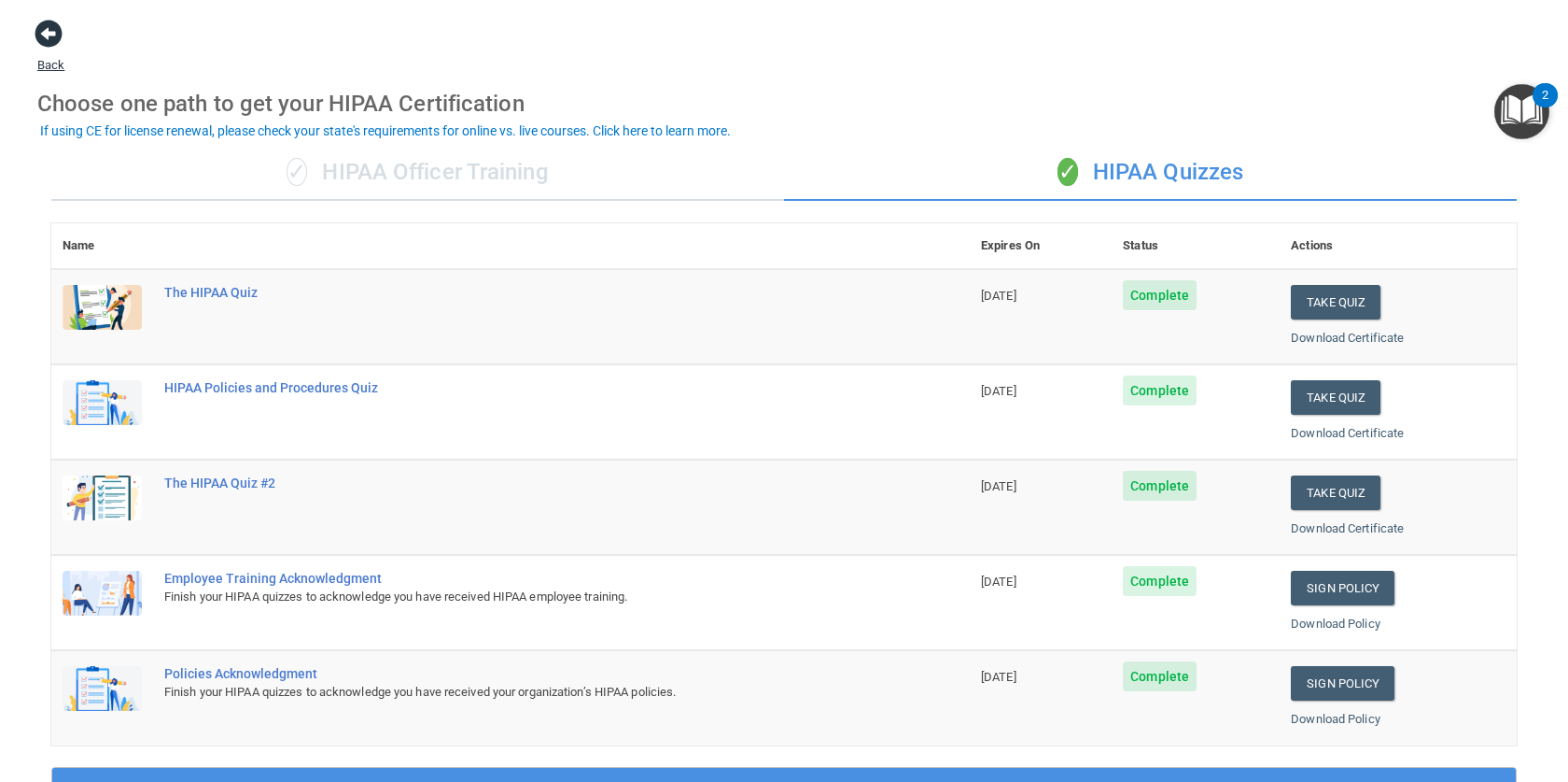
click at [50, 30] on span at bounding box center [48, 33] width 28 height 28
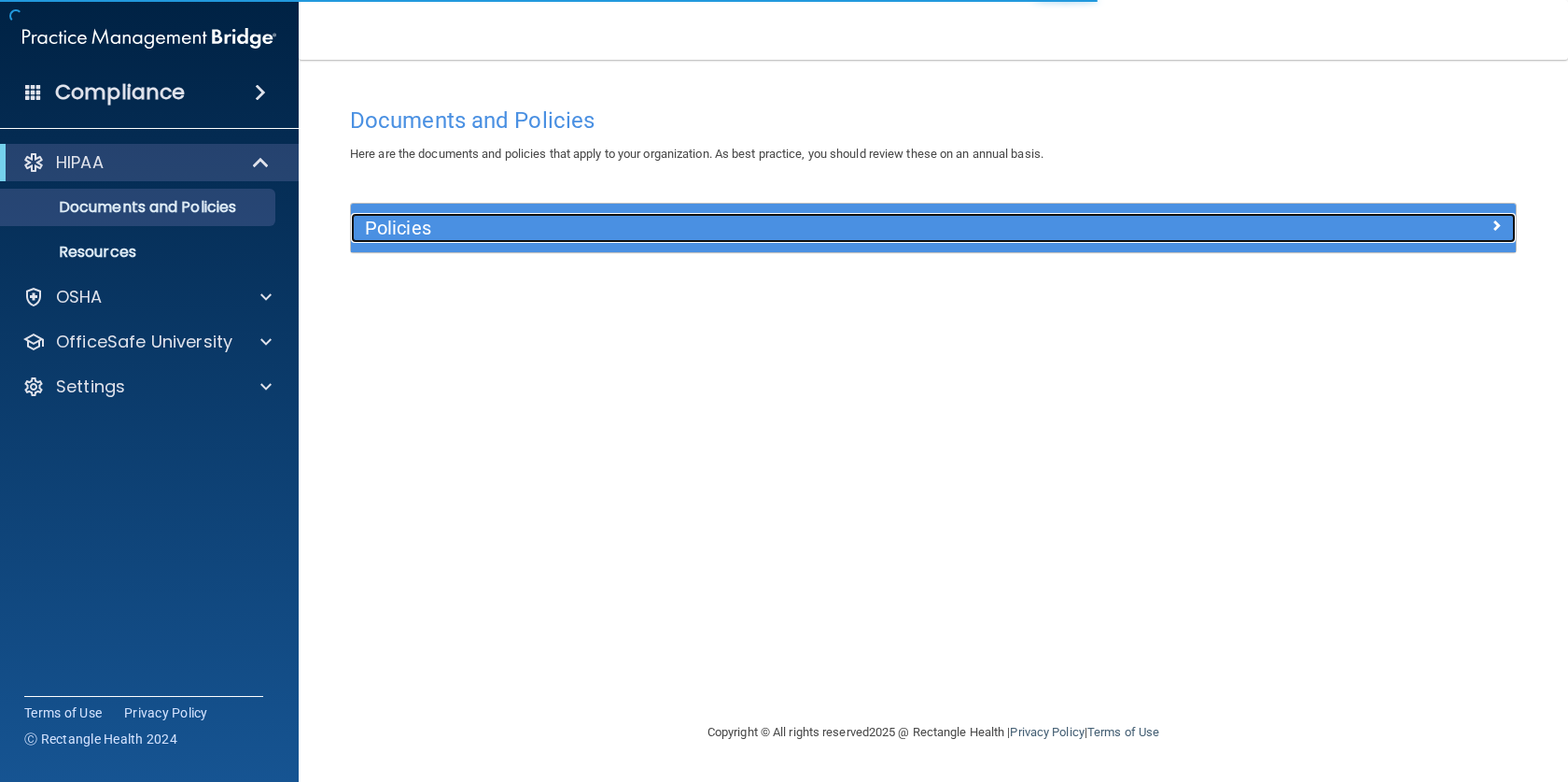
click at [428, 221] on h5 "Policies" at bounding box center [787, 227] width 846 height 20
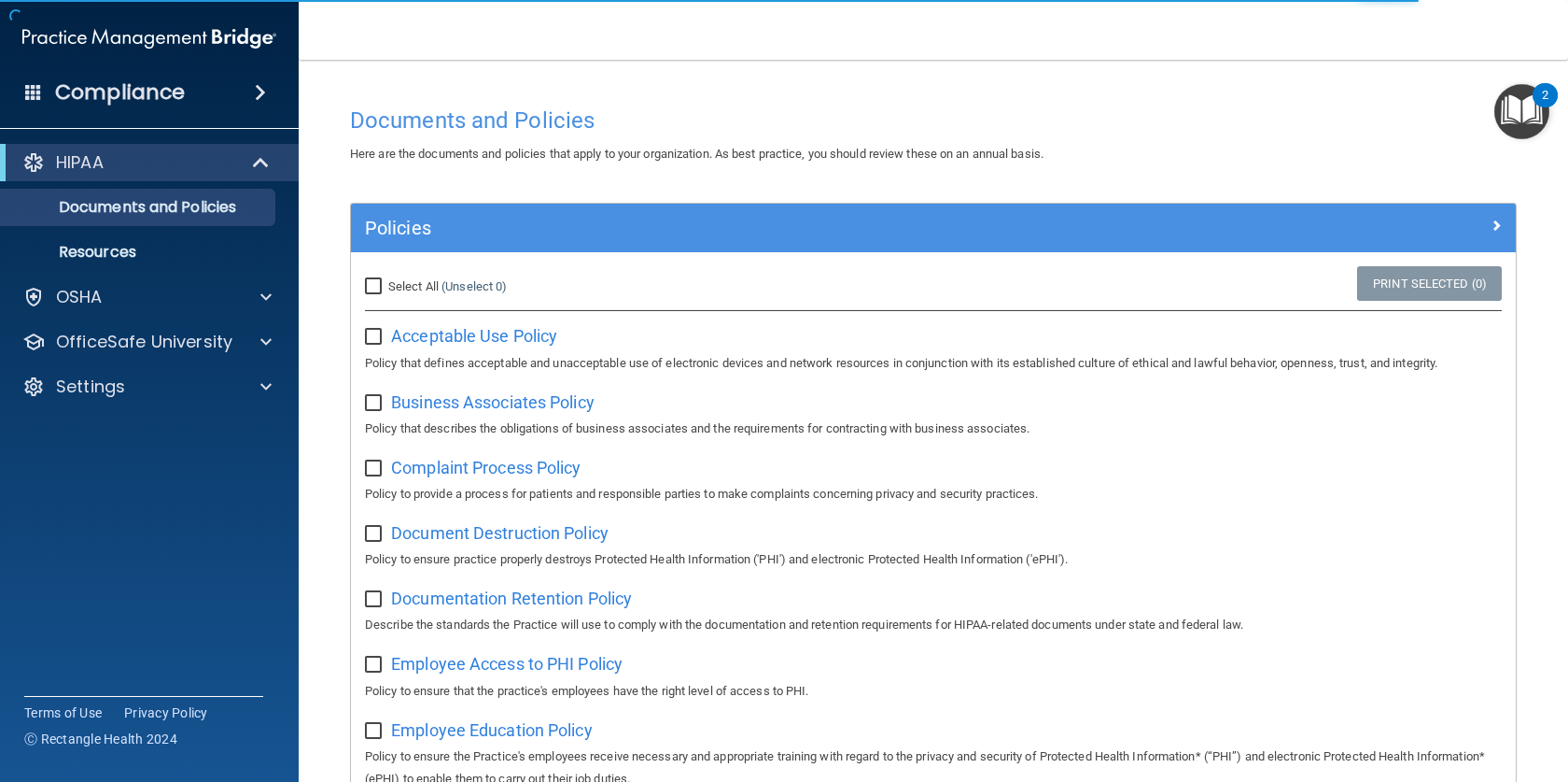
click at [1523, 122] on img "Open Resource Center, 2 new notifications" at bounding box center [1521, 112] width 55 height 55
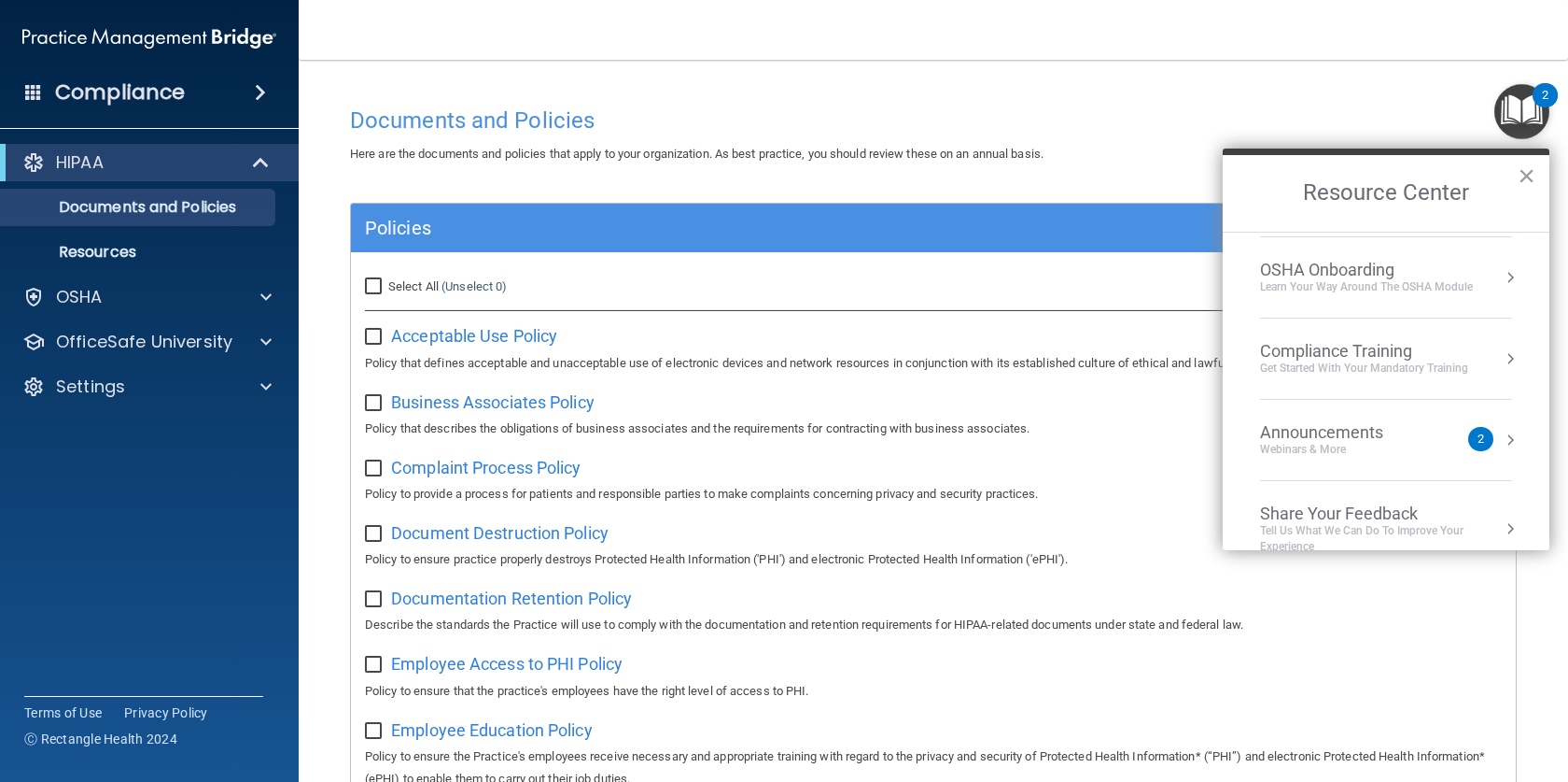
scroll to position [105, 0]
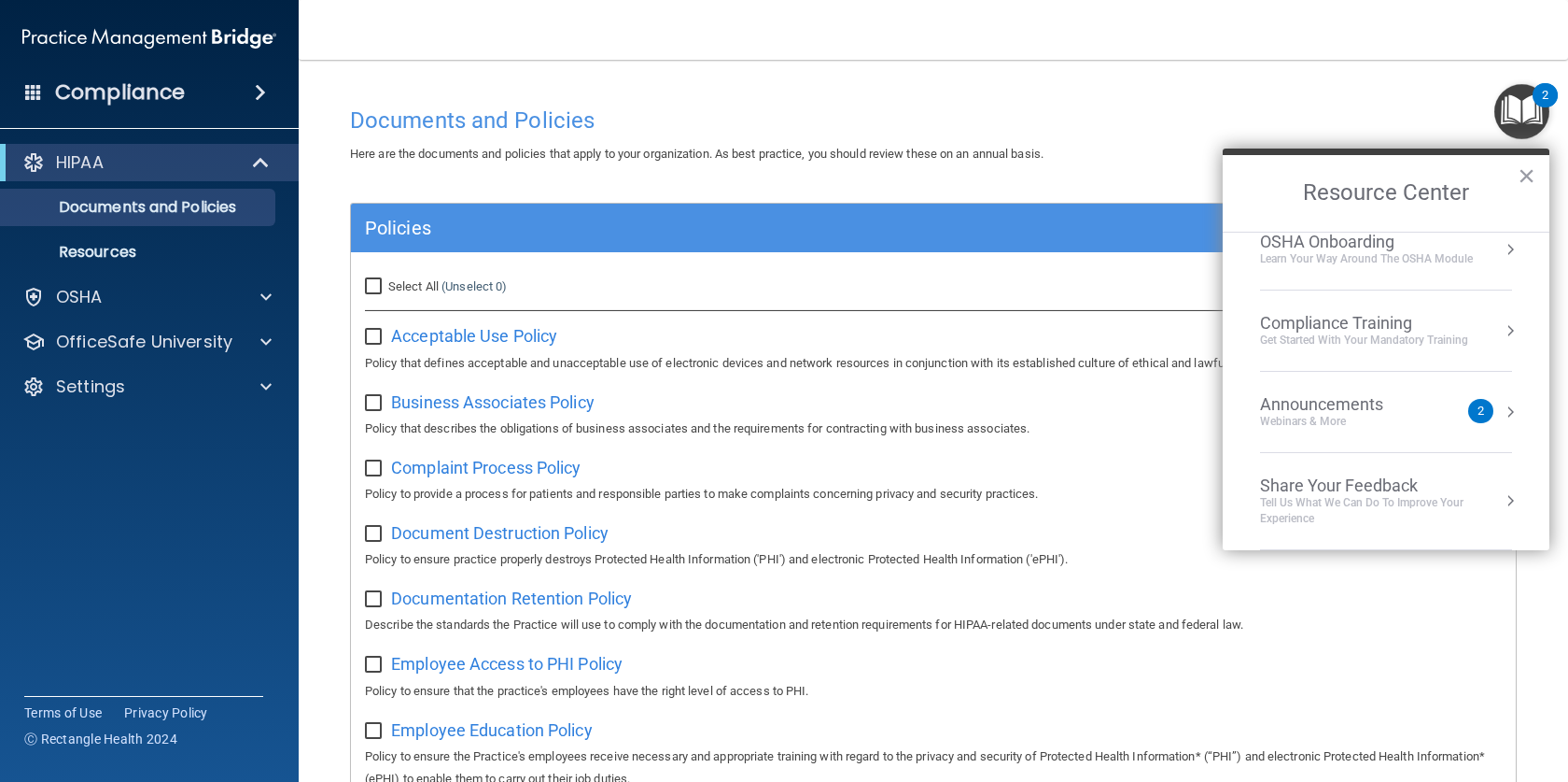
click at [1399, 324] on div "Compliance Training" at bounding box center [1363, 322] width 208 height 20
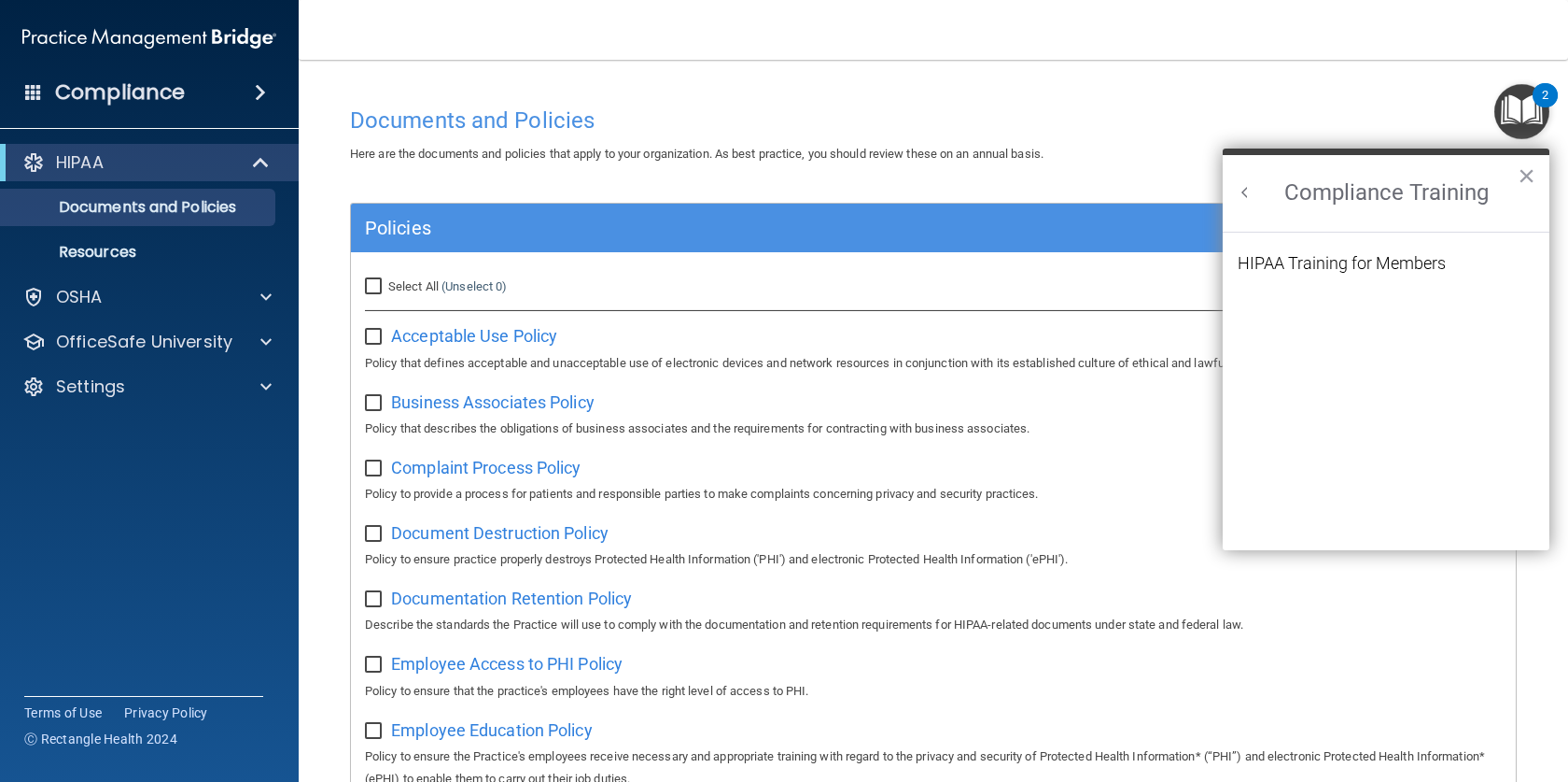
scroll to position [0, 0]
click at [1384, 260] on div "HIPAA Training for Members" at bounding box center [1341, 263] width 208 height 16
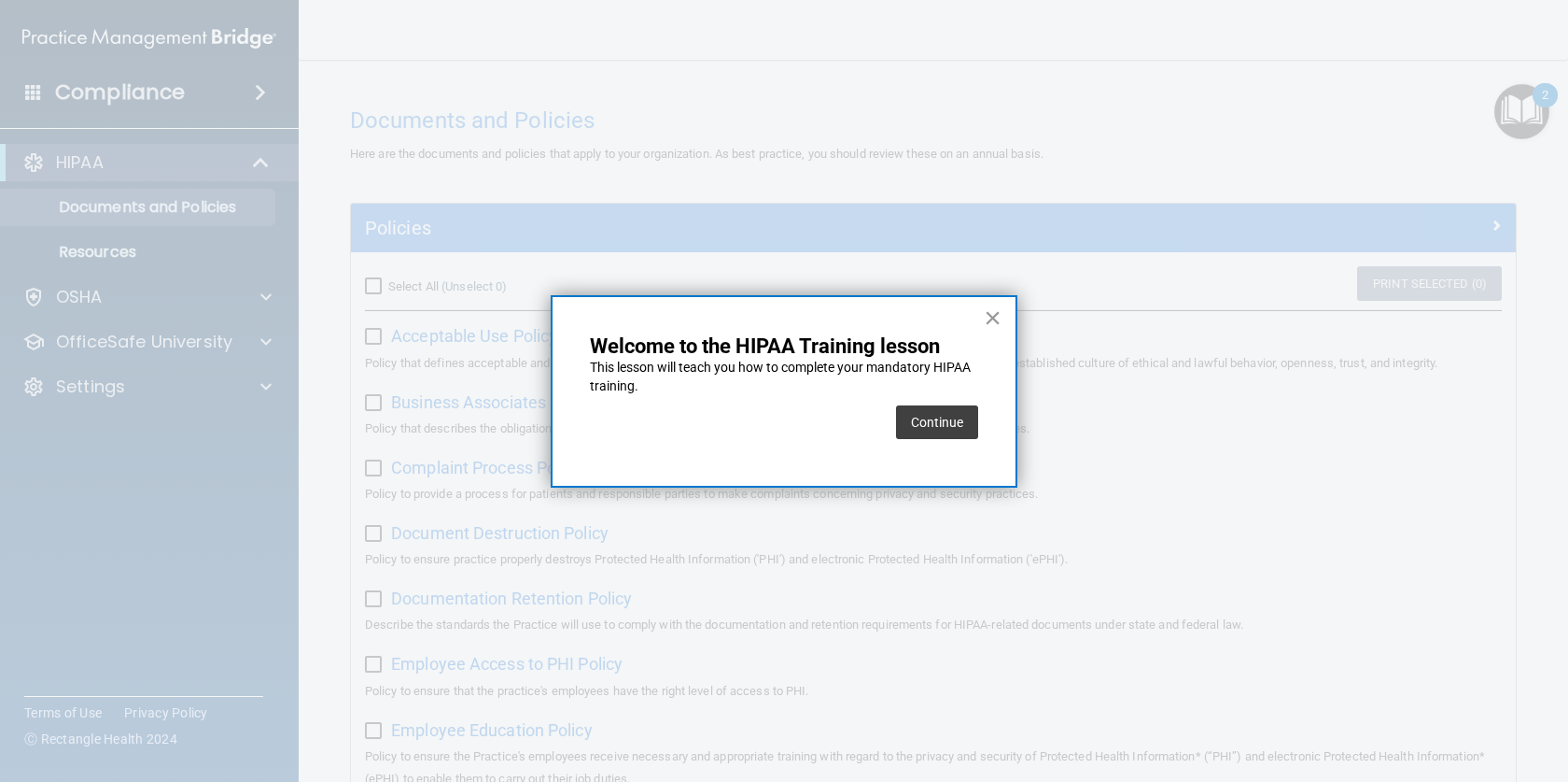
click at [993, 314] on button "×" at bounding box center [993, 317] width 17 height 30
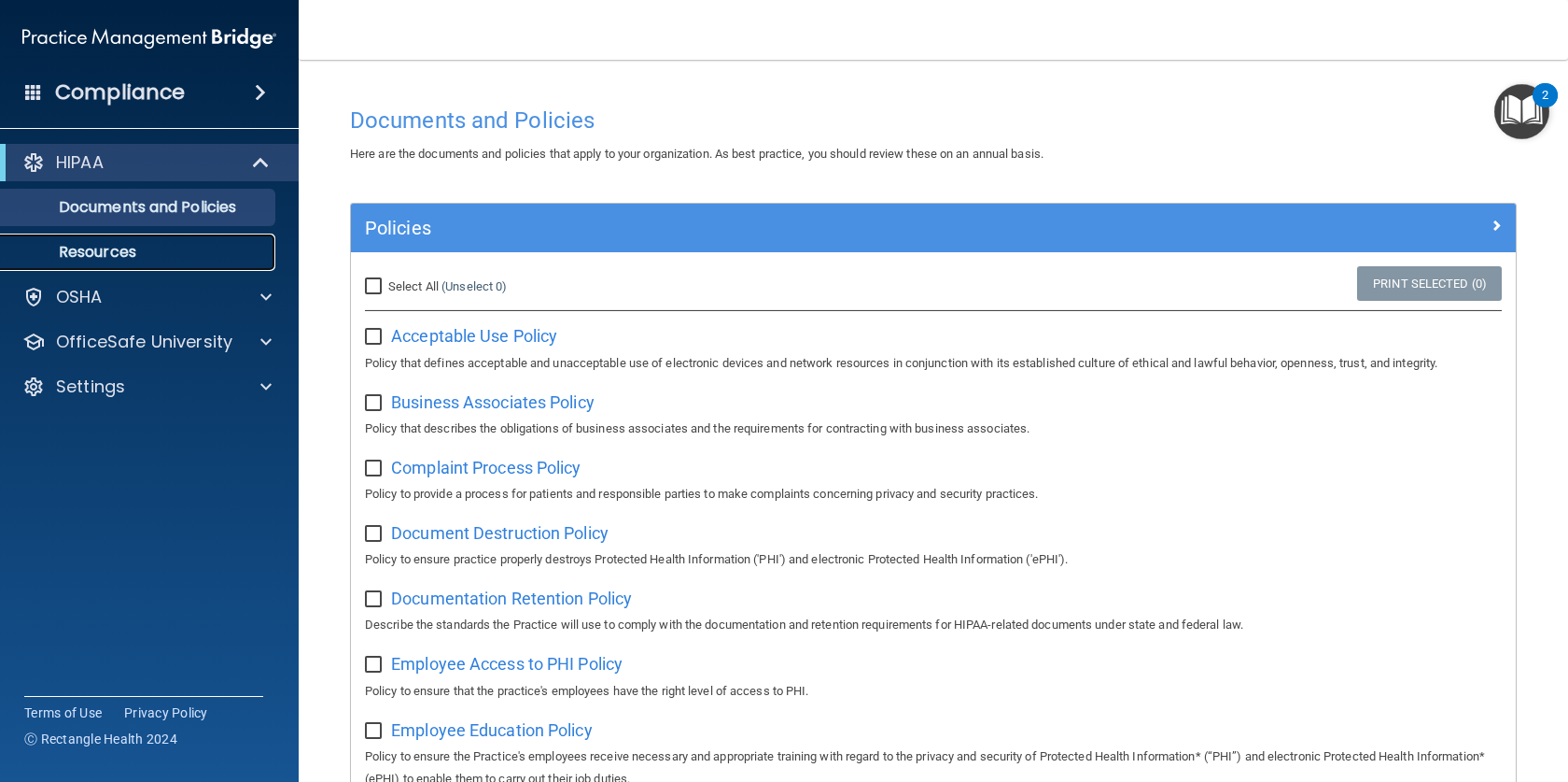
click at [134, 251] on p "Resources" at bounding box center [140, 251] width 255 height 18
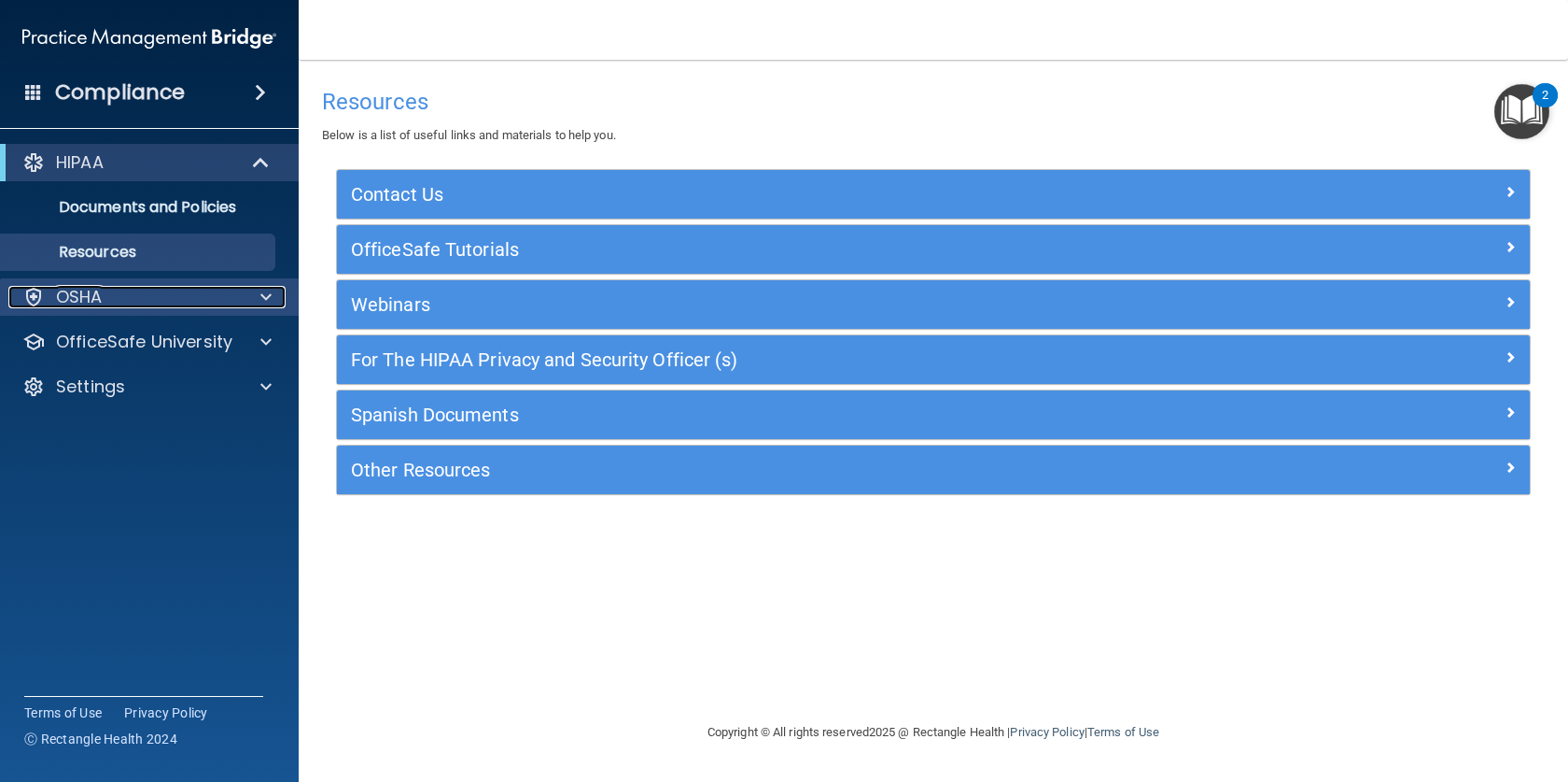
click at [83, 289] on p "OSHA" at bounding box center [80, 297] width 47 height 22
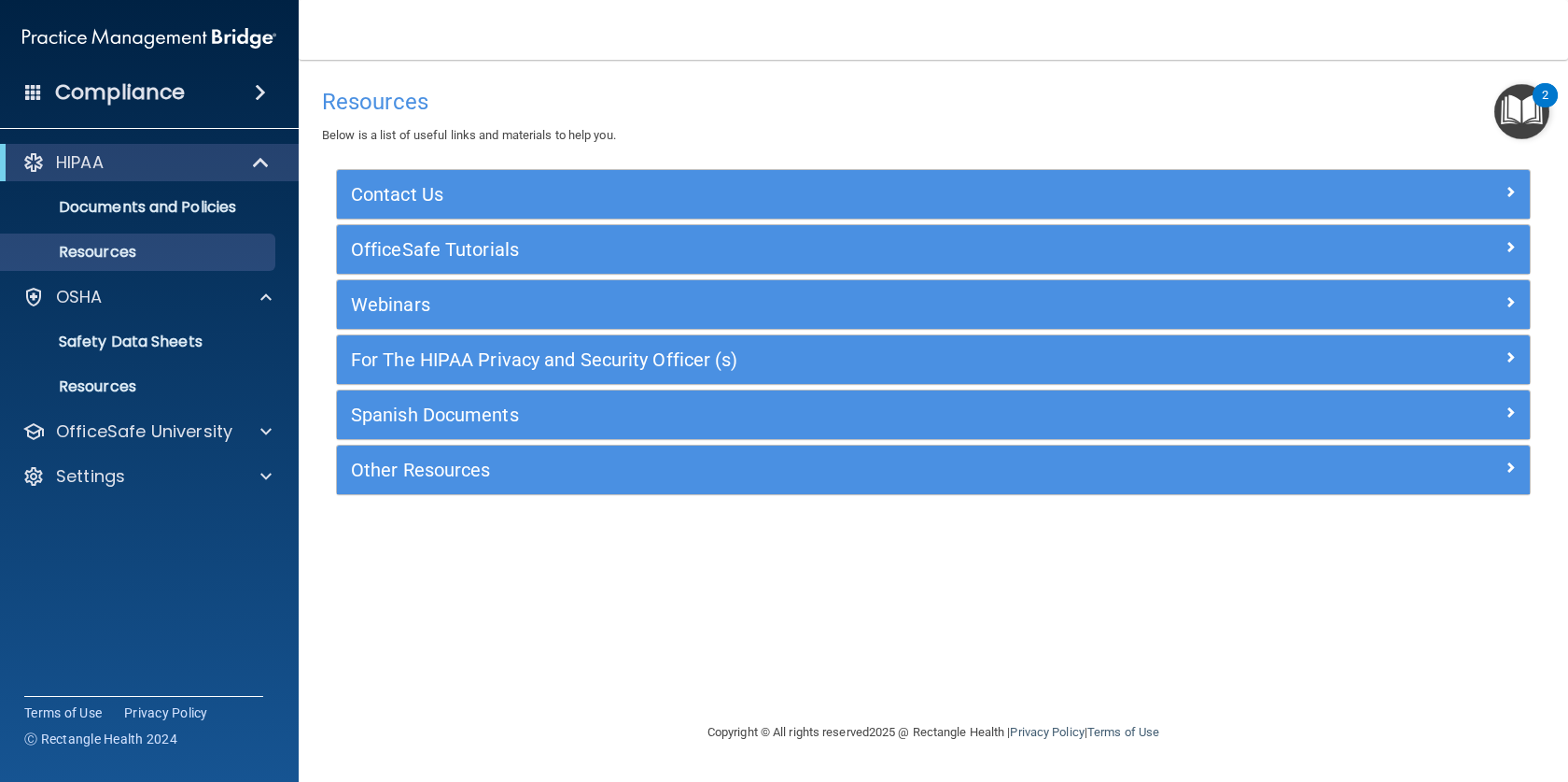
click at [1528, 99] on img "Open Resource Center, 2 new notifications" at bounding box center [1521, 112] width 55 height 55
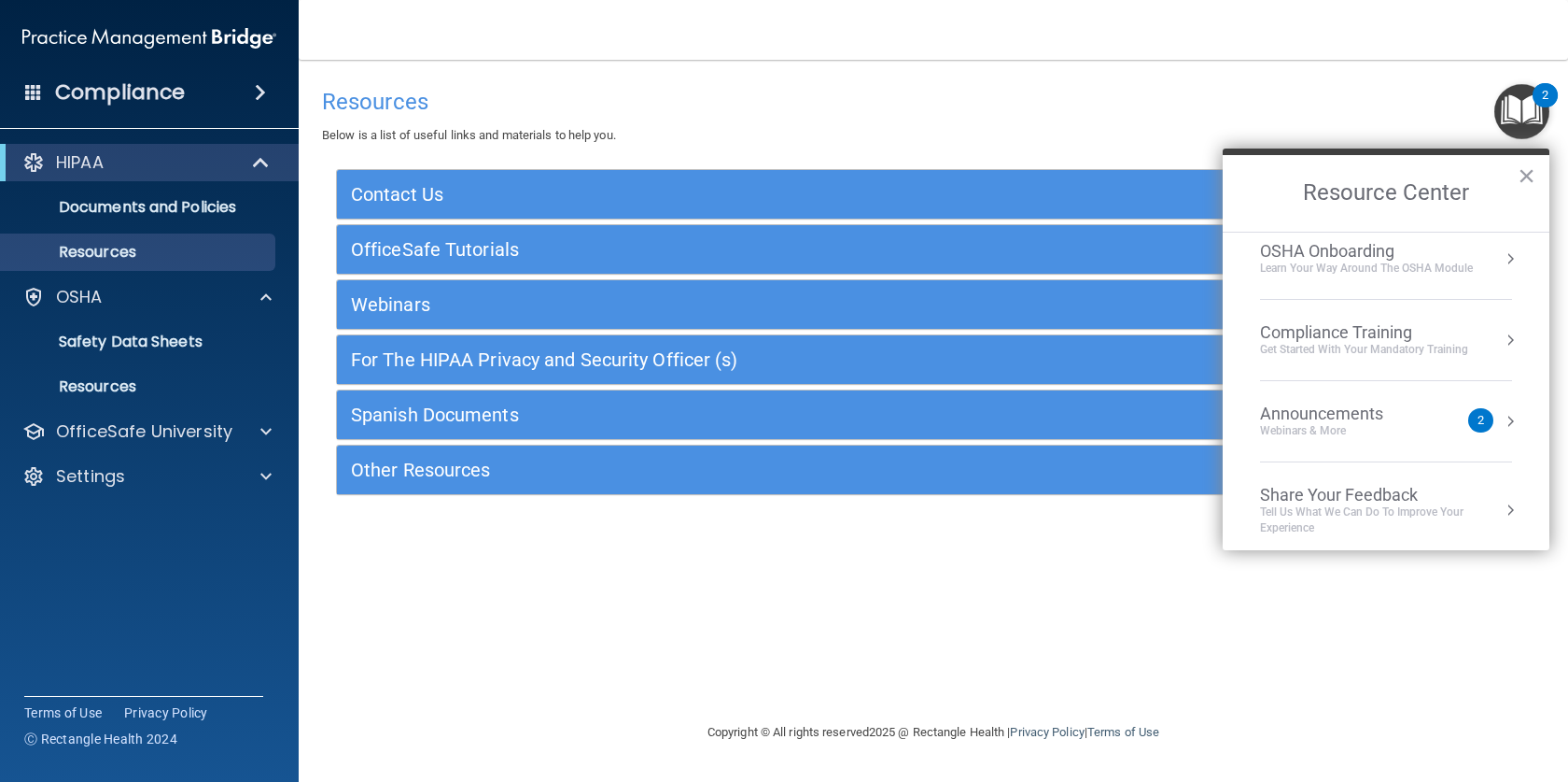
scroll to position [105, 0]
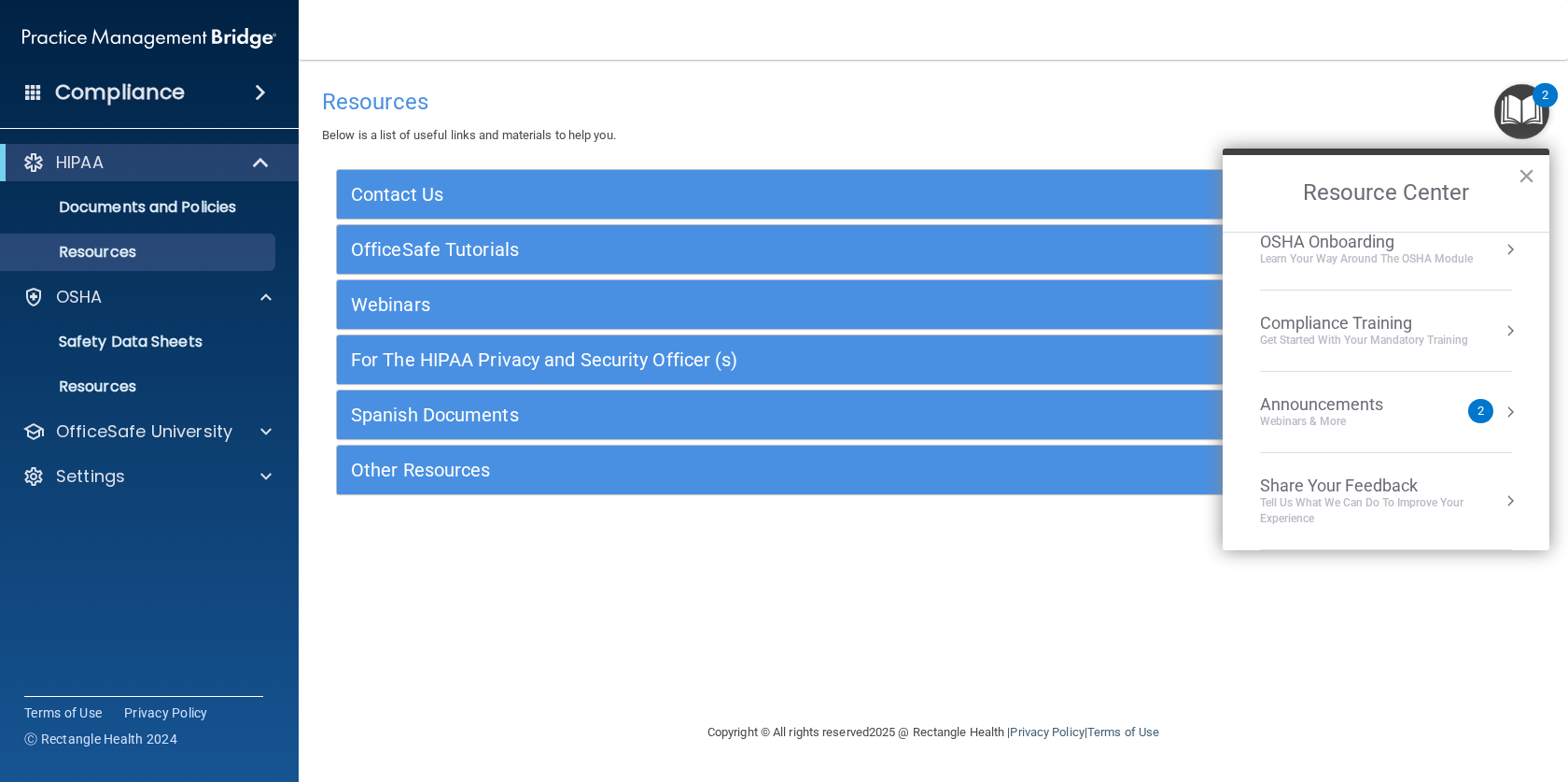
click at [1501, 407] on button "Resource Center" at bounding box center [1510, 411] width 18 height 18
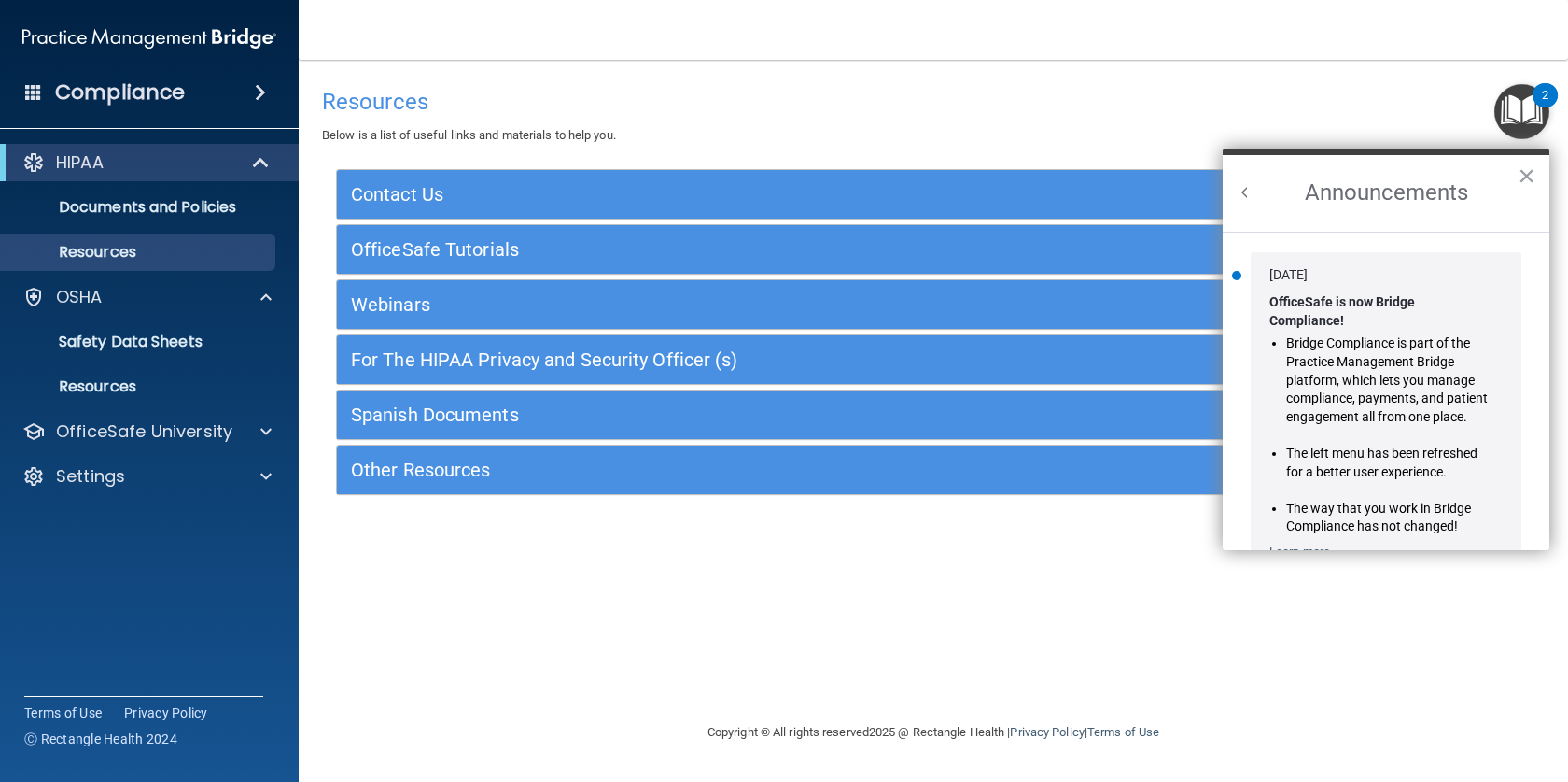
scroll to position [0, 0]
click at [1248, 200] on button "Back to Resource Center Home" at bounding box center [1244, 192] width 18 height 18
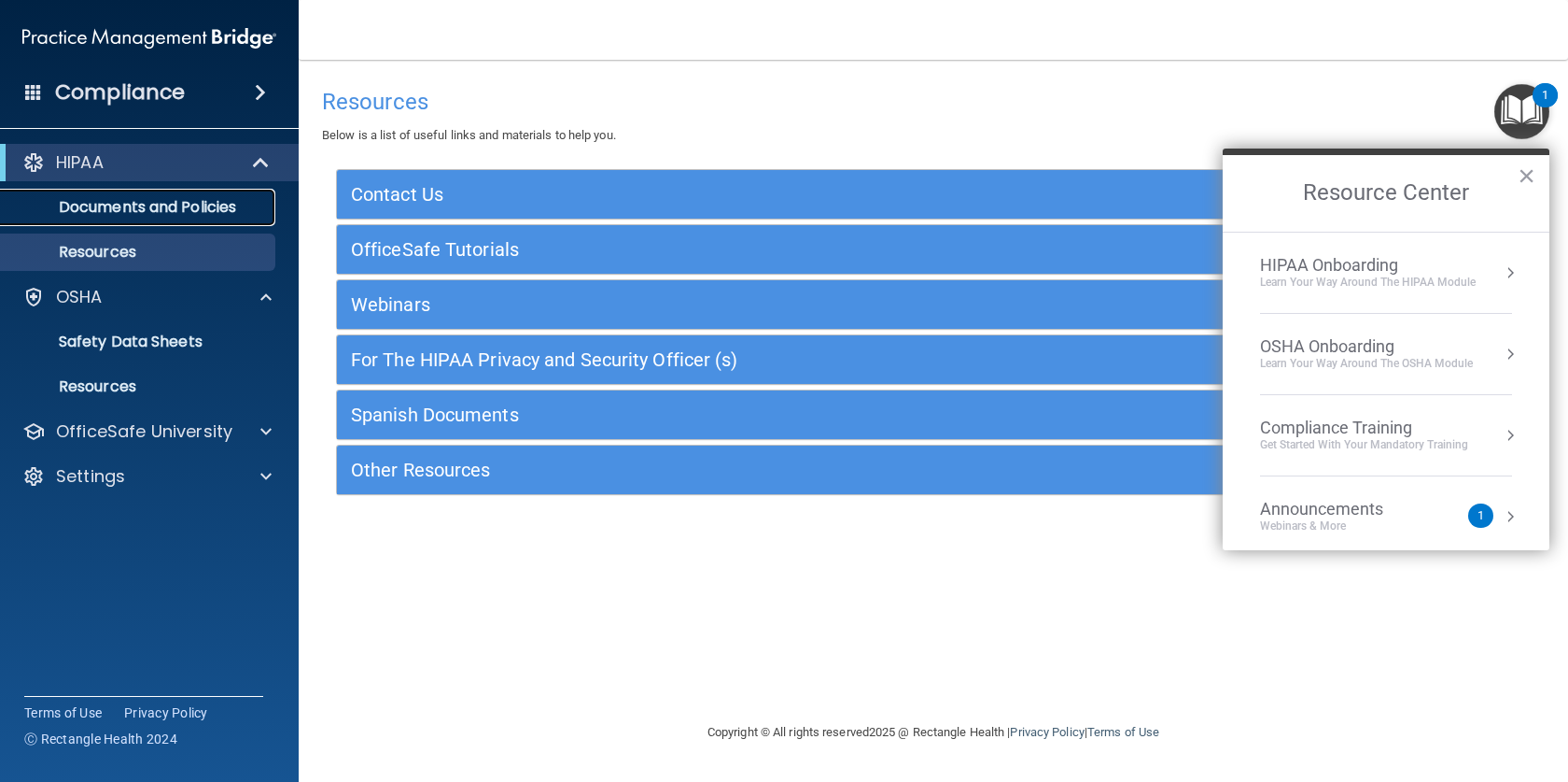
click at [133, 210] on p "Documents and Policies" at bounding box center [140, 207] width 255 height 18
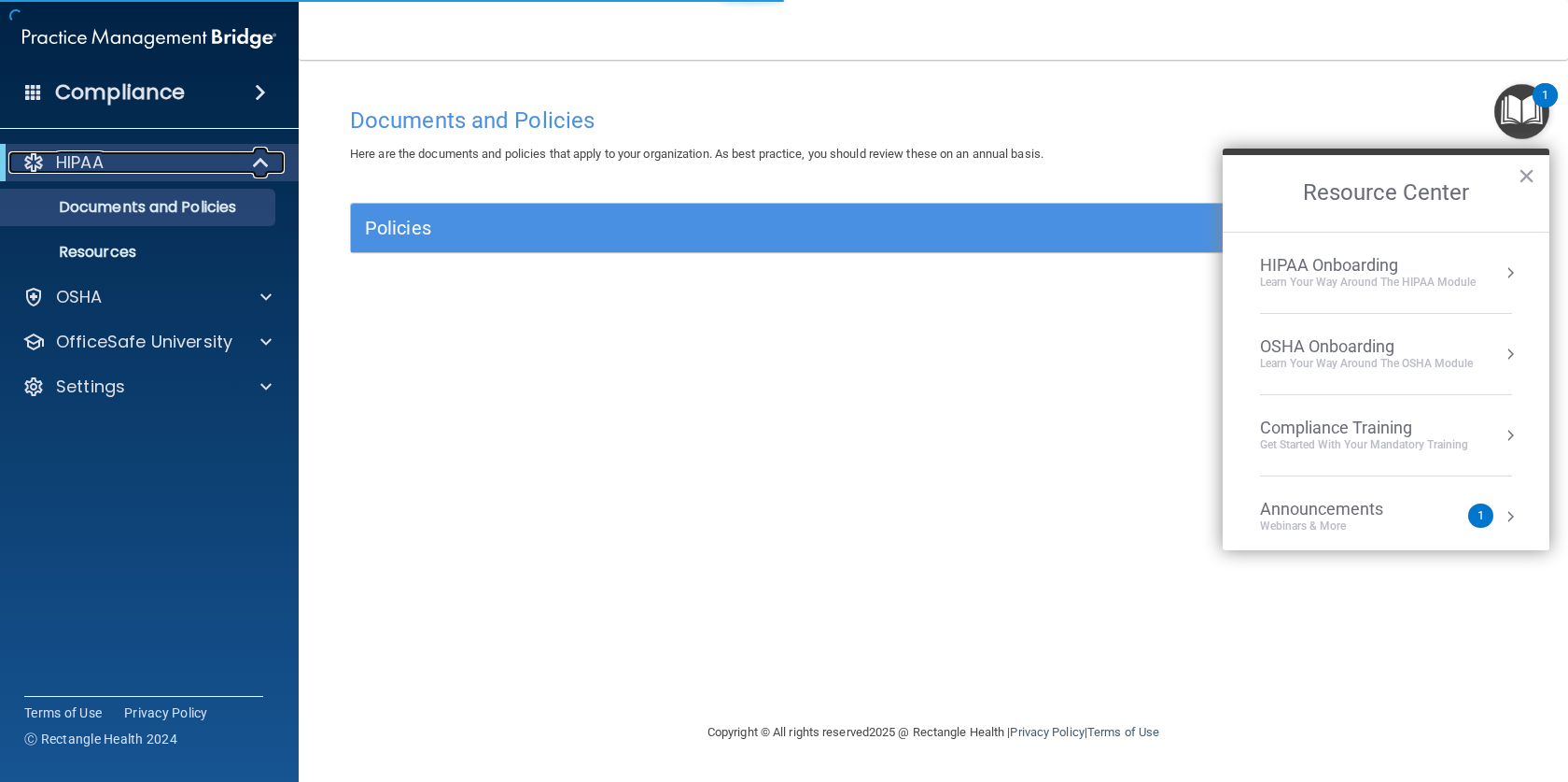
click at [95, 168] on p "HIPAA" at bounding box center [80, 162] width 48 height 22
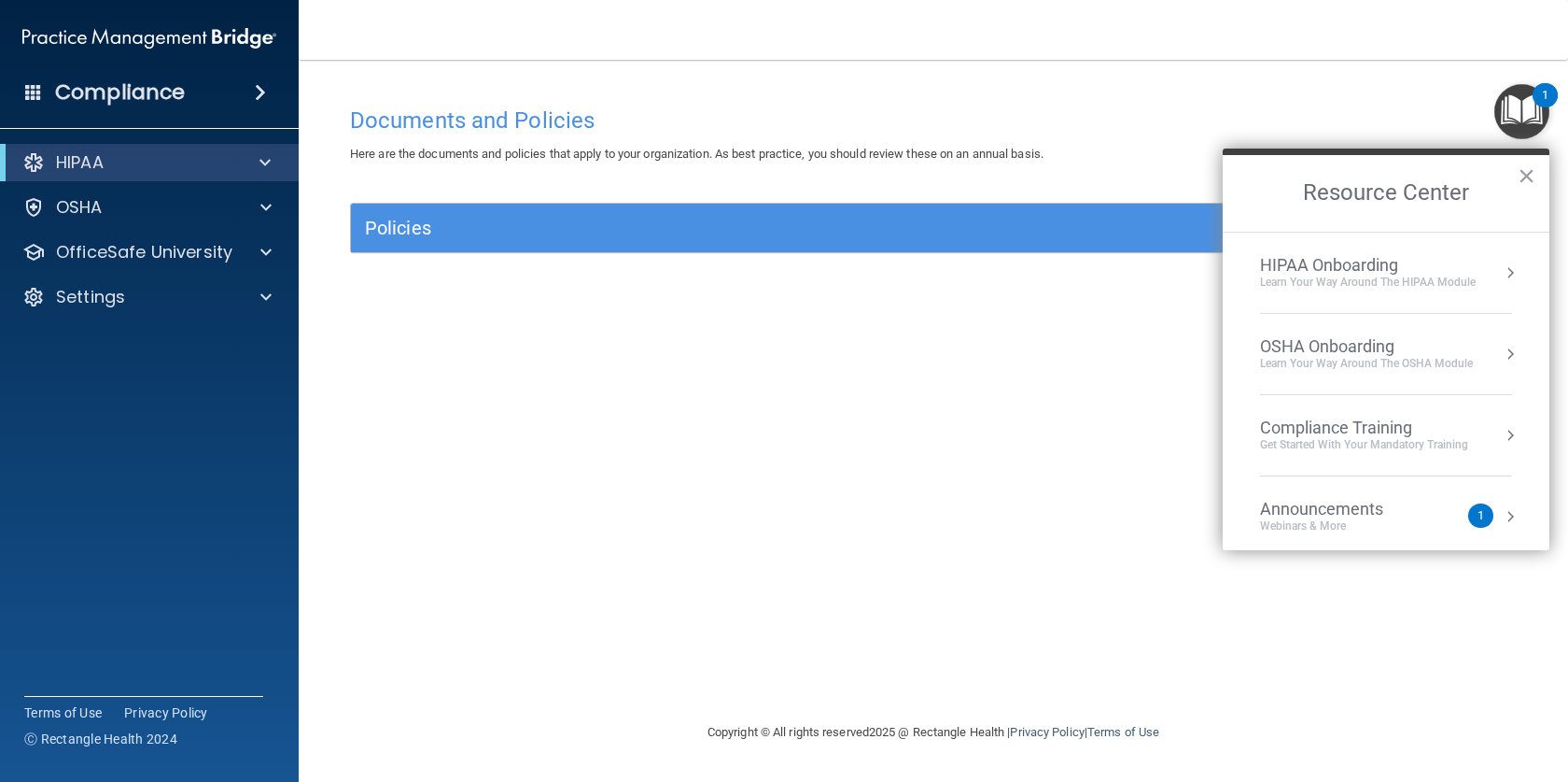
click at [1312, 430] on div "Compliance Training" at bounding box center [1363, 427] width 208 height 20
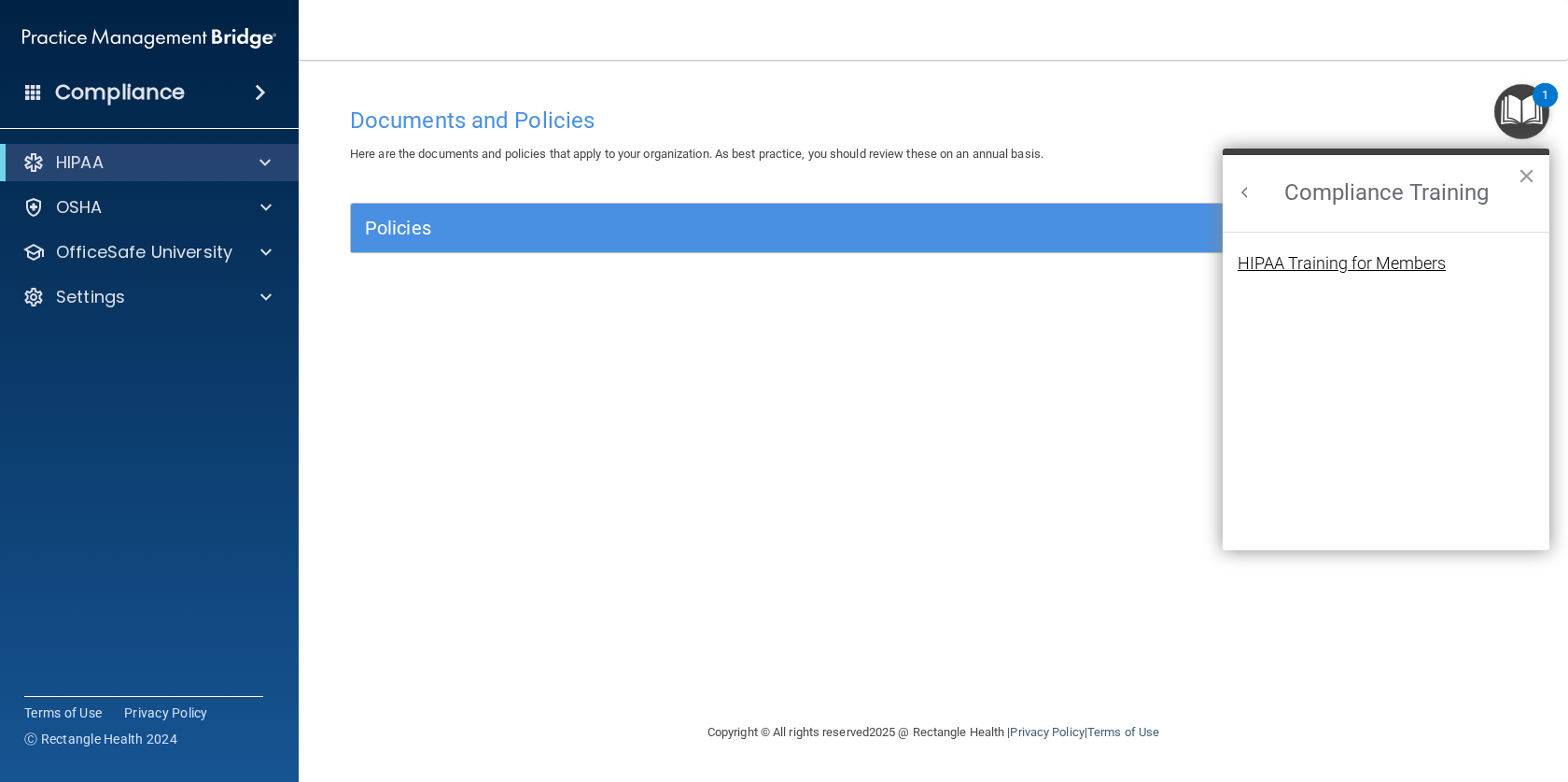
click at [1357, 258] on div "HIPAA Training for Members" at bounding box center [1341, 263] width 208 height 16
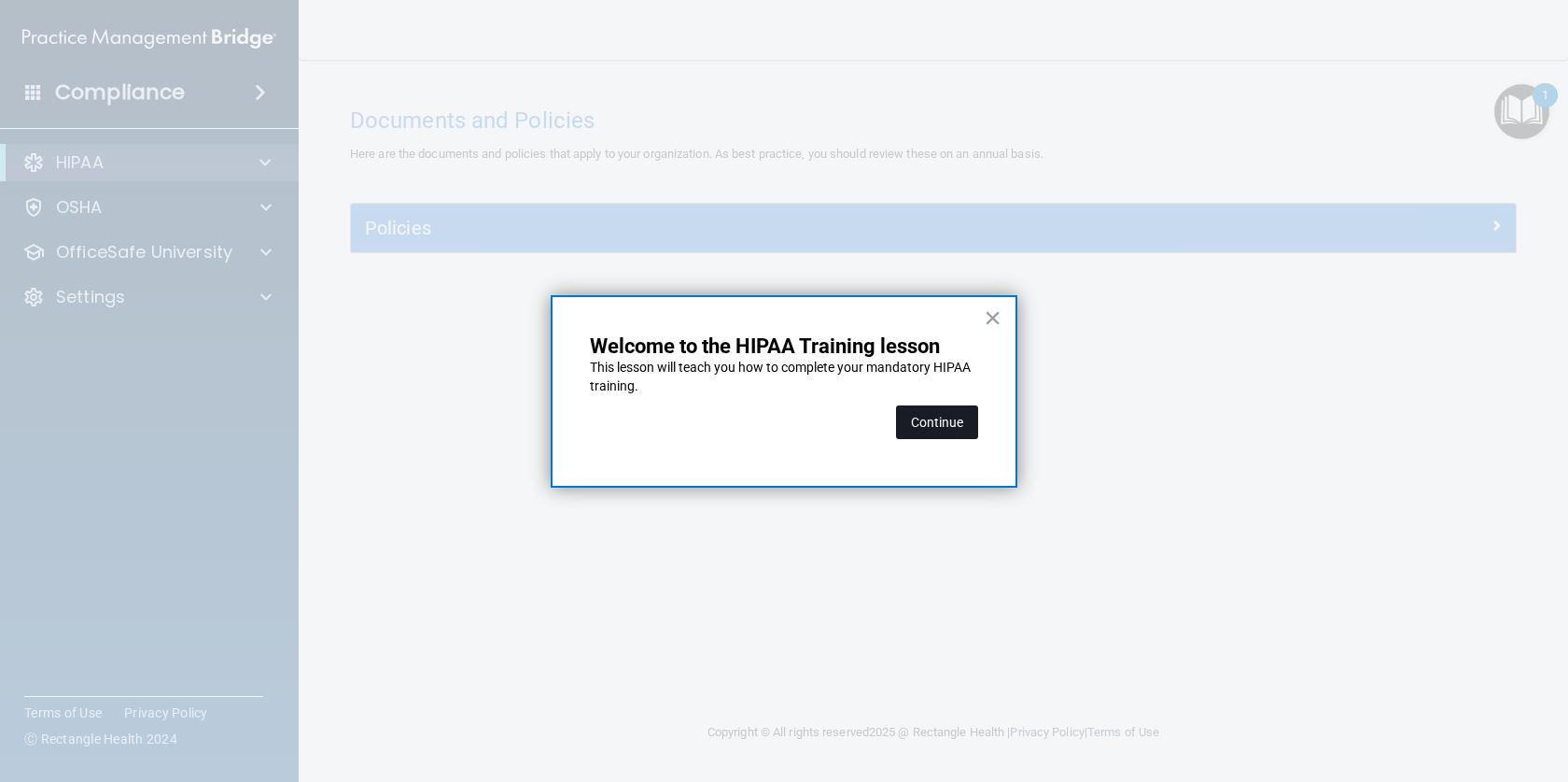
click at [950, 413] on button "Continue" at bounding box center [937, 422] width 82 height 34
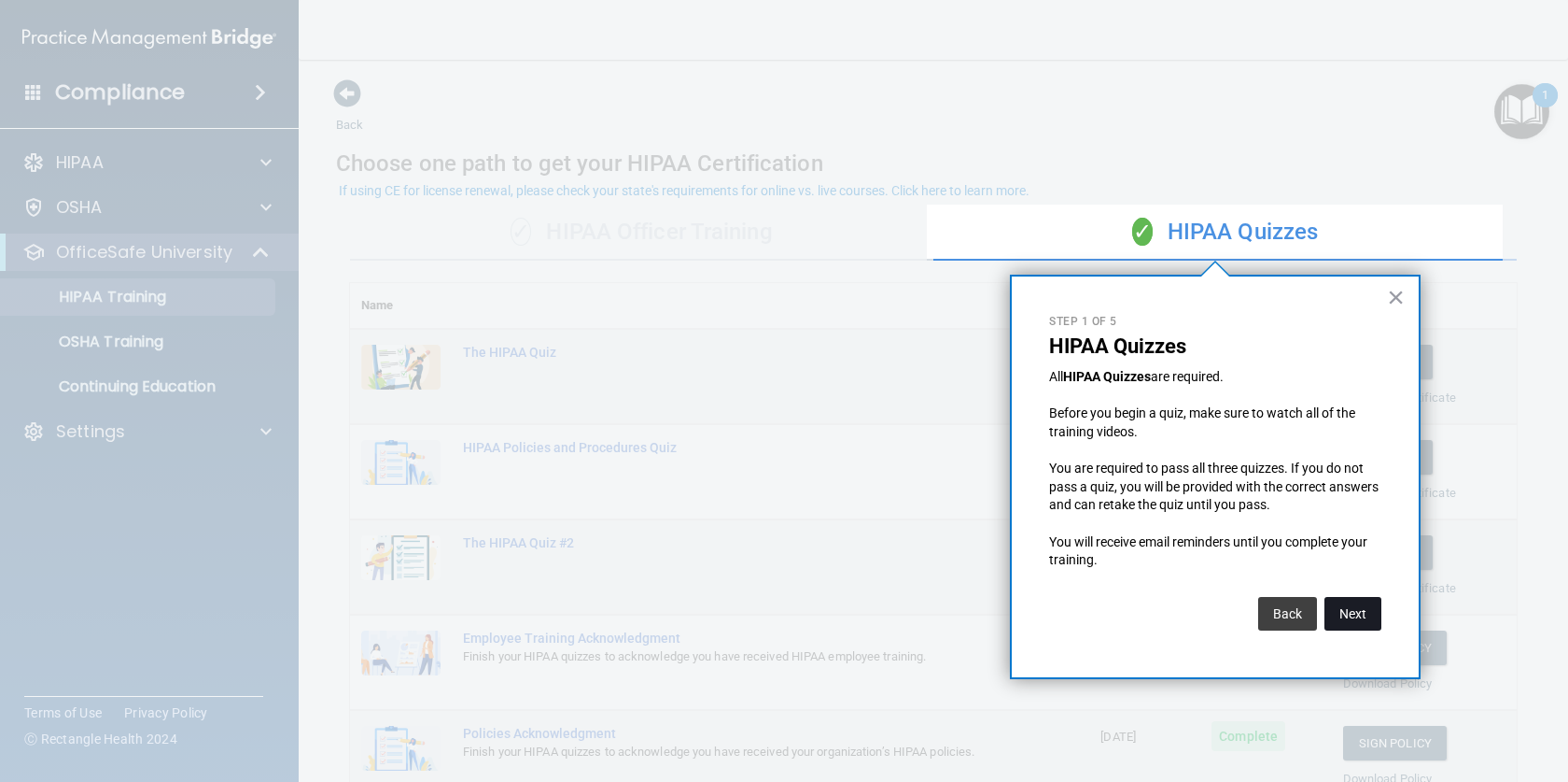
click at [1352, 602] on button "Next" at bounding box center [1353, 613] width 57 height 34
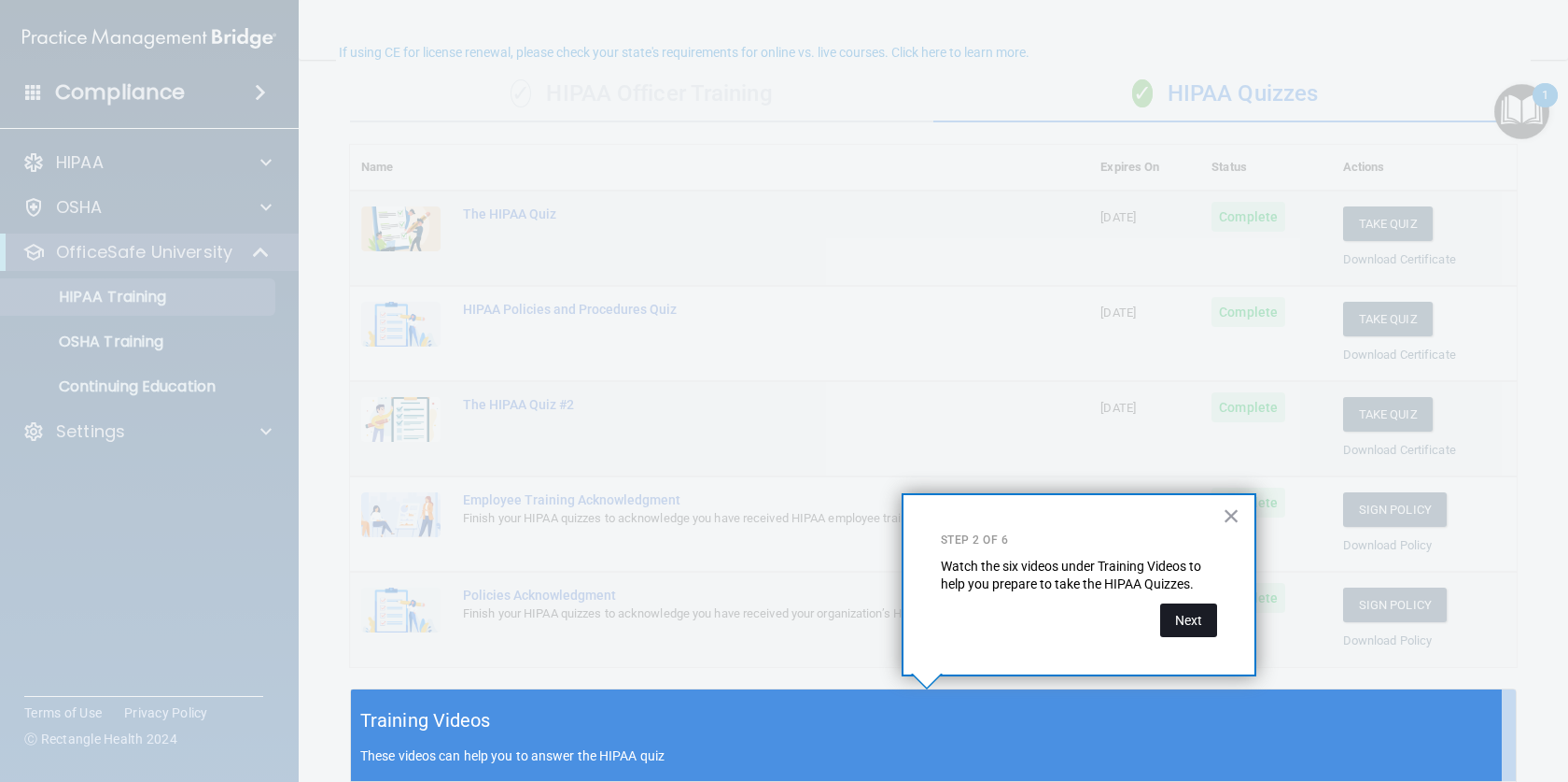
click at [1188, 627] on button "Next" at bounding box center [1188, 620] width 57 height 34
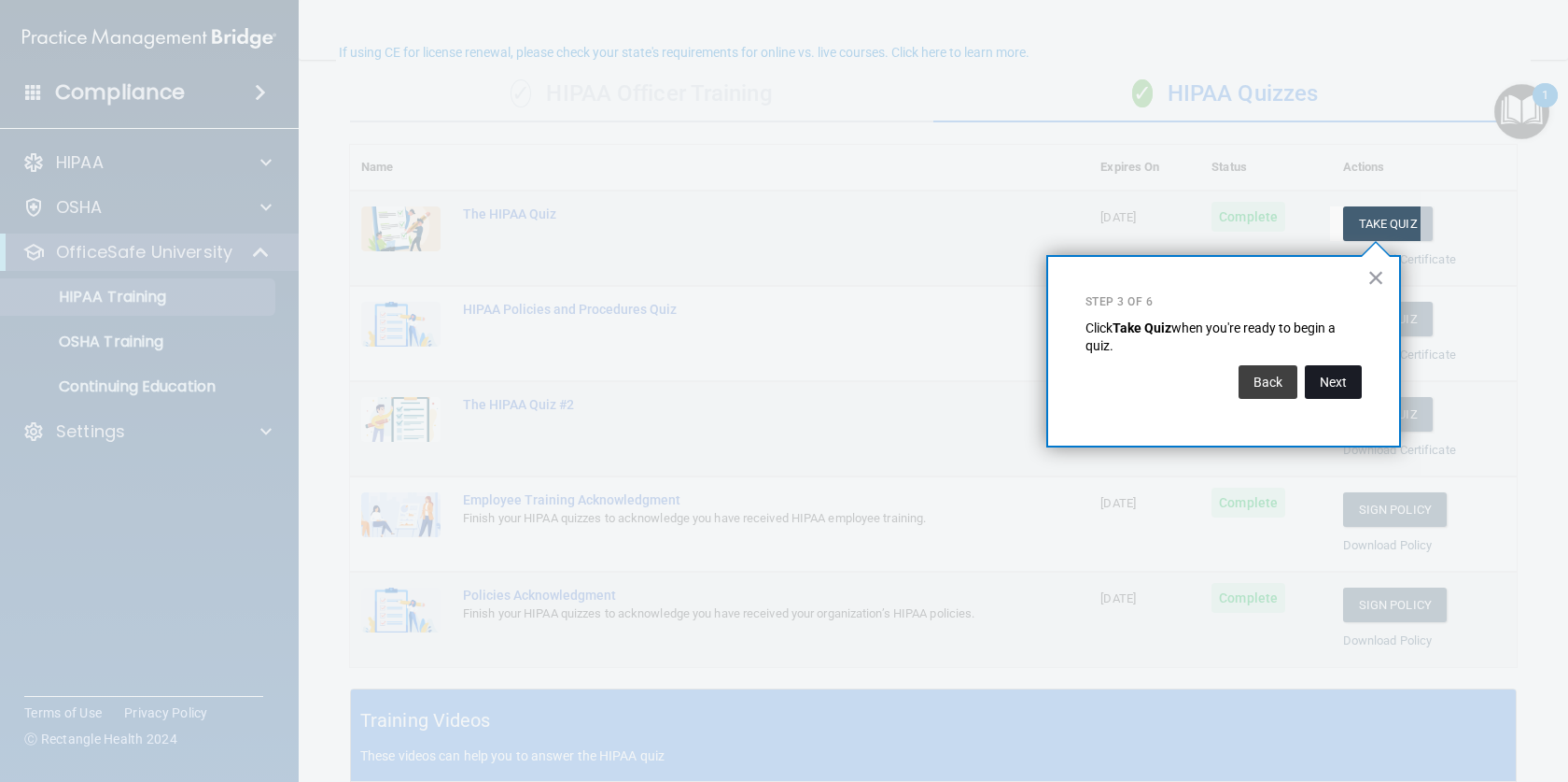
click at [1319, 376] on button "Next" at bounding box center [1333, 381] width 57 height 34
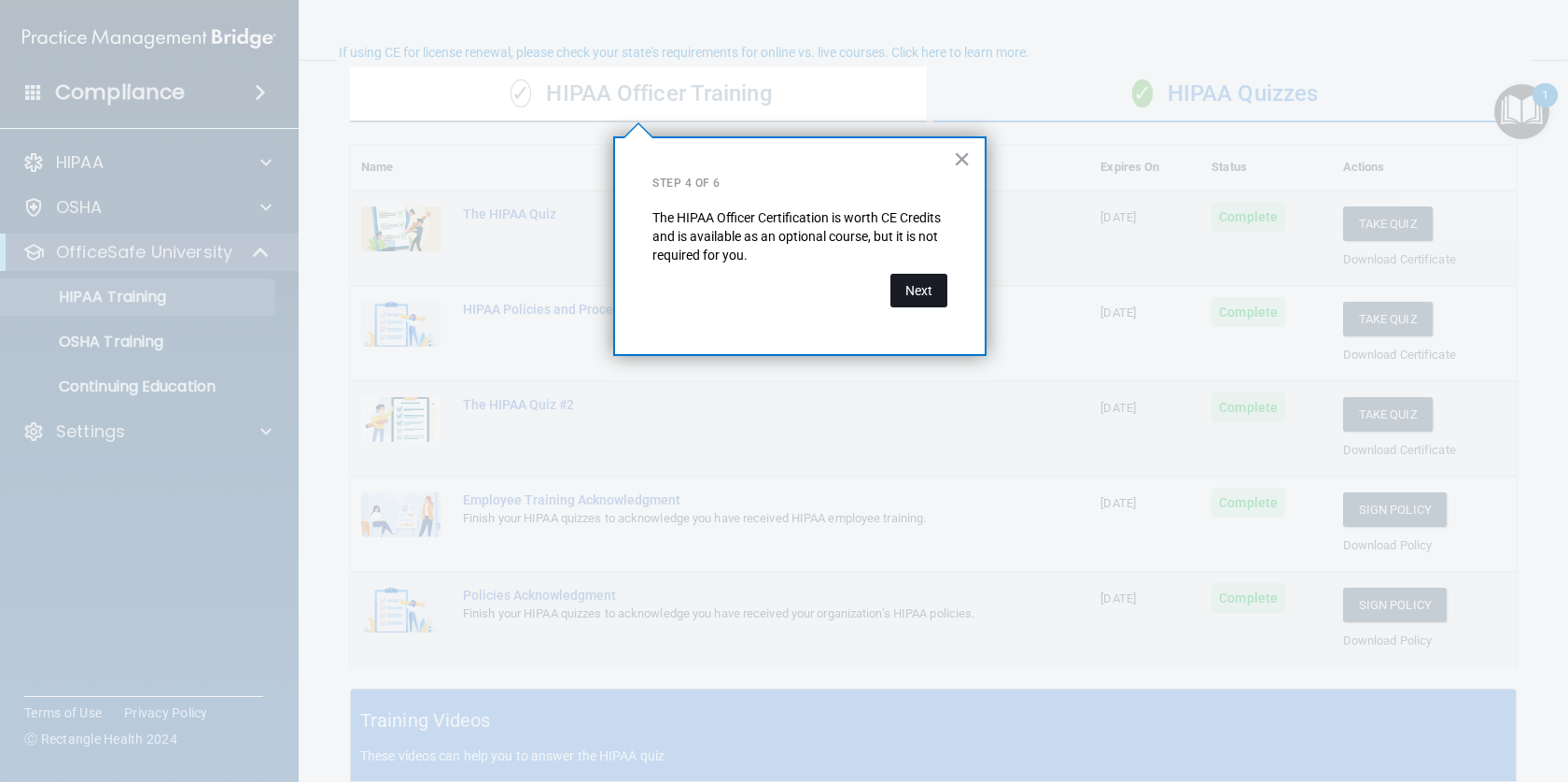
click at [927, 287] on button "Next" at bounding box center [918, 290] width 57 height 34
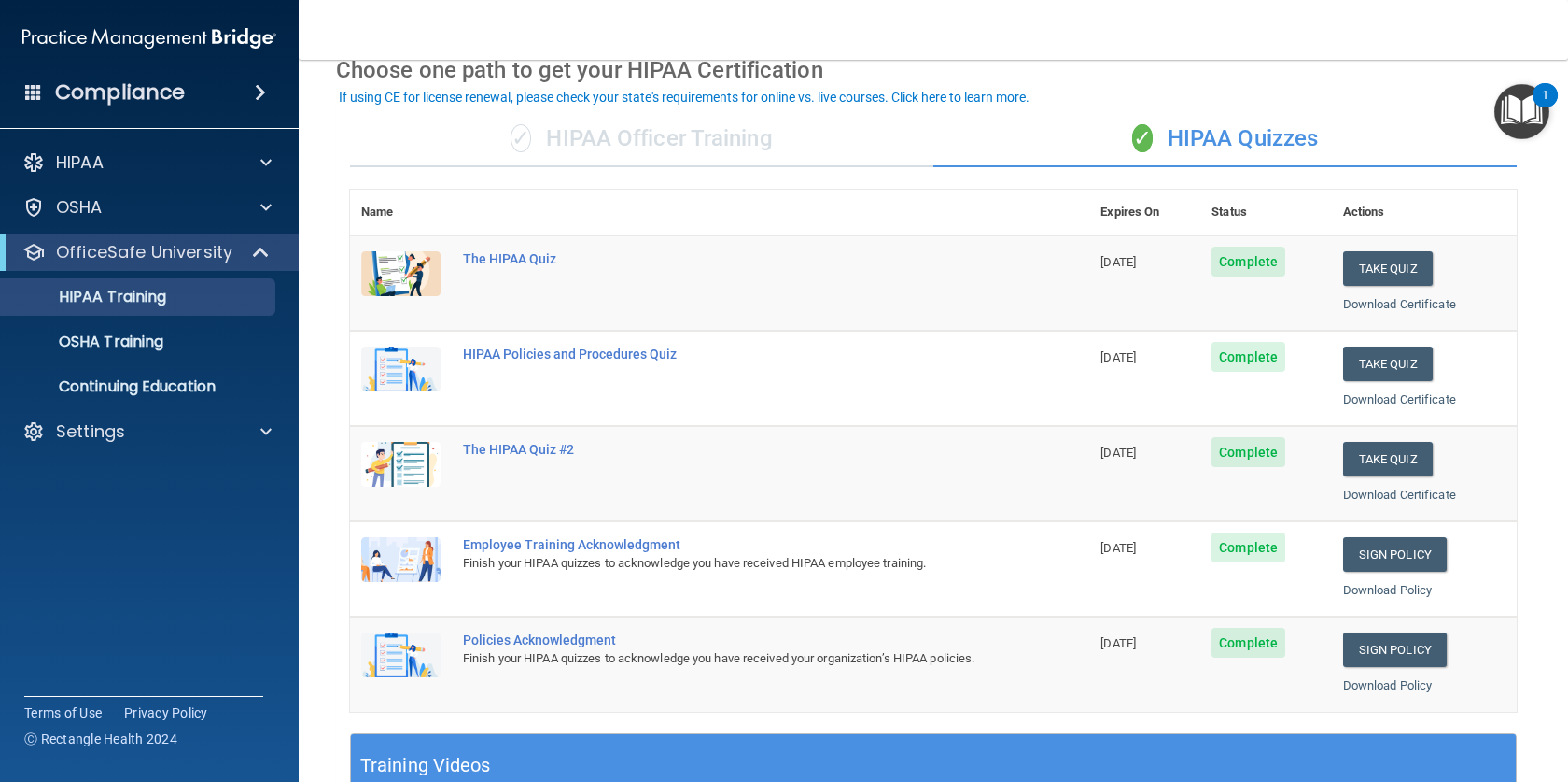
scroll to position [0, 0]
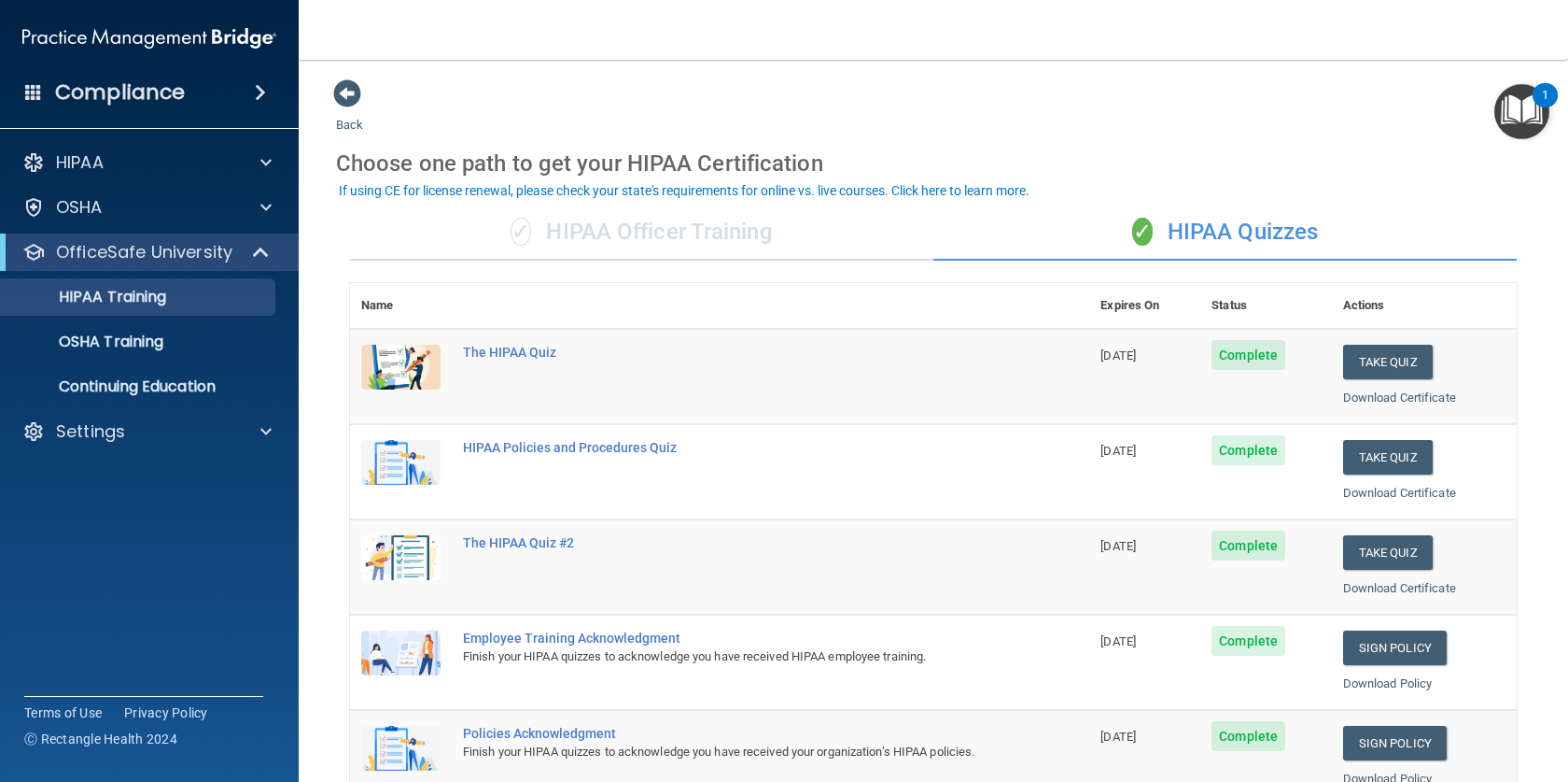
click at [638, 227] on div "✓ HIPAA Officer Training" at bounding box center [642, 233] width 584 height 56
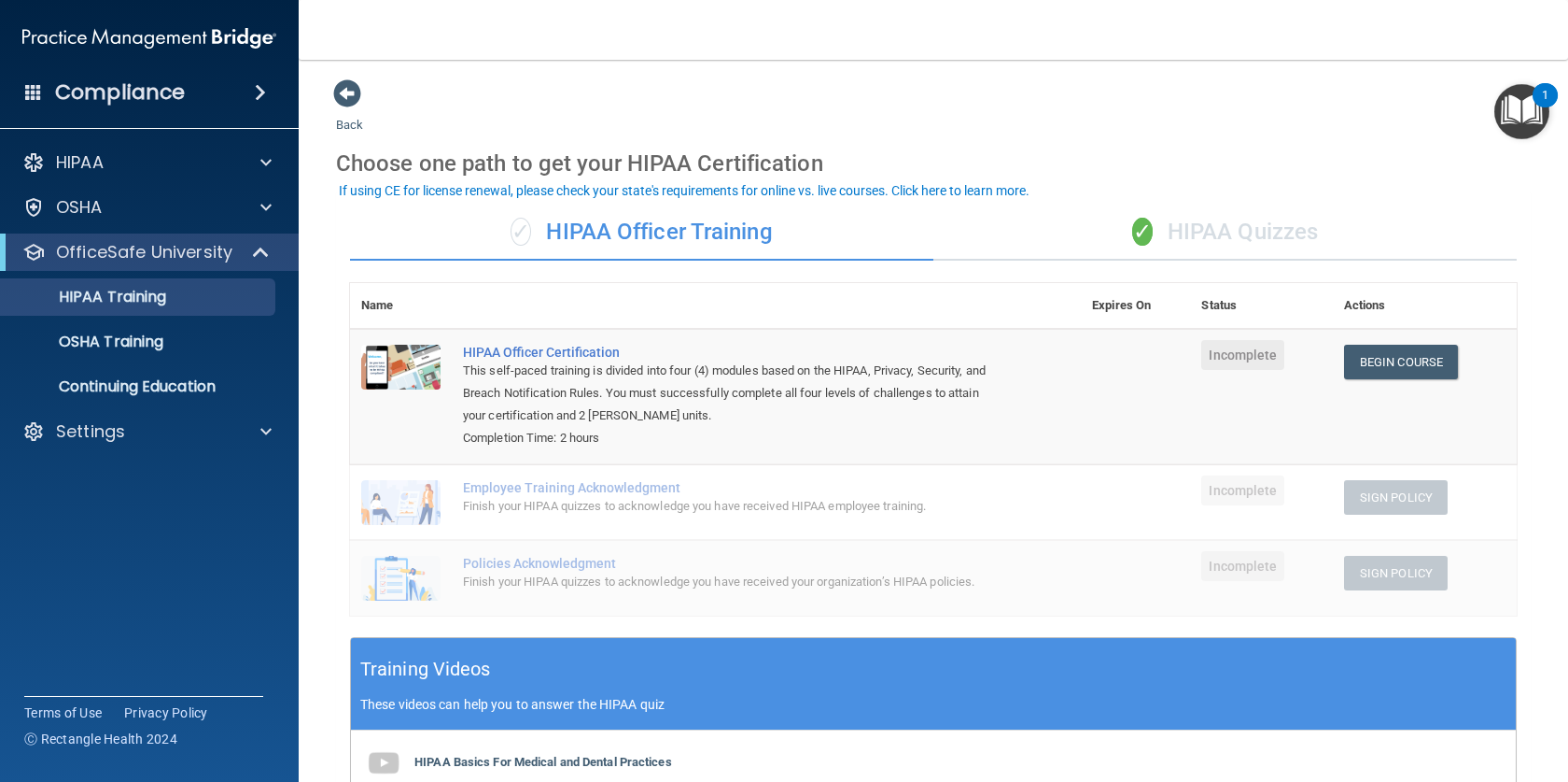
click at [1132, 305] on th "Expires On" at bounding box center [1136, 306] width 110 height 46
click at [1520, 118] on img "Open Resource Center, 1 new notification" at bounding box center [1521, 112] width 55 height 55
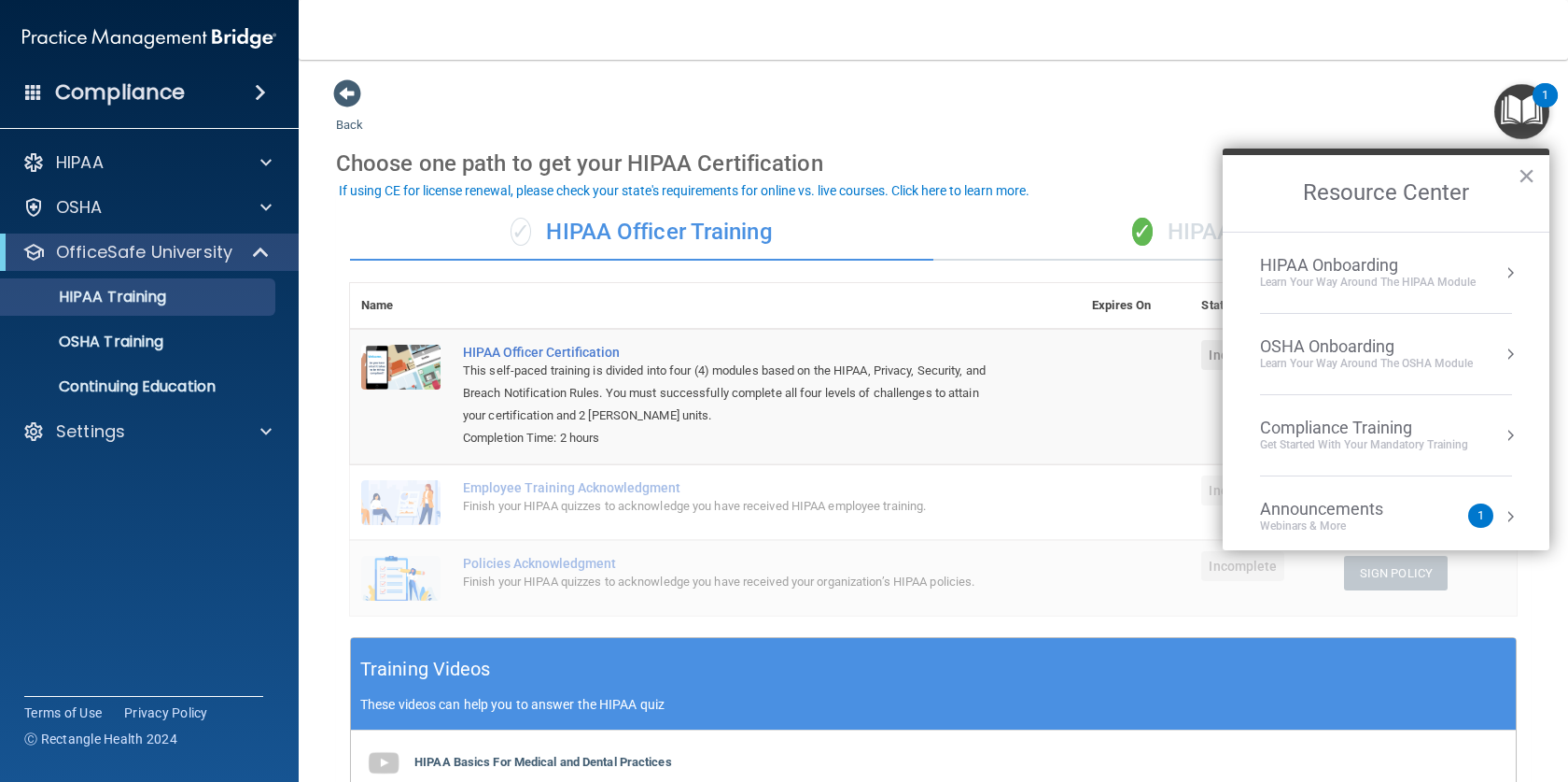
click at [1520, 118] on img "Open Resource Center, 1 new notification" at bounding box center [1521, 112] width 55 height 55
